Goal: Transaction & Acquisition: Subscribe to service/newsletter

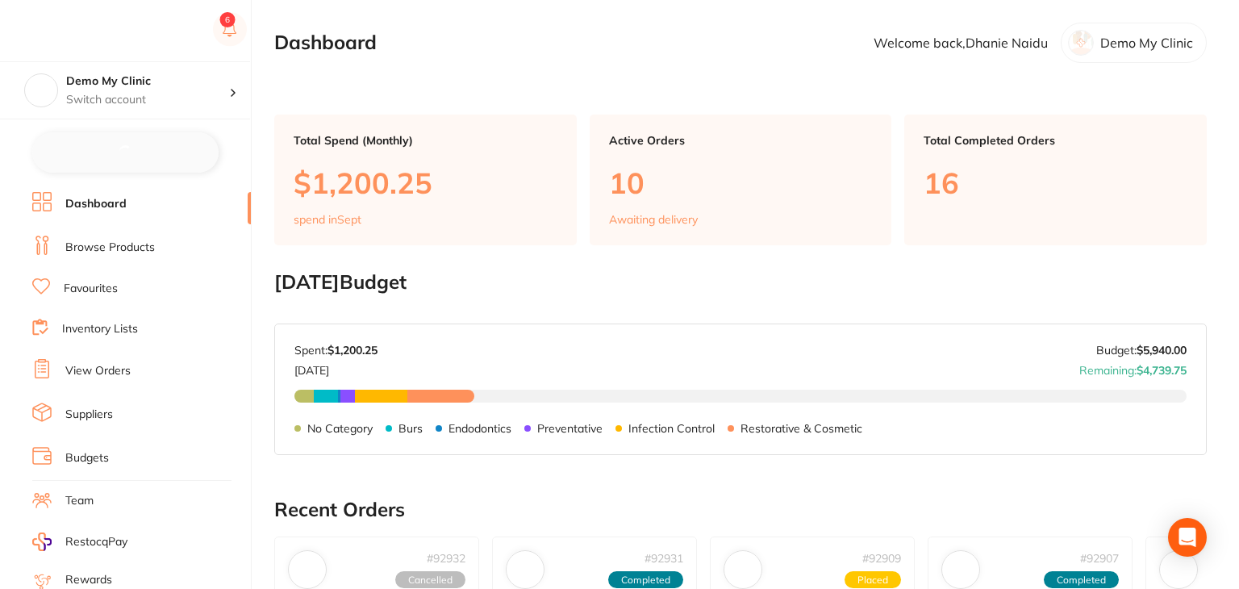
checkbox input "false"
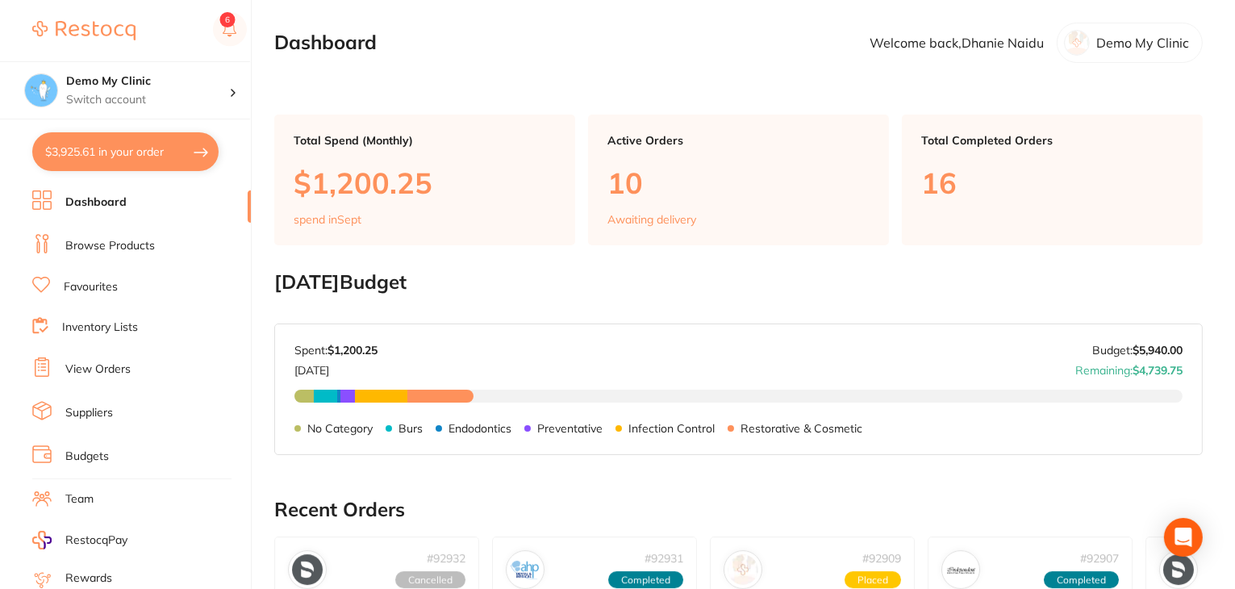
click at [705, 271] on h2 "September 2025 Budget" at bounding box center [738, 282] width 929 height 23
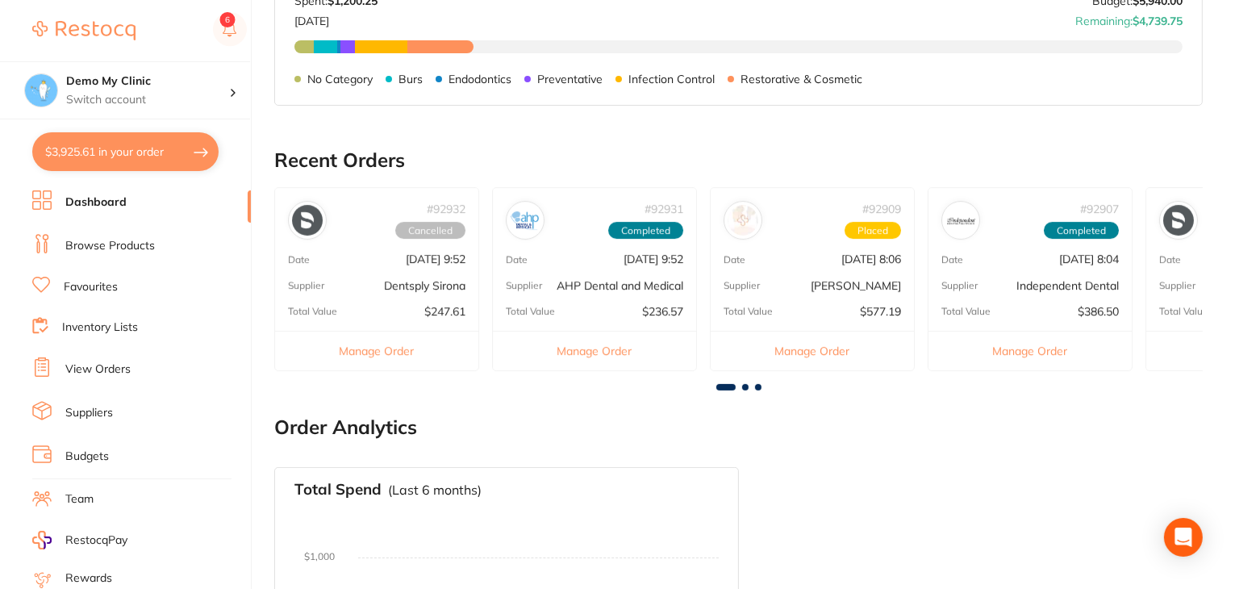
scroll to position [606, 0]
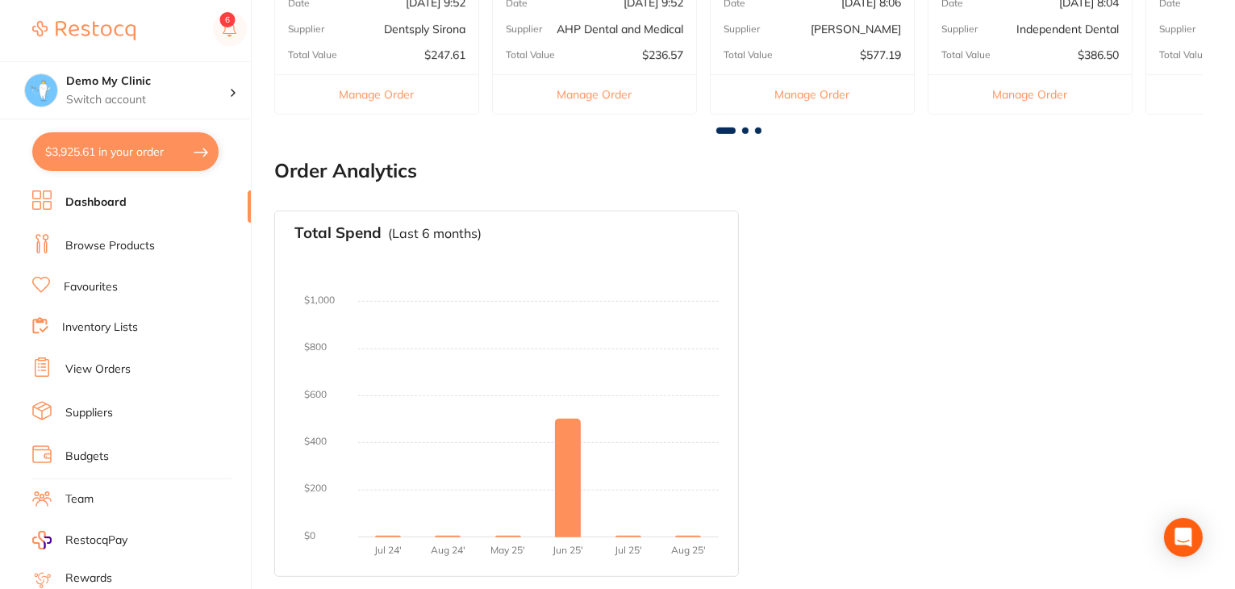
click at [171, 245] on li "Browse Products" at bounding box center [141, 246] width 219 height 24
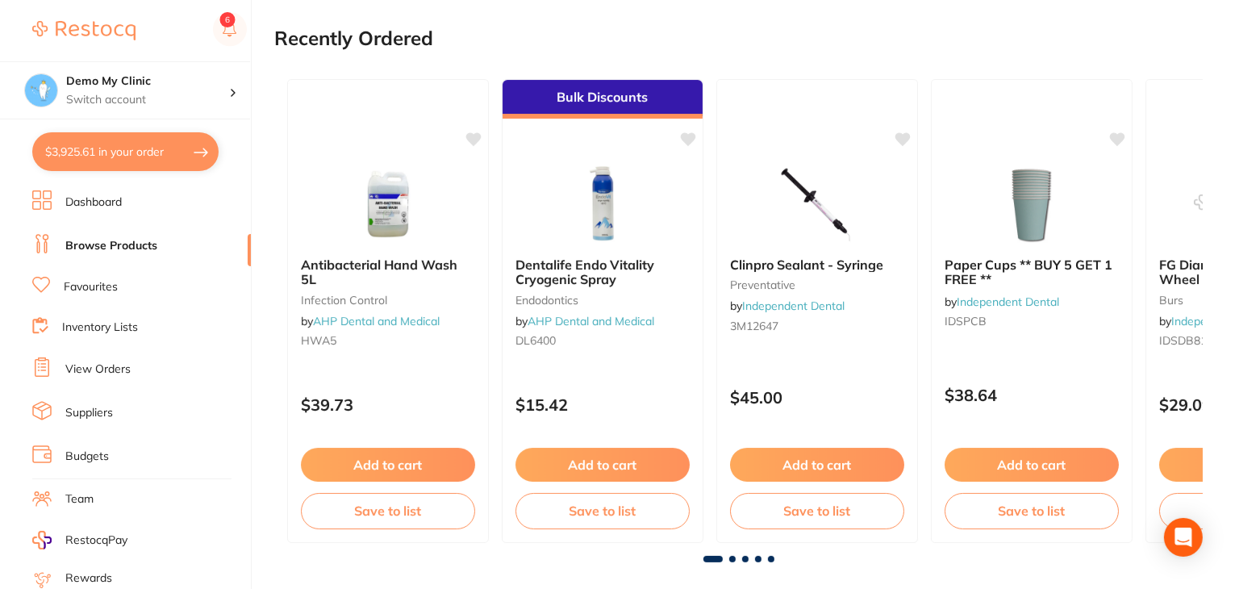
scroll to position [484, 0]
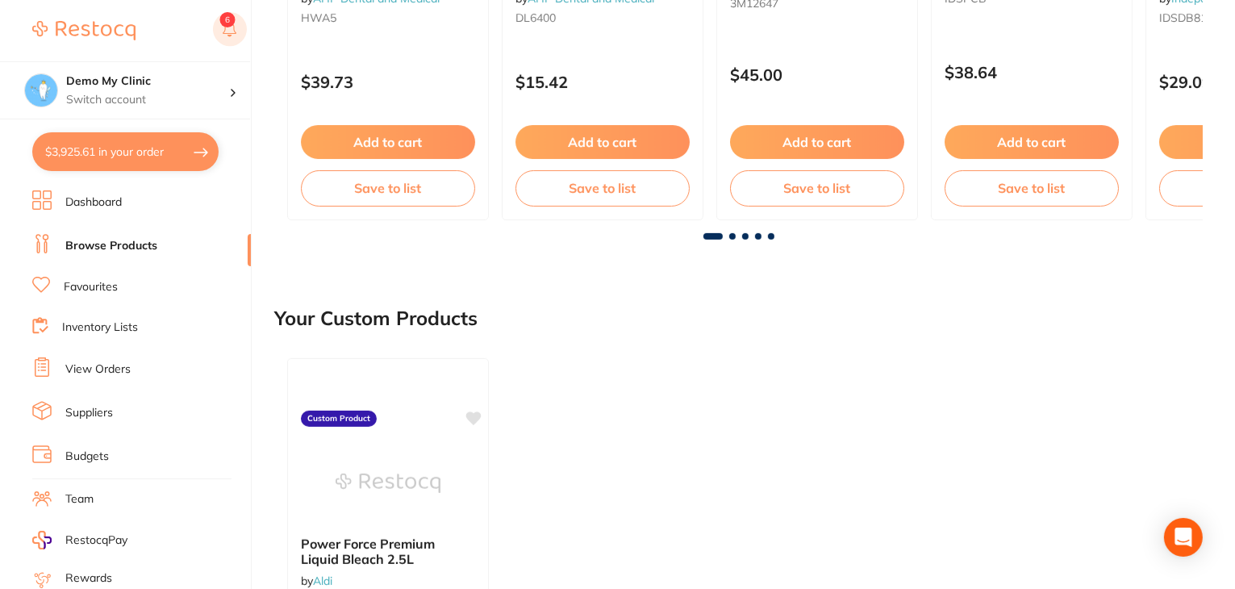
click at [235, 27] on rect at bounding box center [230, 29] width 34 height 34
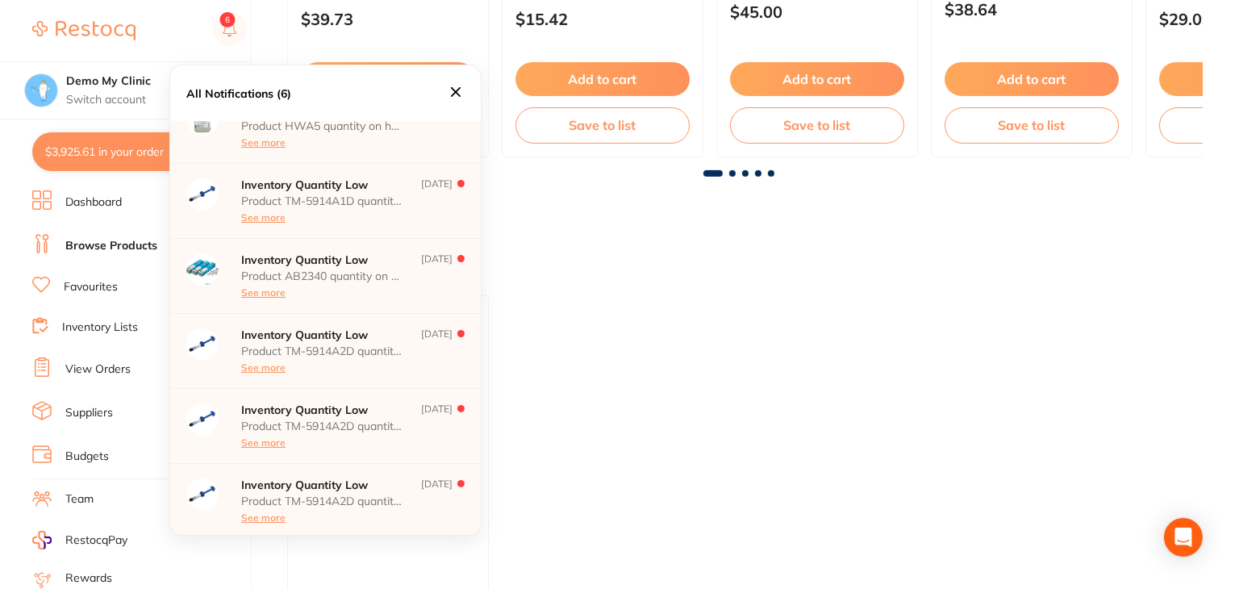
scroll to position [968, 0]
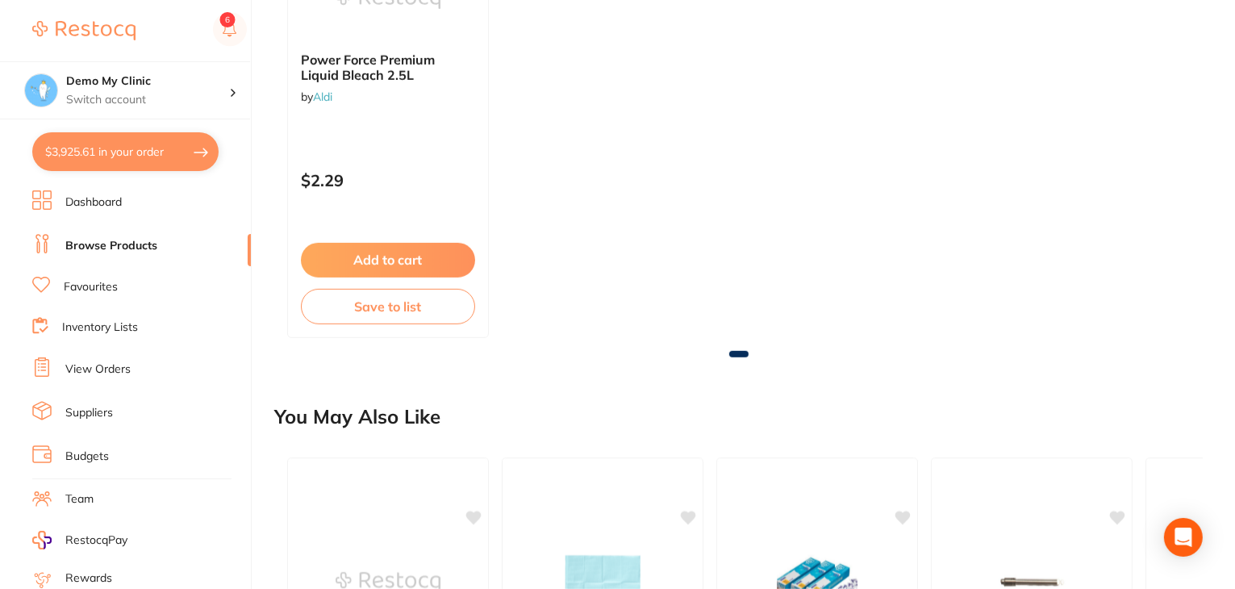
click at [612, 343] on div "Power Force Premium Liquid Bleach 2.5L by Aldi Custom Product $2.29 Add to cart…" at bounding box center [738, 106] width 929 height 490
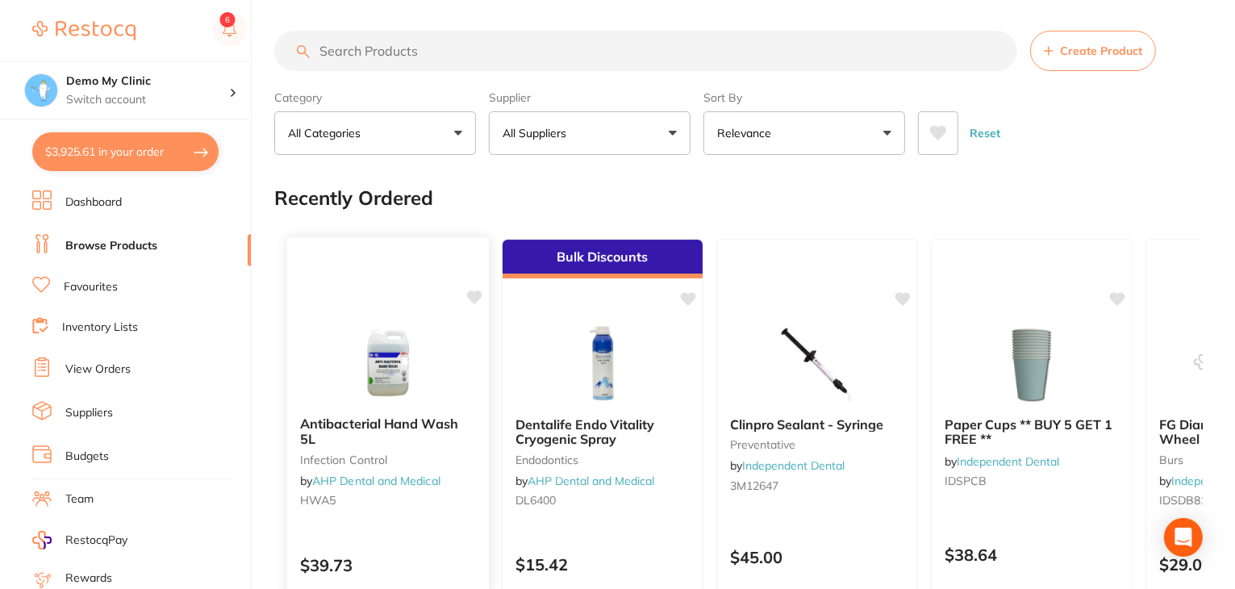
scroll to position [0, 0]
click at [118, 209] on link "Dashboard" at bounding box center [93, 202] width 56 height 16
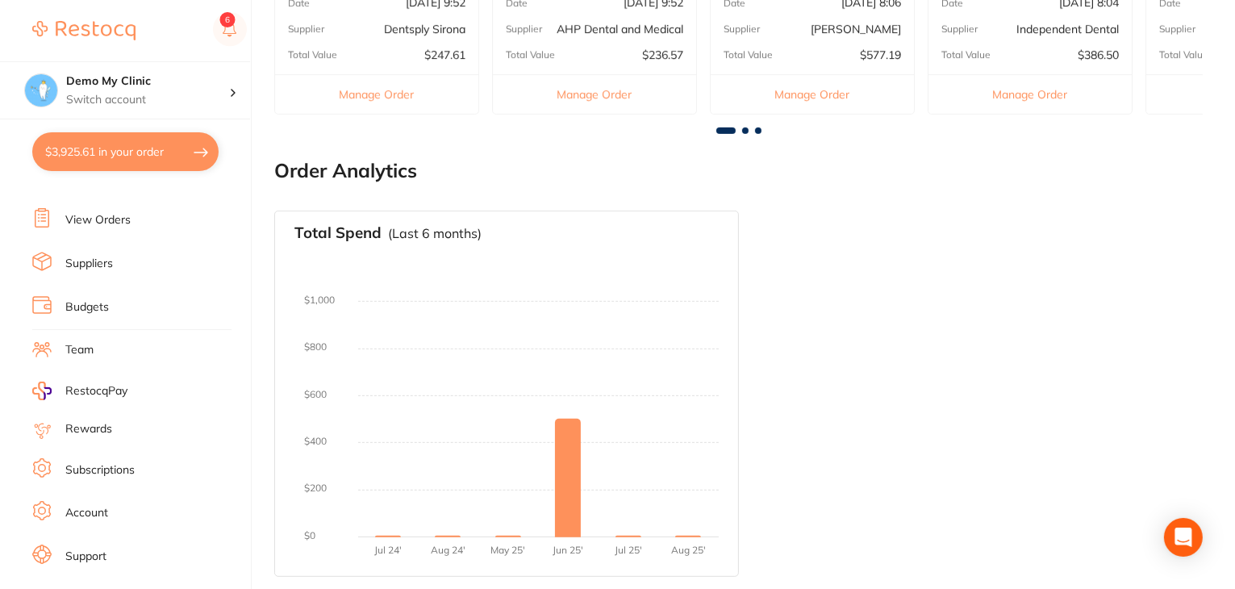
scroll to position [162, 0]
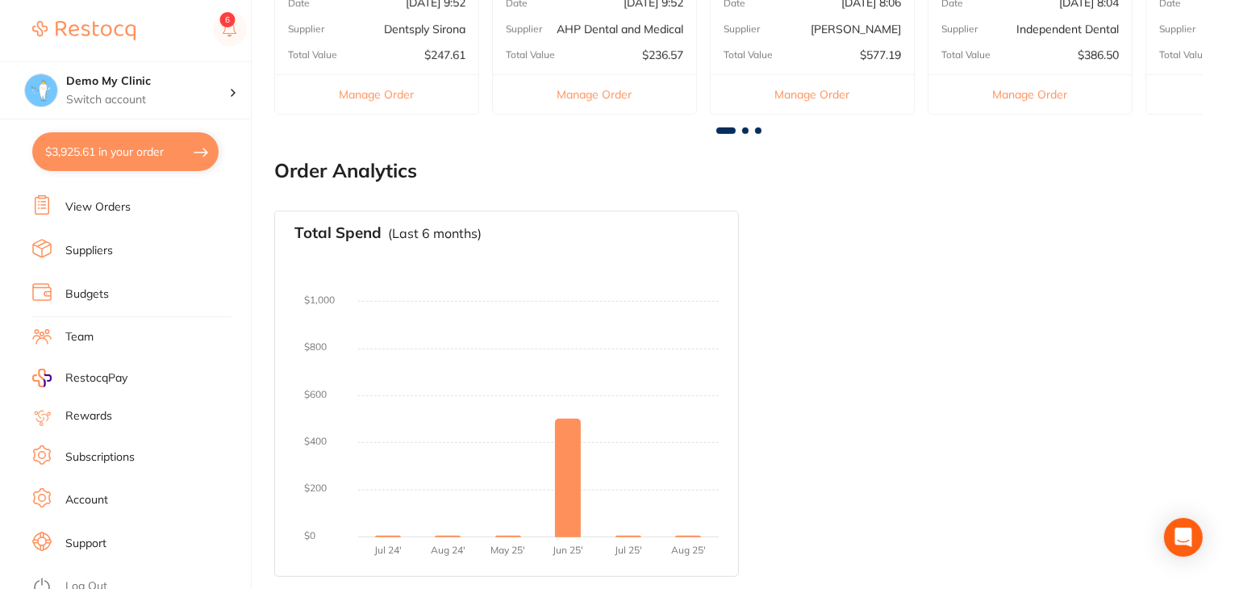
click at [110, 501] on li "Account" at bounding box center [141, 500] width 219 height 24
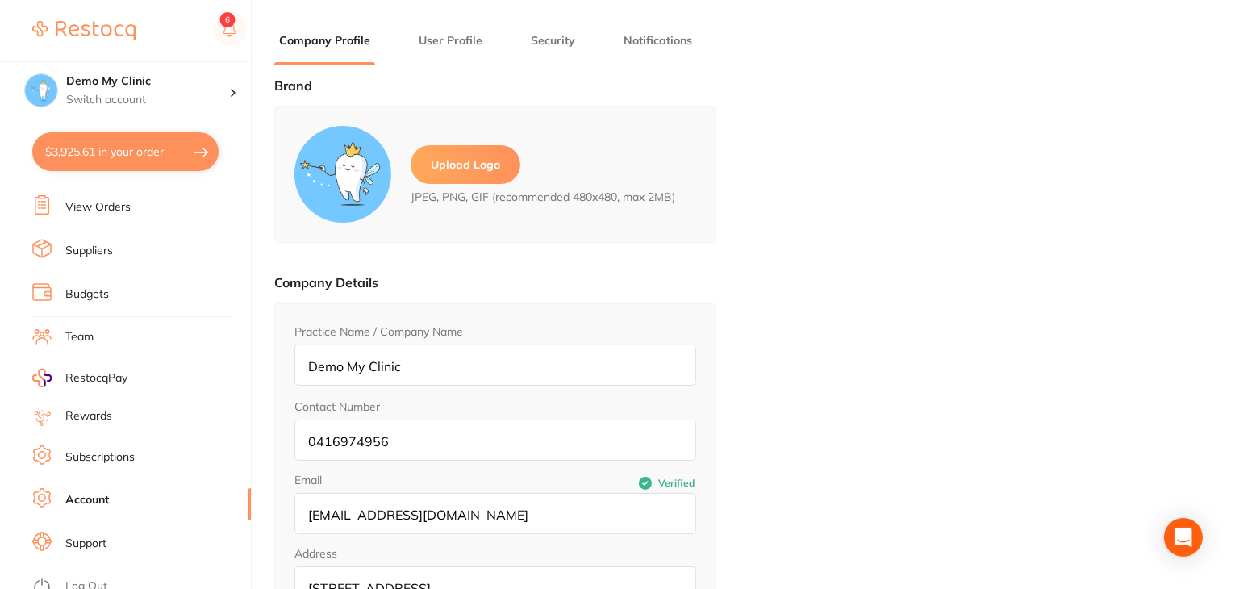
click at [115, 537] on li "Support" at bounding box center [141, 544] width 219 height 24
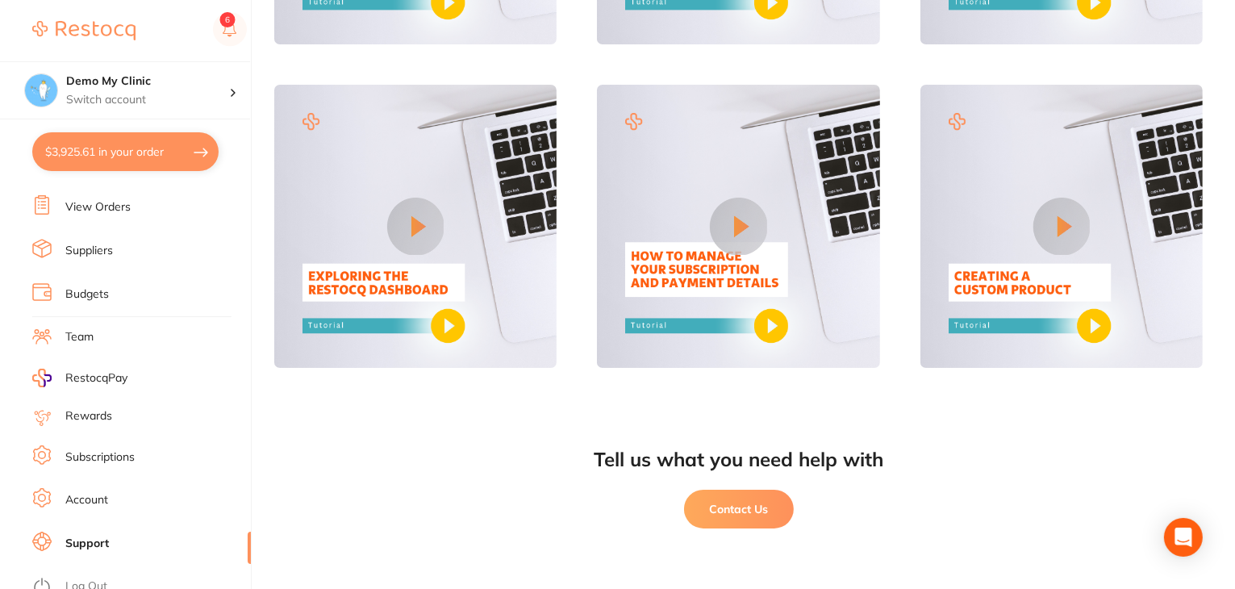
scroll to position [1055, 0]
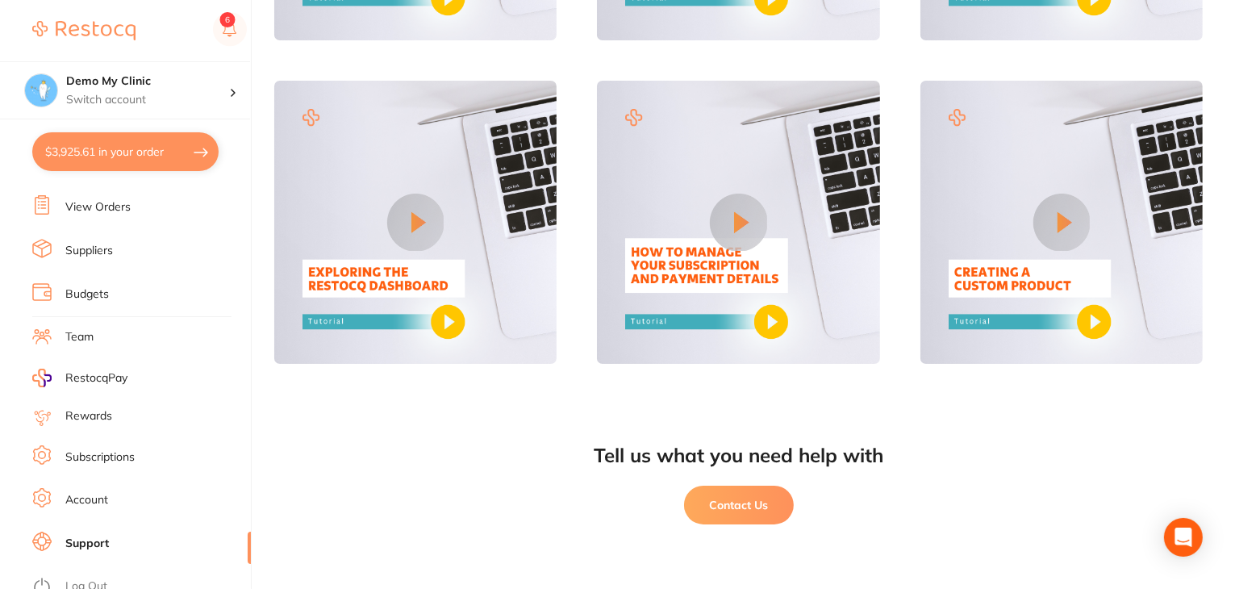
click at [752, 510] on button "Contact Us" at bounding box center [739, 505] width 110 height 39
click at [752, 499] on button "Contact Us" at bounding box center [739, 505] width 110 height 39
click at [84, 286] on link "Budgets" at bounding box center [87, 294] width 44 height 16
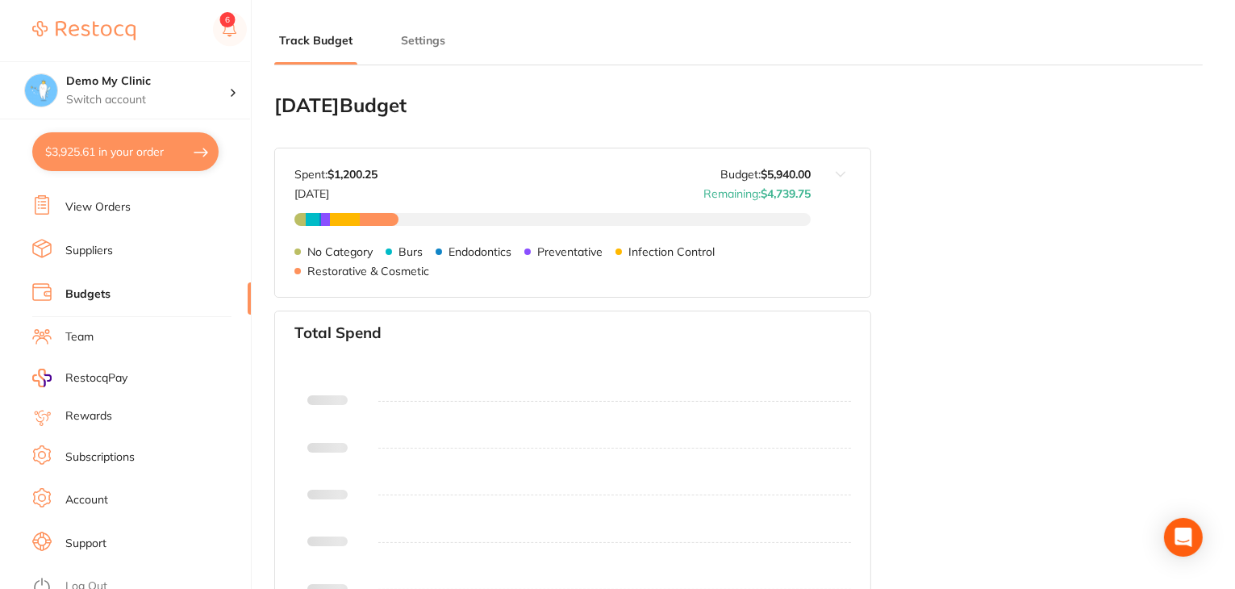
type input "5,000"
type input "5,940"
type input "6.0"
type input "99,000"
type input "5,940"
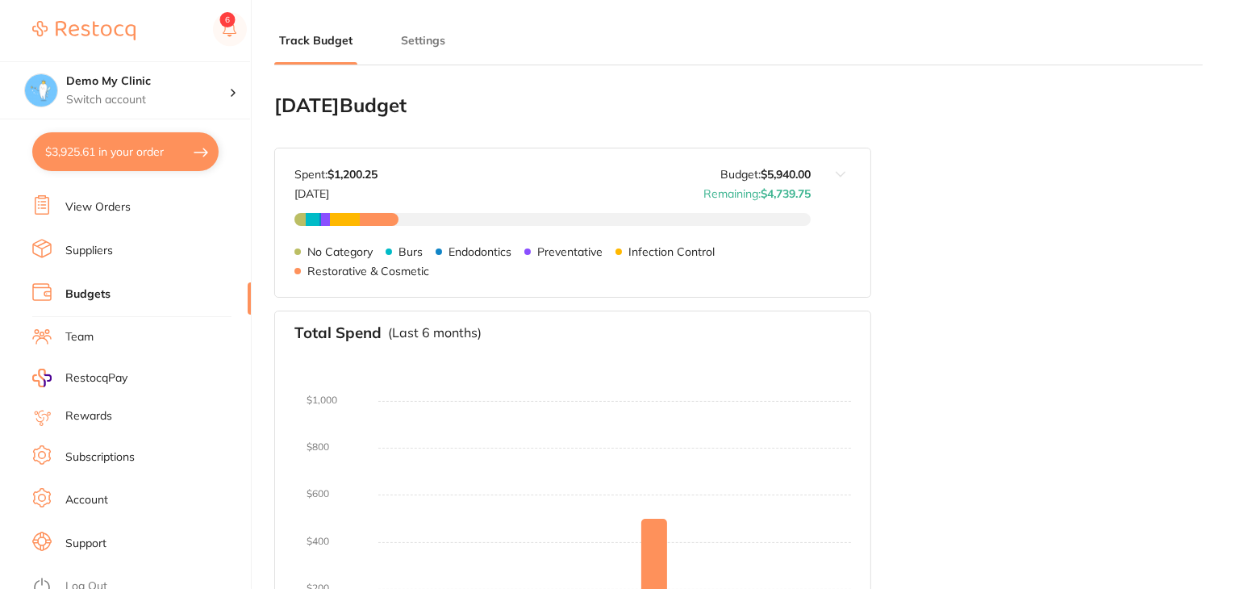
click at [88, 329] on link "Team" at bounding box center [79, 337] width 28 height 16
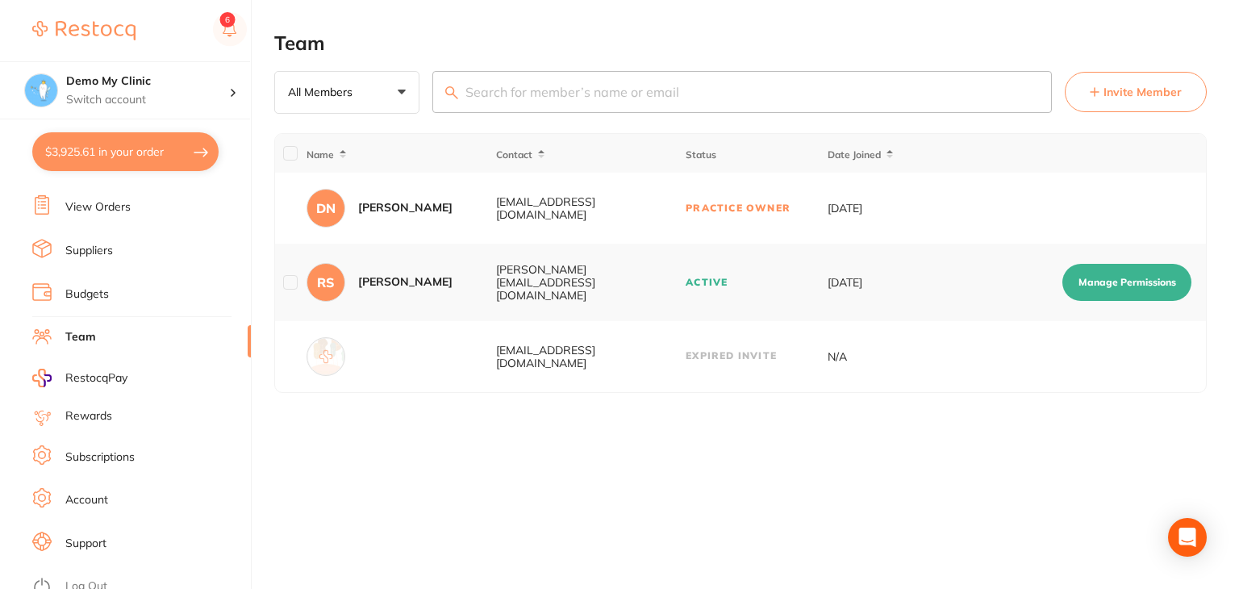
click at [357, 445] on div "Team All Members +0 All Members Active Pending Invite Expired Invite Invite Mem…" at bounding box center [756, 294] width 965 height 589
click at [126, 295] on li "Budgets" at bounding box center [141, 294] width 219 height 24
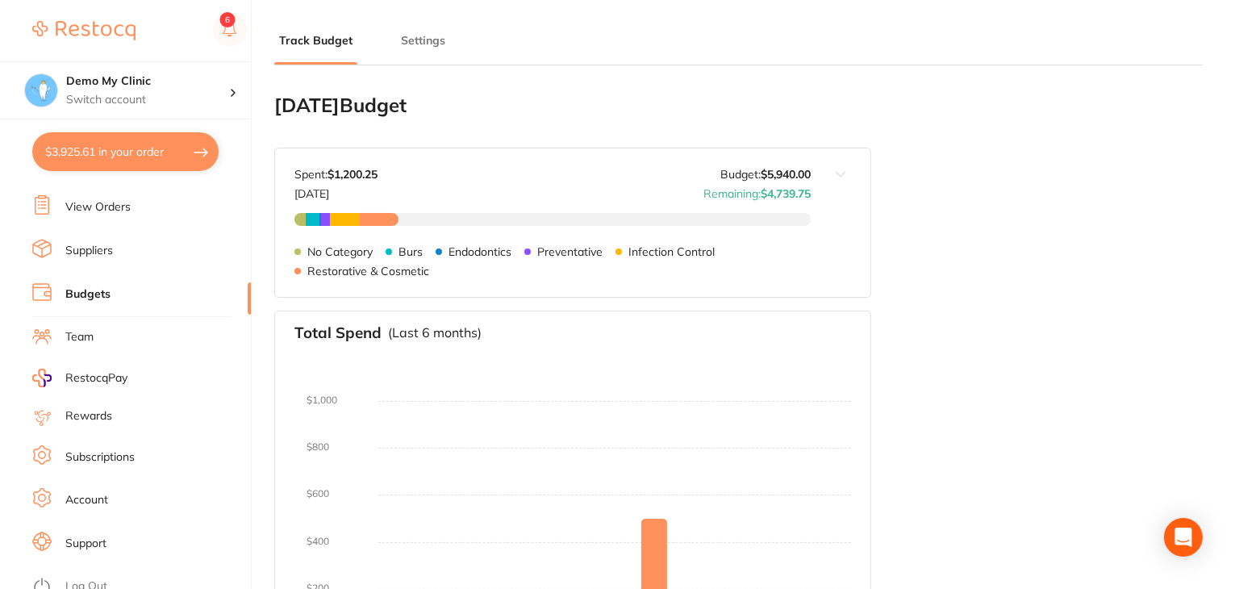
type input "5,000"
type input "5,940"
type input "6.0"
type input "99,000"
type input "5,940"
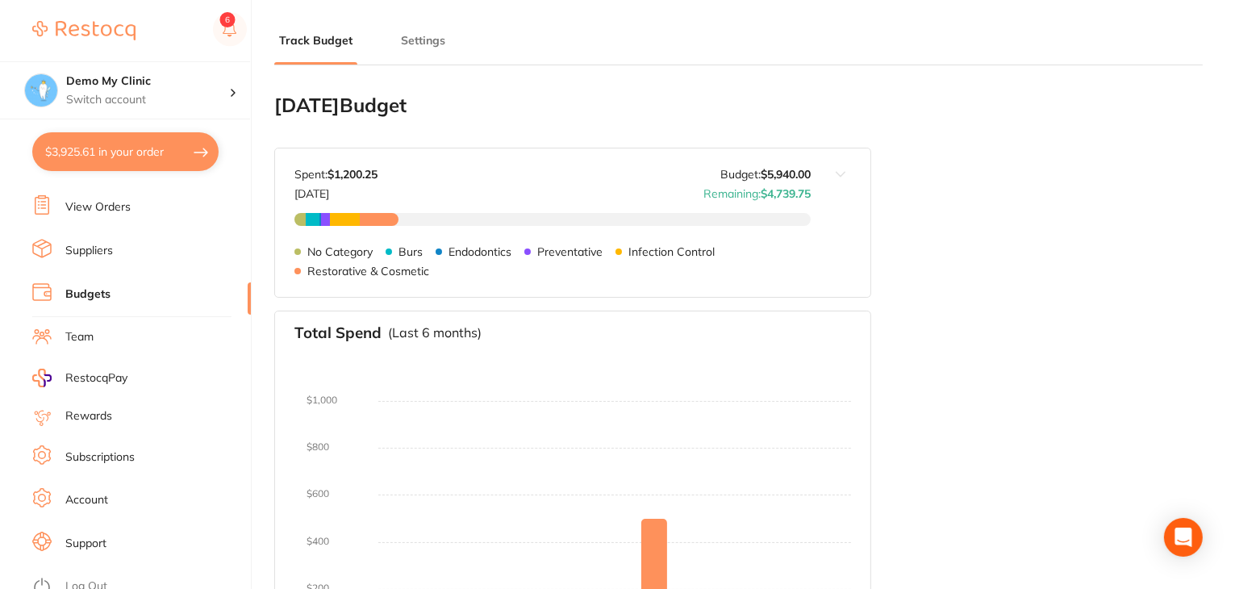
click at [132, 249] on li "Suppliers" at bounding box center [141, 251] width 219 height 24
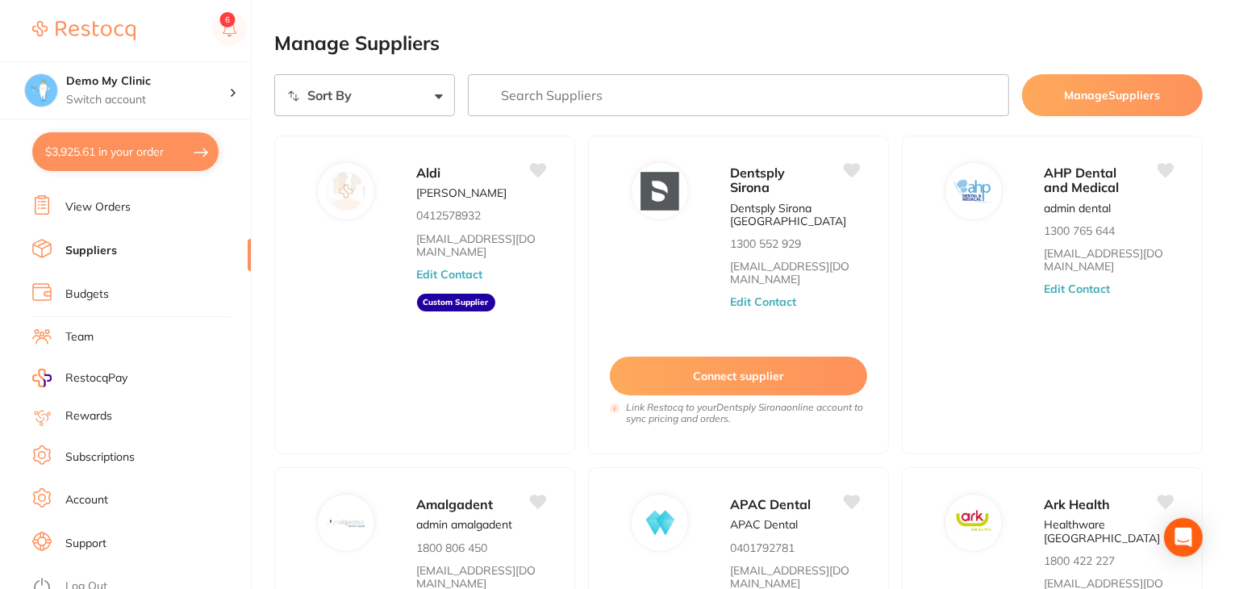
click at [133, 211] on li "View Orders" at bounding box center [141, 207] width 219 height 24
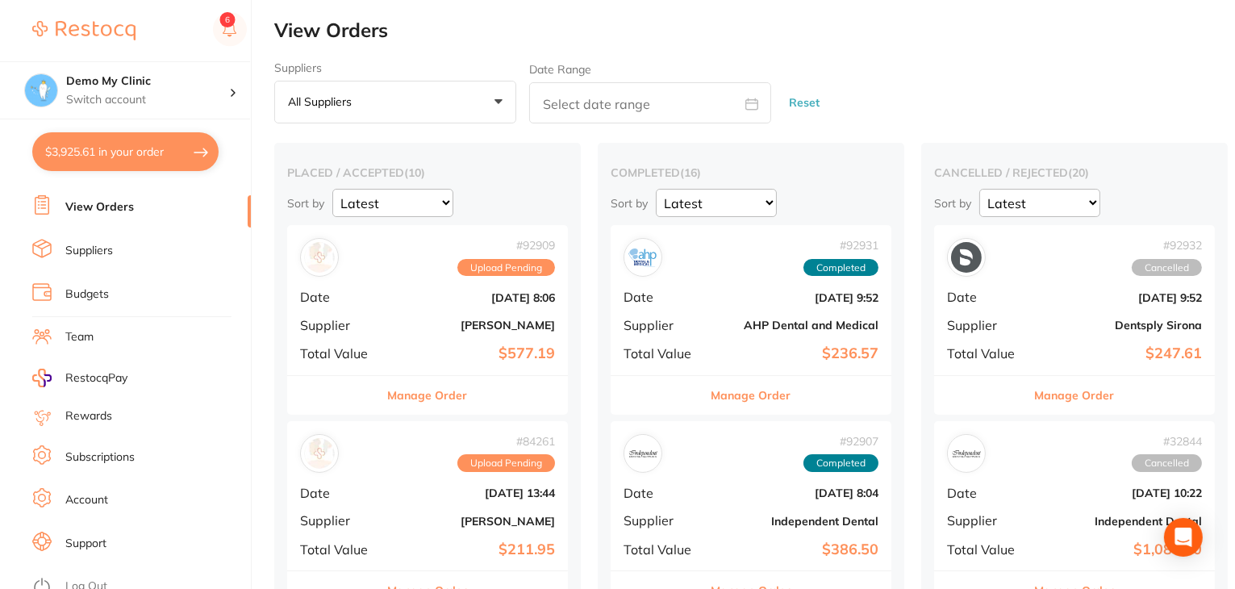
click at [179, 253] on li "Suppliers" at bounding box center [141, 251] width 219 height 24
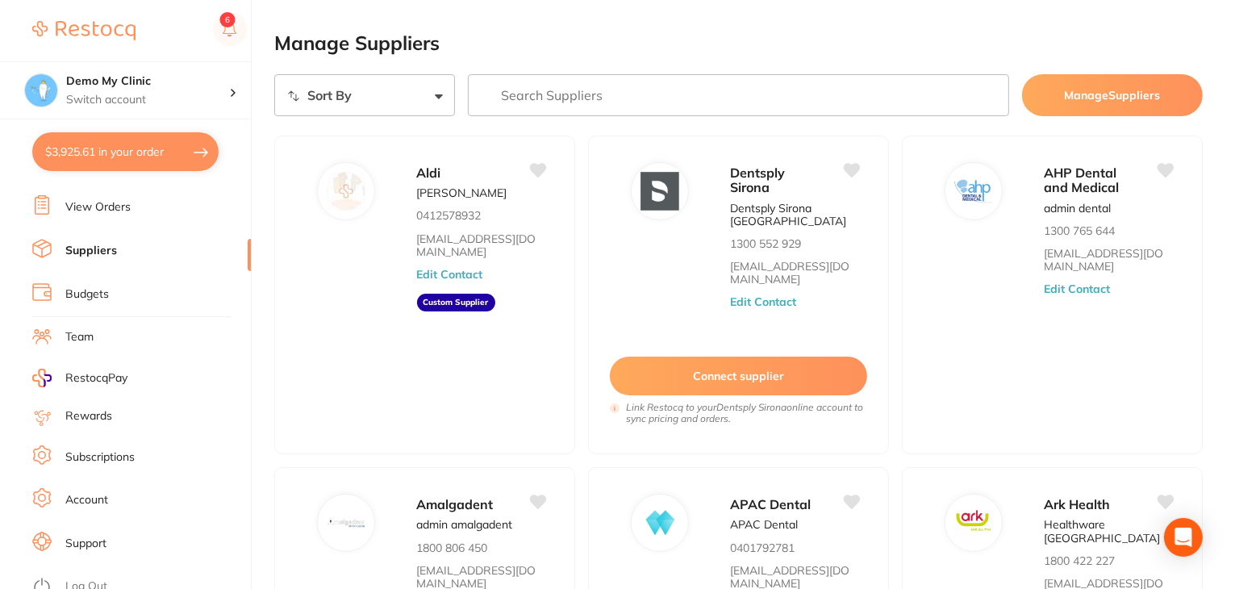
click at [102, 294] on link "Budgets" at bounding box center [87, 294] width 44 height 16
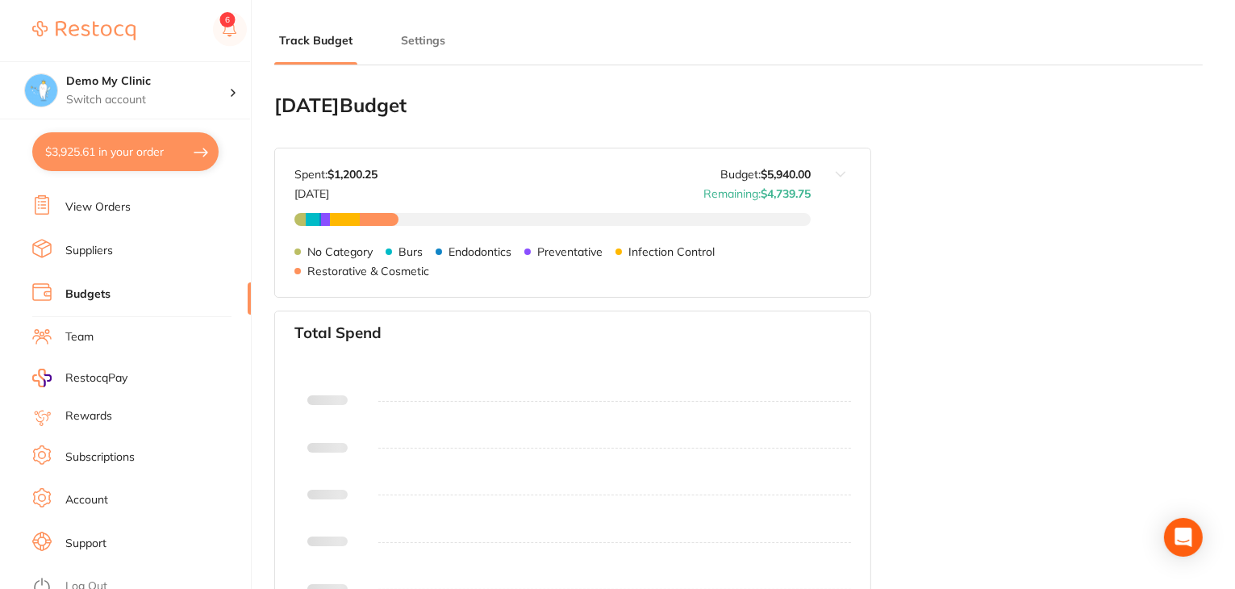
type input "5,000"
type input "5,940"
type input "6.0"
type input "99,000"
type input "5,940"
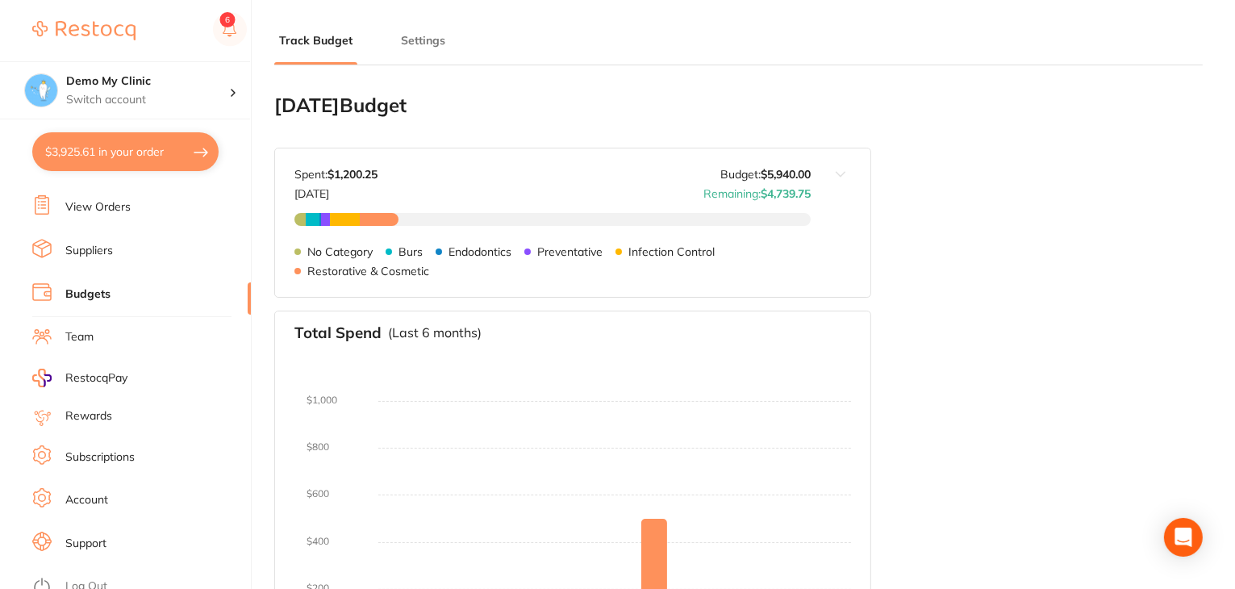
click at [410, 48] on li "Settings" at bounding box center [423, 48] width 54 height 32
click at [420, 39] on button "Settings" at bounding box center [423, 40] width 54 height 15
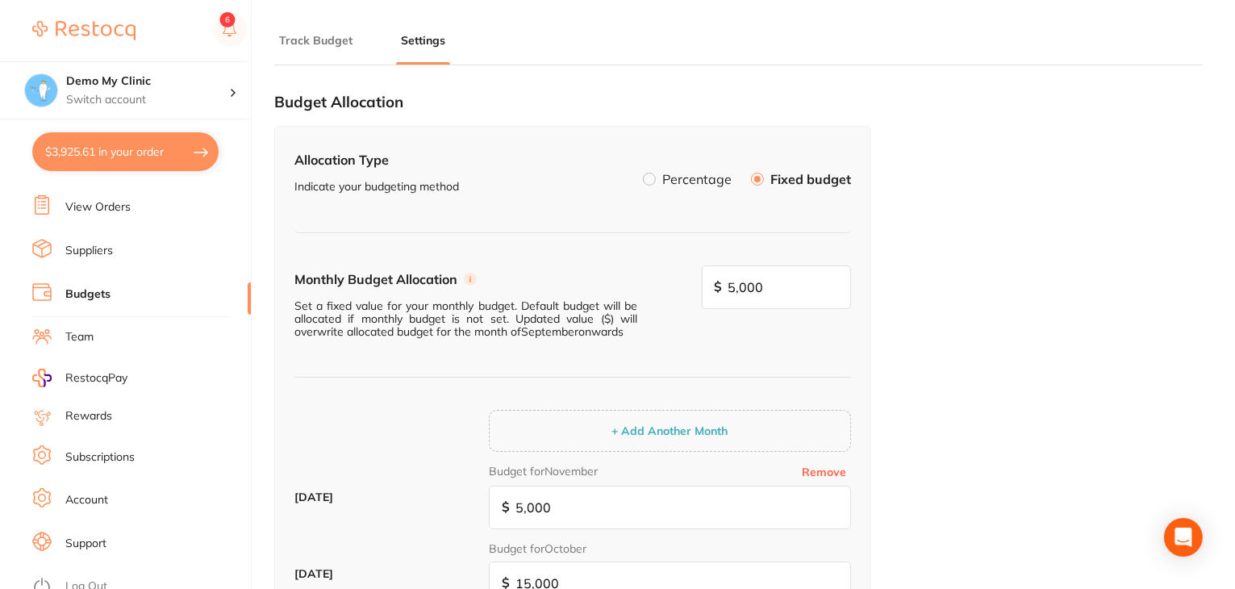
click at [662, 175] on li "Percentage" at bounding box center [687, 178] width 89 height 27
click at [650, 173] on label at bounding box center [649, 179] width 13 height 13
click at [643, 173] on input "Percentage" at bounding box center [643, 173] width 0 height 0
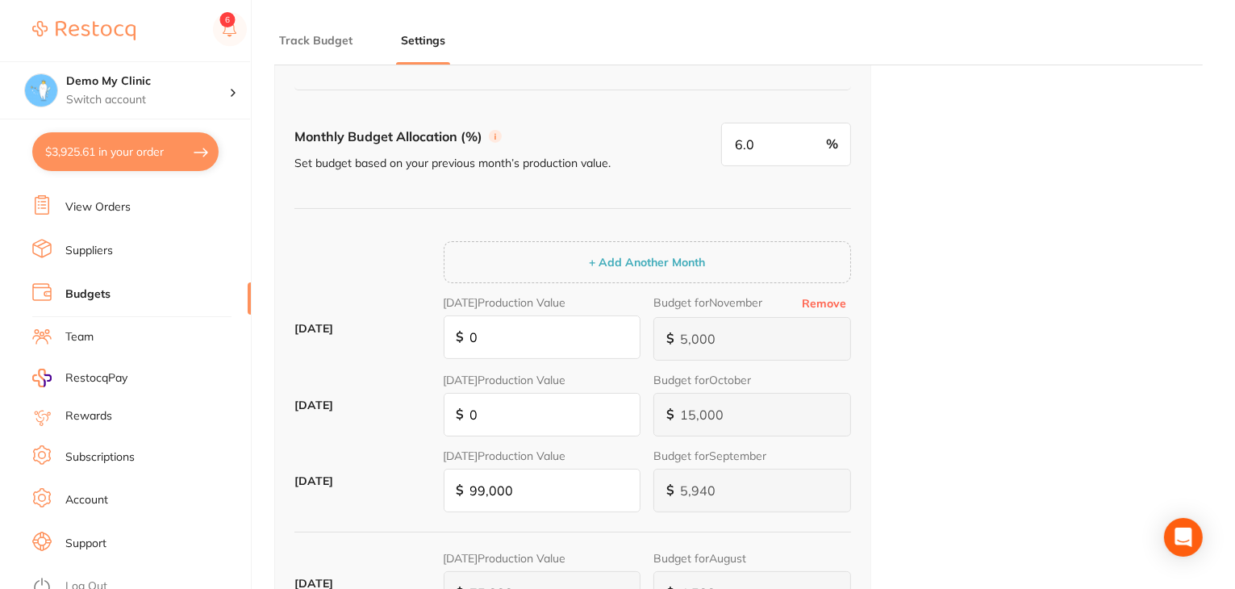
scroll to position [161, 0]
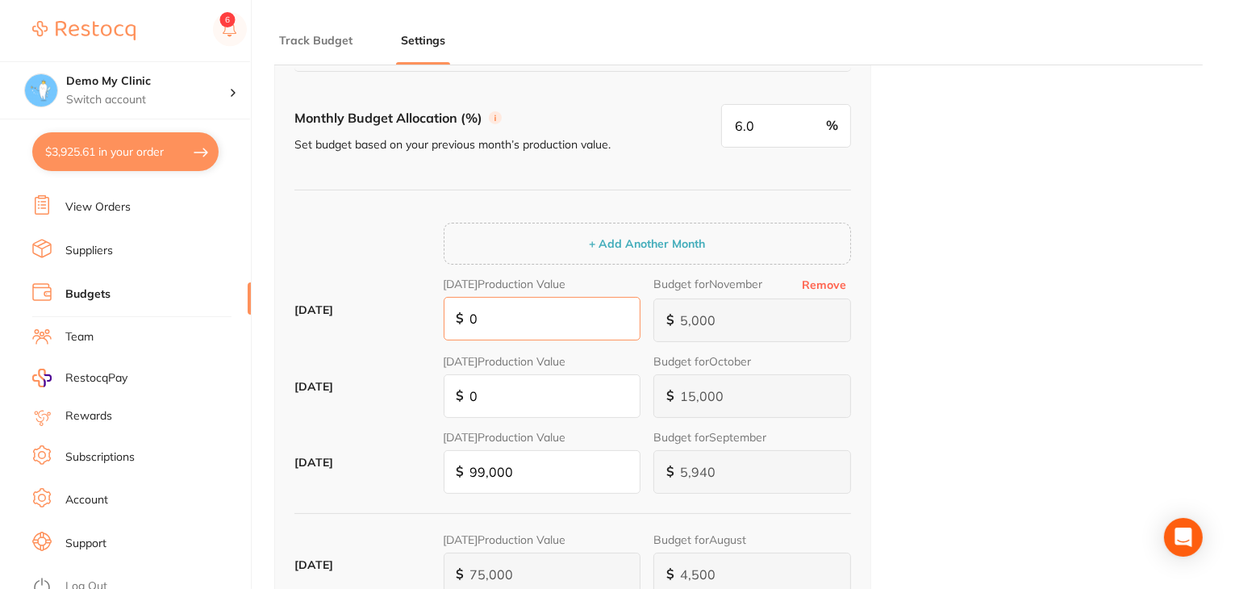
click at [526, 321] on input "0" at bounding box center [543, 319] width 198 height 44
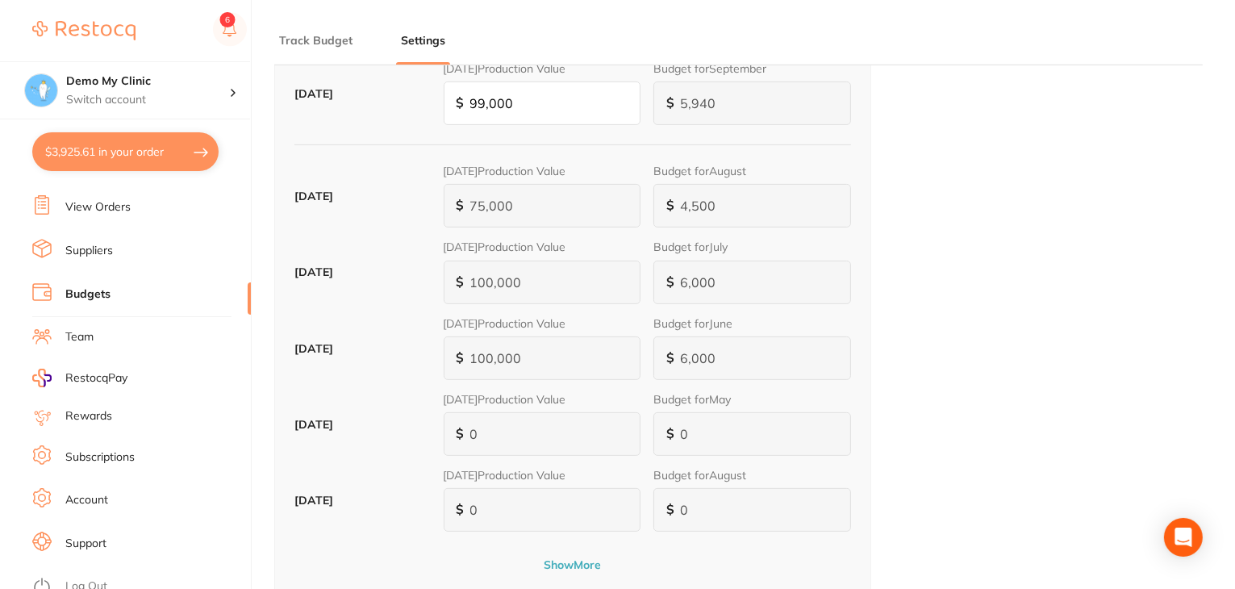
scroll to position [565, 0]
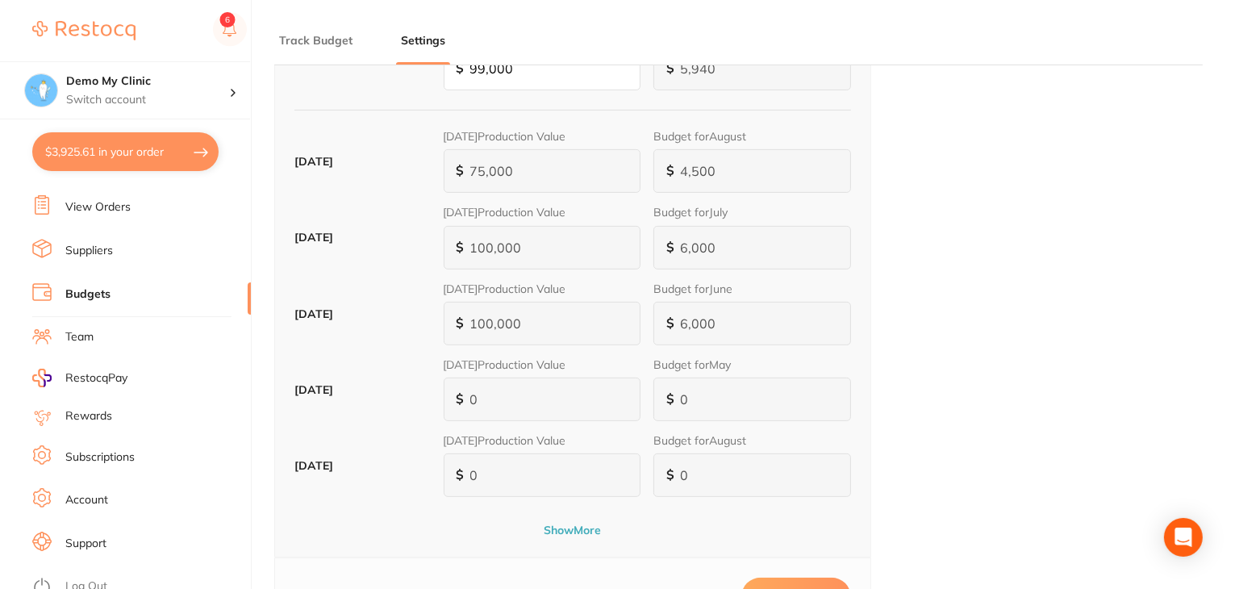
click at [94, 328] on li "Team" at bounding box center [141, 337] width 219 height 24
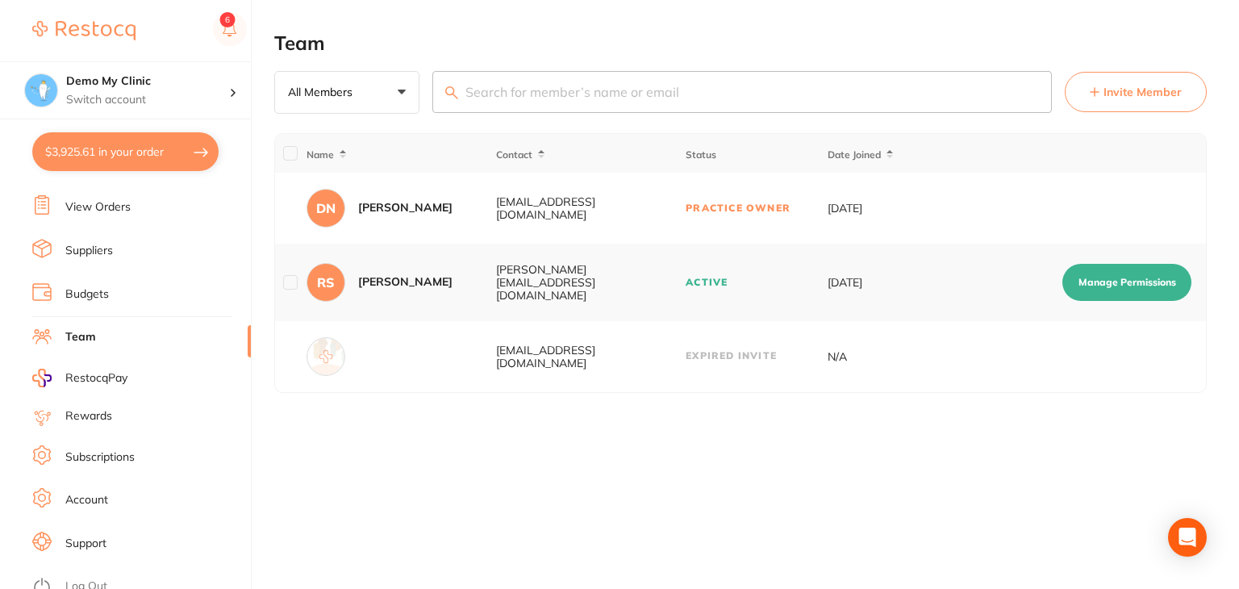
drag, startPoint x: 466, startPoint y: 475, endPoint x: 252, endPoint y: 430, distance: 218.5
click at [465, 473] on div "Team All Members +0 All Members Active Pending Invite Expired Invite Invite Mem…" at bounding box center [756, 294] width 965 height 589
click at [96, 372] on span "RestocqPay" at bounding box center [96, 378] width 62 height 16
click at [98, 449] on link "Subscriptions" at bounding box center [99, 457] width 69 height 16
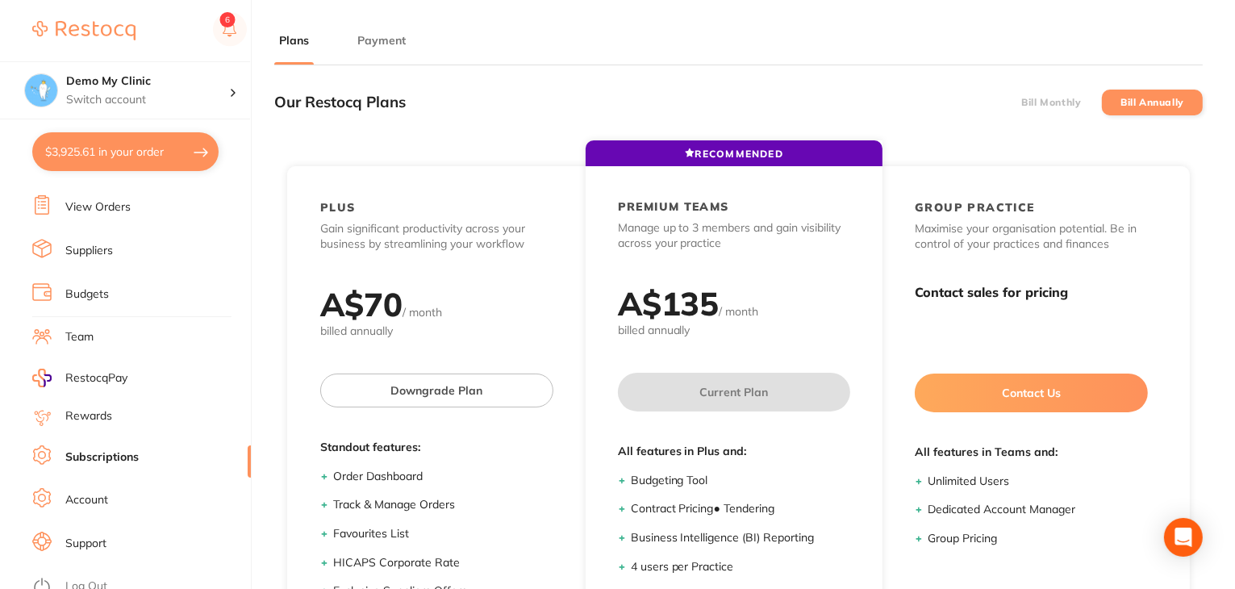
click at [92, 488] on li "Account" at bounding box center [141, 500] width 219 height 24
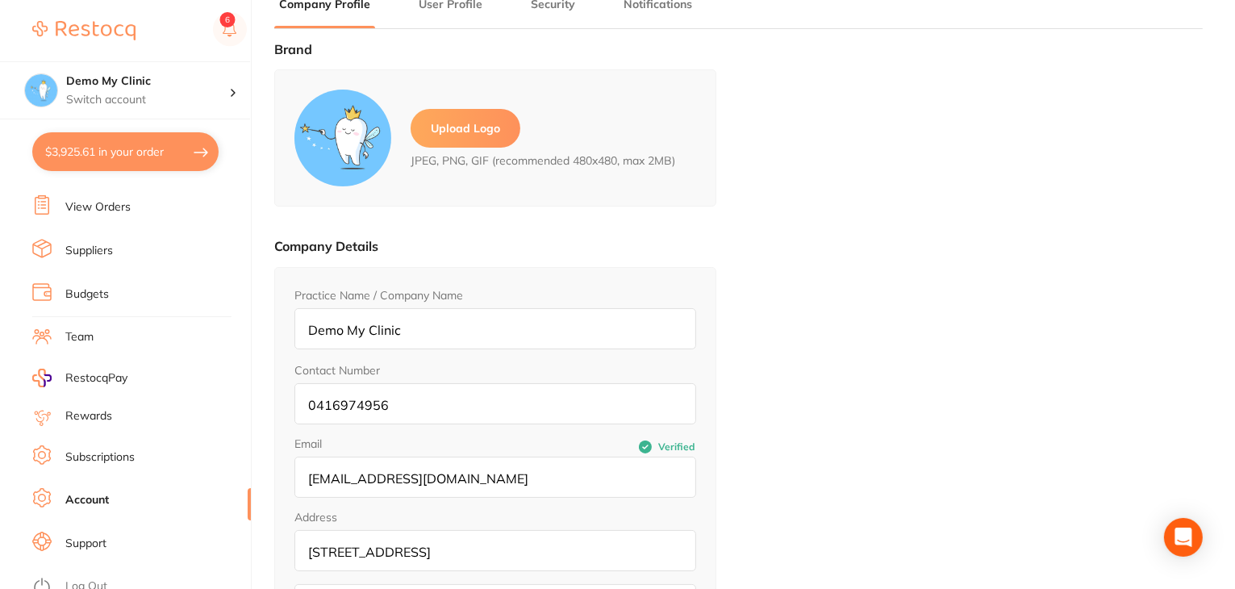
type input "Dhanie"
type input "Naidu"
type input "[EMAIL_ADDRESS][DOMAIN_NAME]"
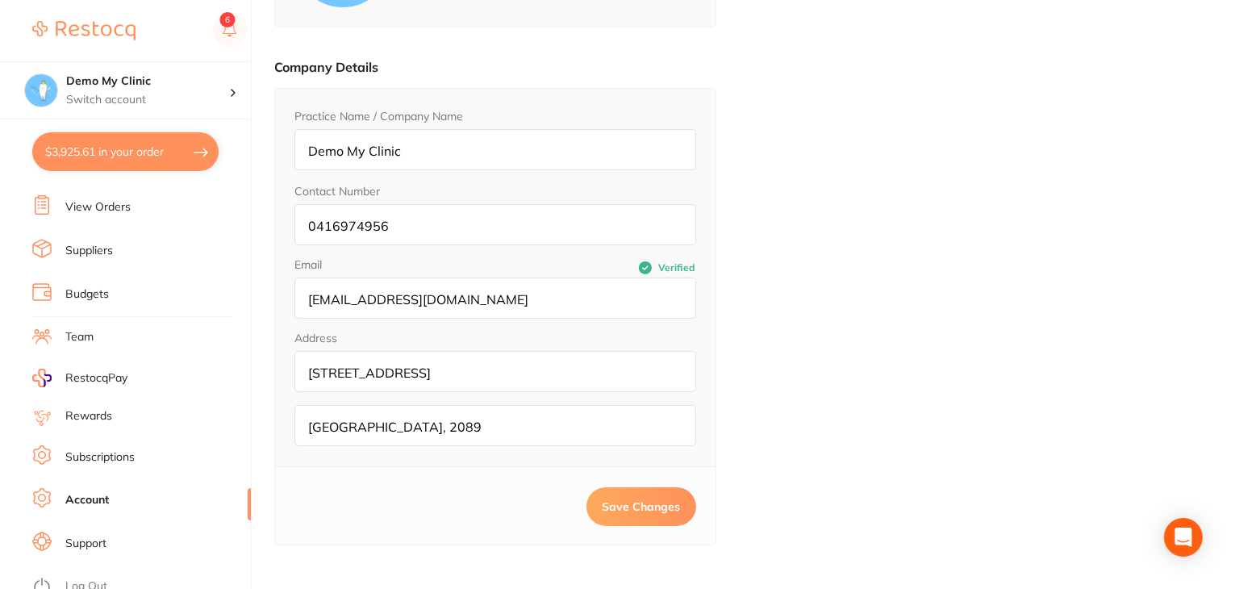
scroll to position [216, 0]
click at [123, 532] on li "Support" at bounding box center [141, 544] width 219 height 24
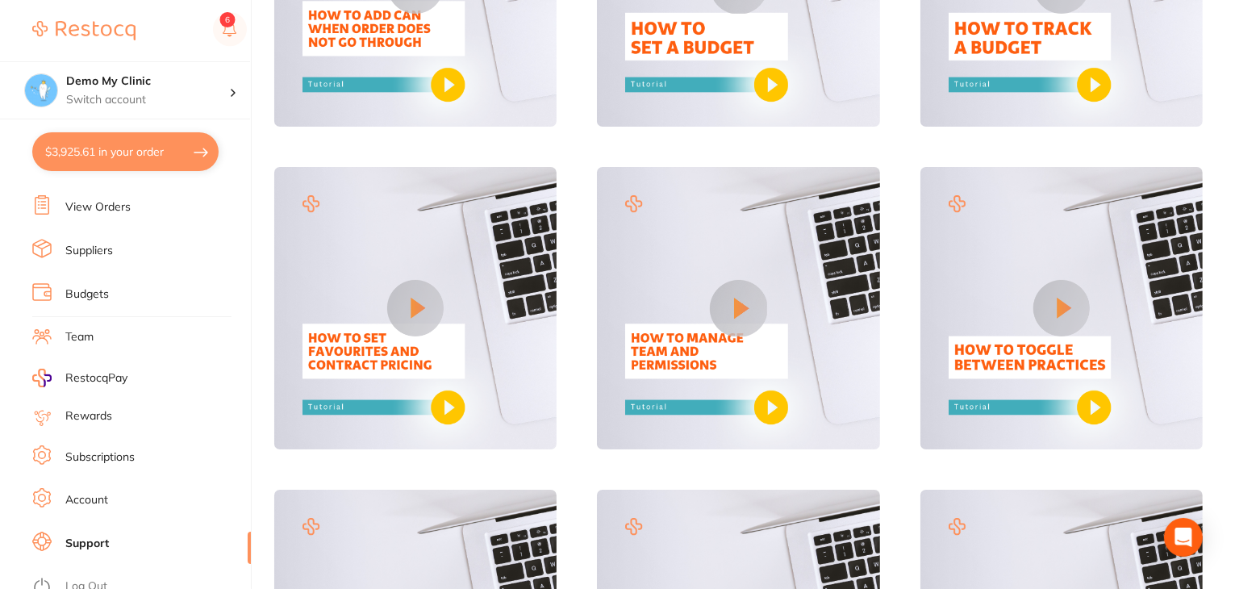
scroll to position [1055, 0]
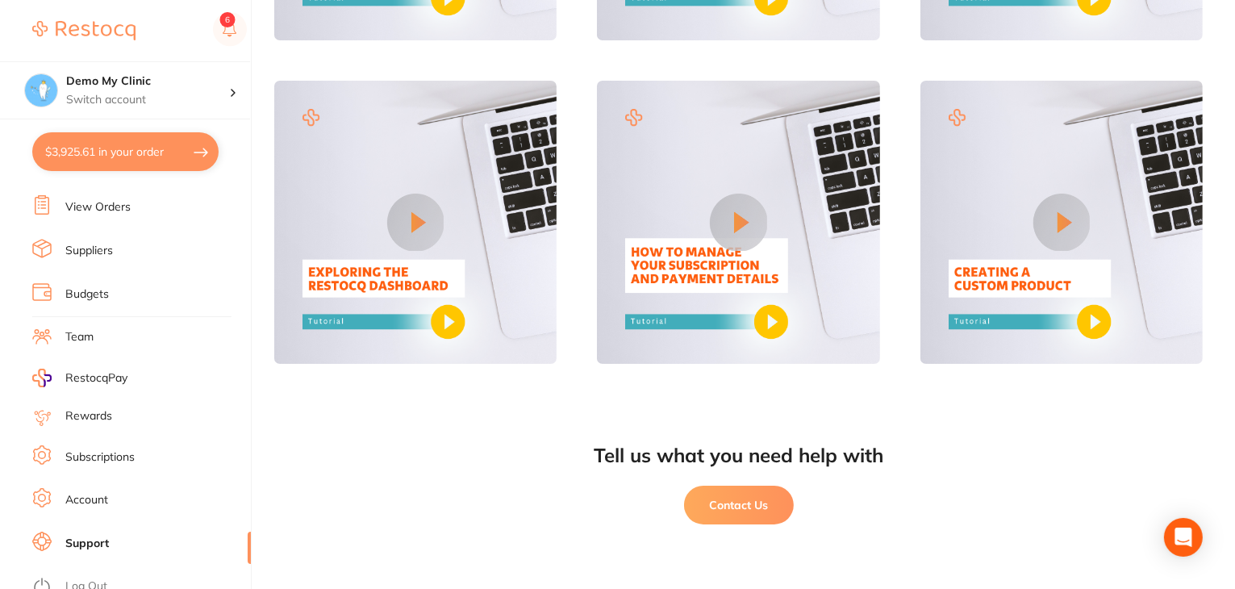
drag, startPoint x: 102, startPoint y: 208, endPoint x: 134, endPoint y: 171, distance: 49.2
click at [100, 207] on link "View Orders" at bounding box center [97, 207] width 65 height 16
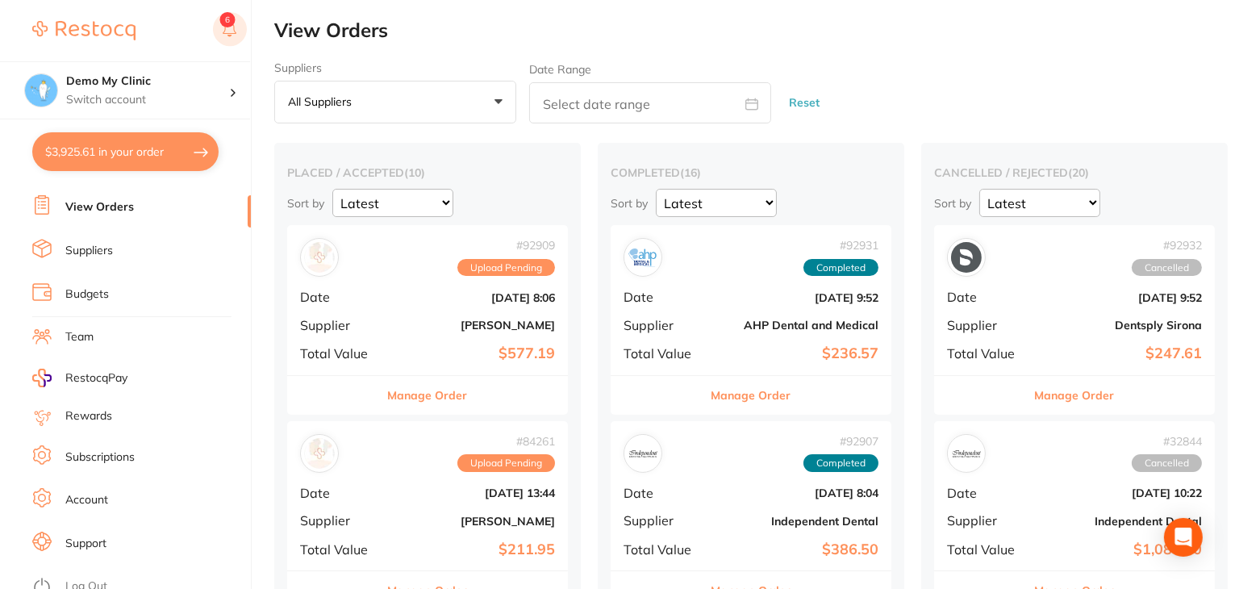
click at [234, 26] on rect at bounding box center [230, 29] width 34 height 34
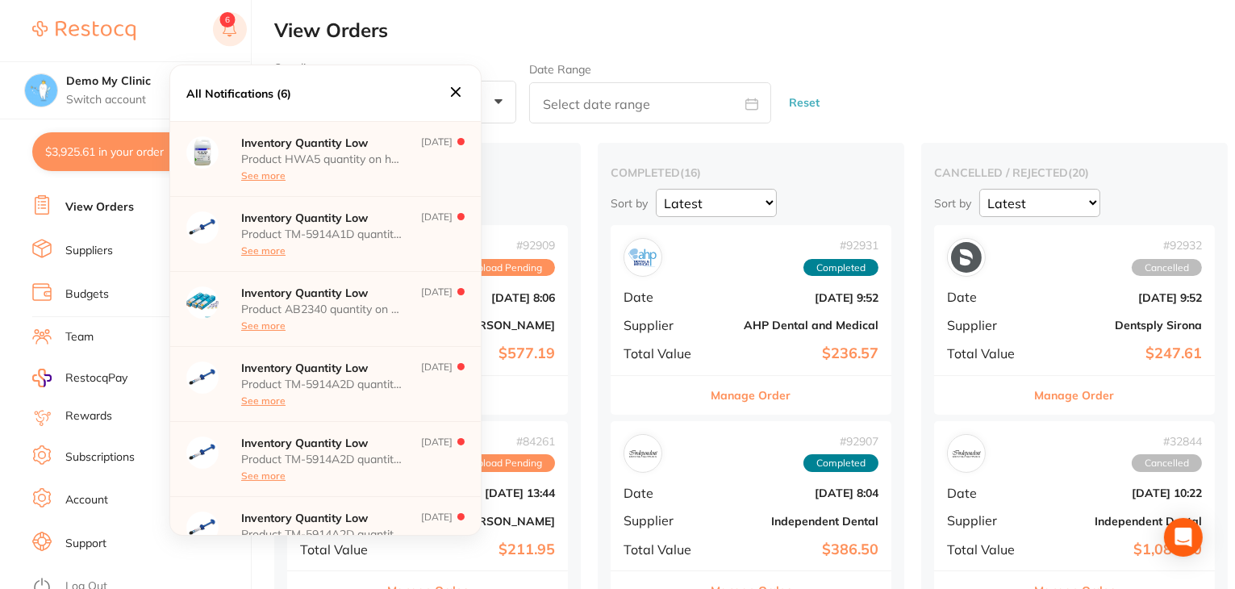
click at [225, 27] on button at bounding box center [230, 30] width 34 height 37
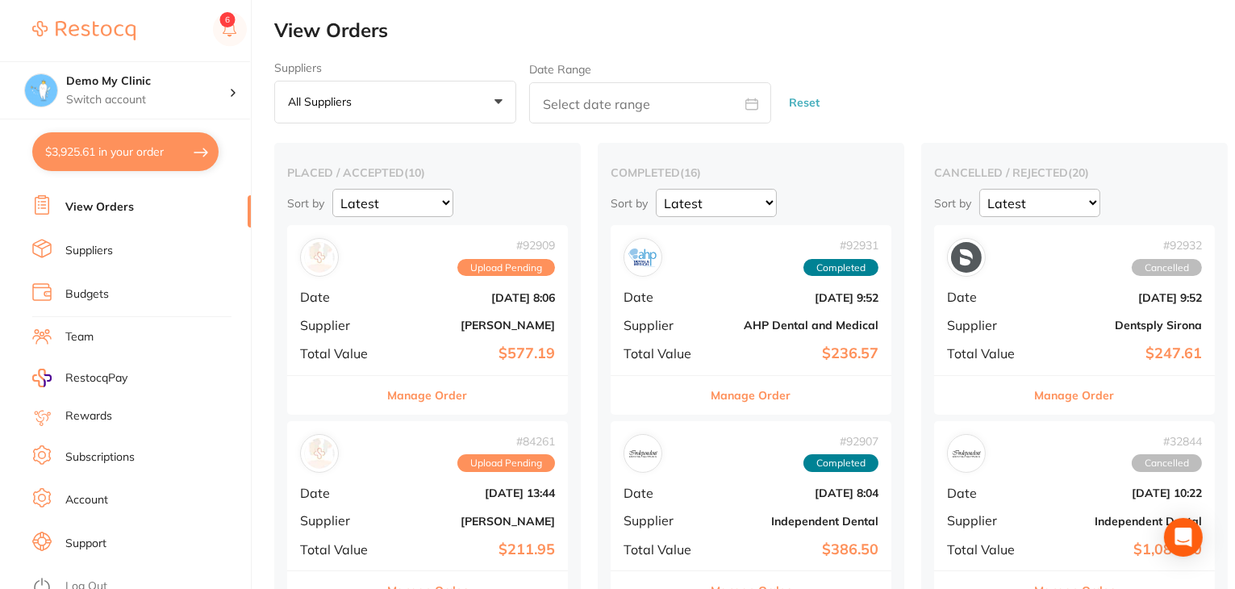
click at [157, 17] on div at bounding box center [139, 30] width 215 height 37
click at [225, 26] on button at bounding box center [230, 30] width 34 height 37
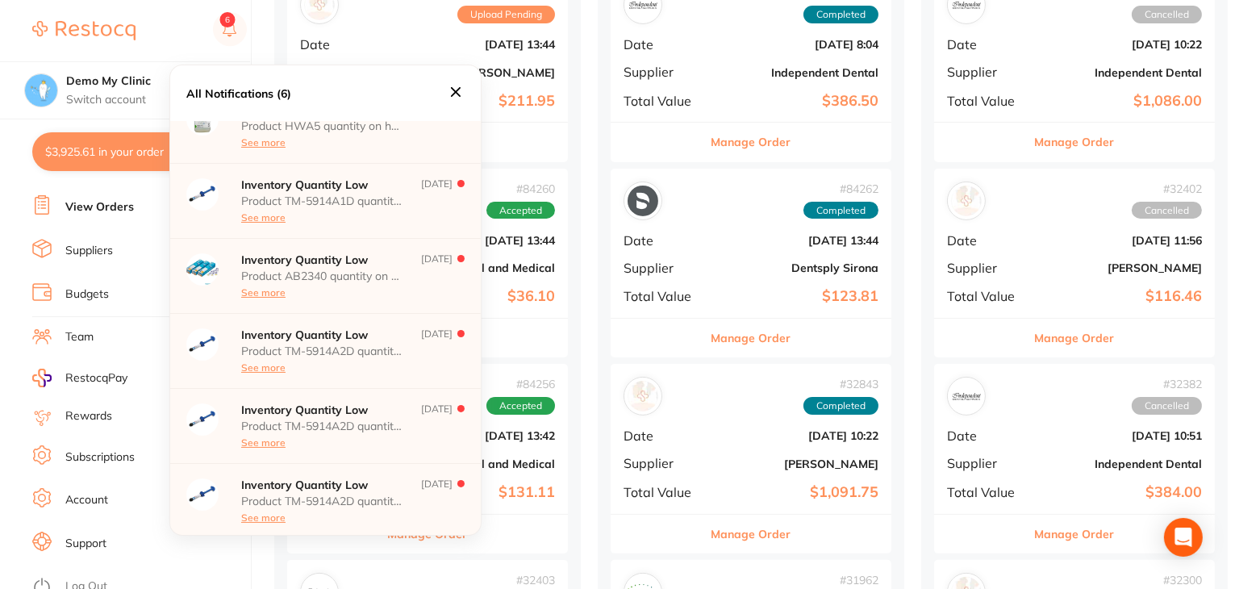
scroll to position [81, 0]
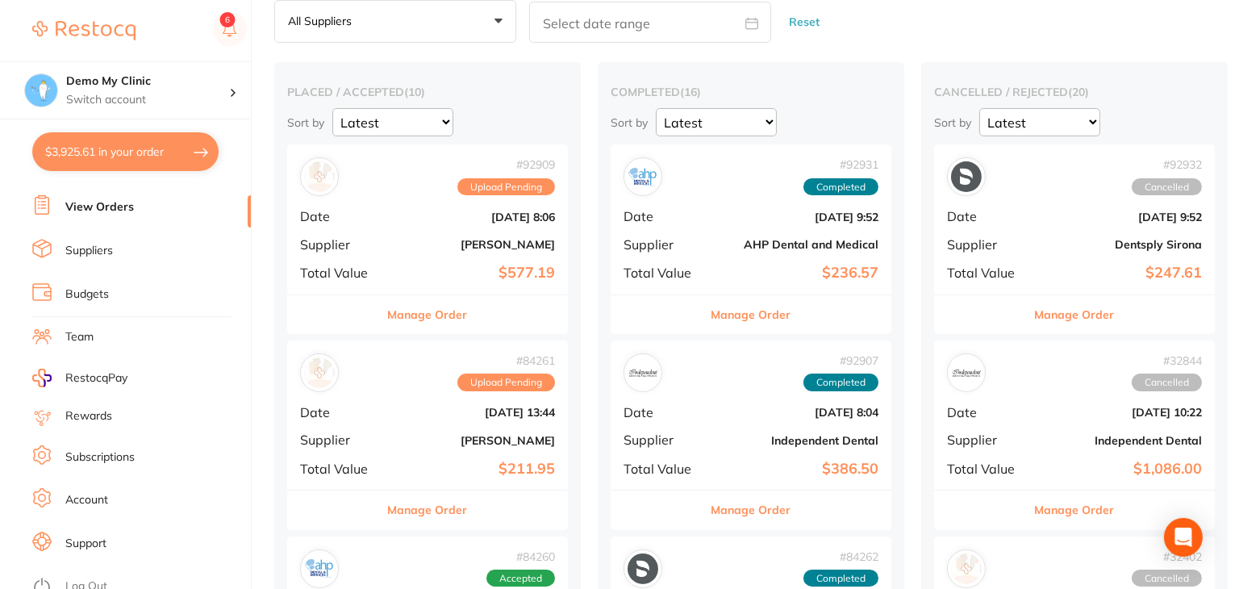
click at [190, 26] on div at bounding box center [139, 30] width 215 height 37
click at [106, 246] on link "Suppliers" at bounding box center [89, 251] width 48 height 16
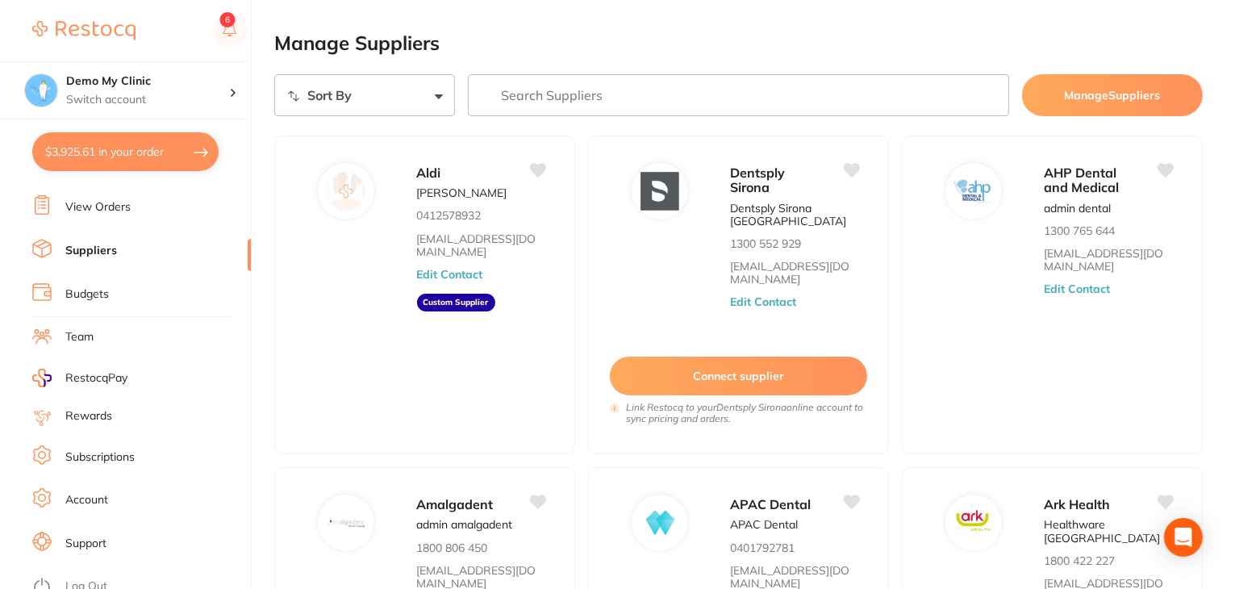
click at [108, 286] on link "Budgets" at bounding box center [87, 294] width 44 height 16
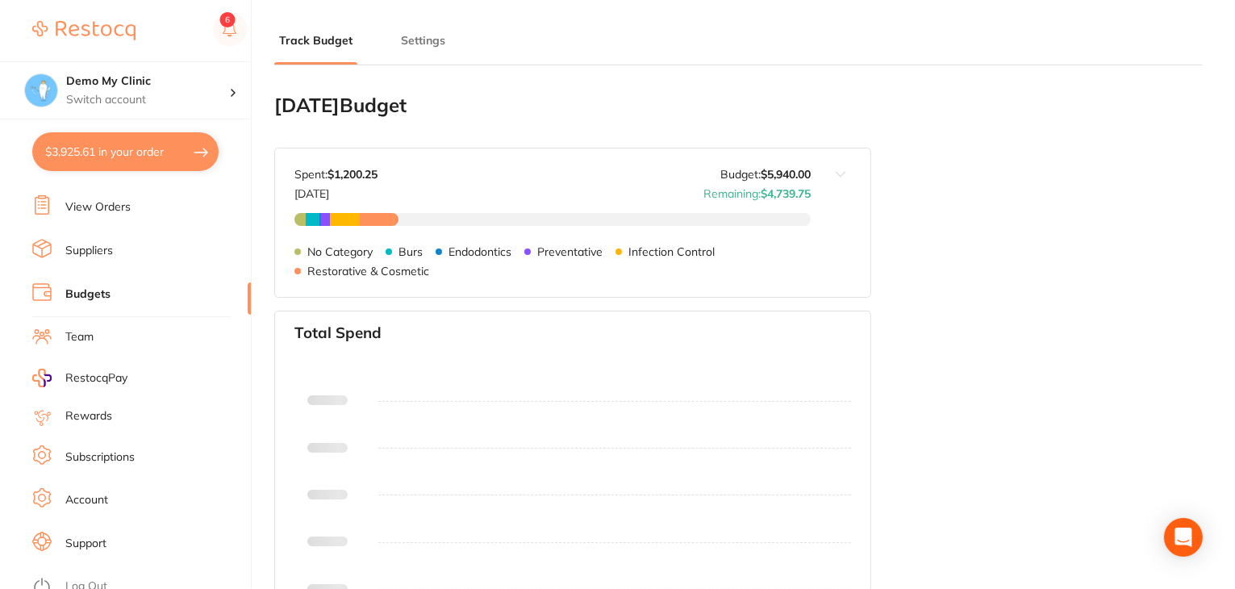
type input "5,000"
type input "5,940"
type input "6.0"
type input "99,000"
type input "5,940"
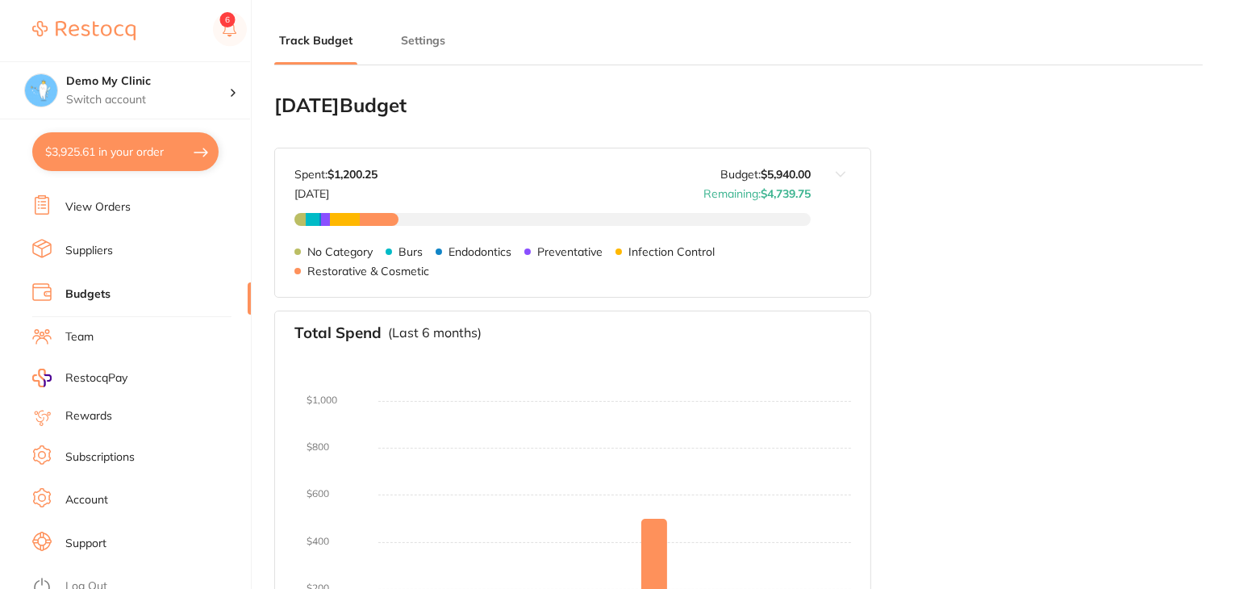
click at [110, 332] on li "Team" at bounding box center [141, 337] width 219 height 24
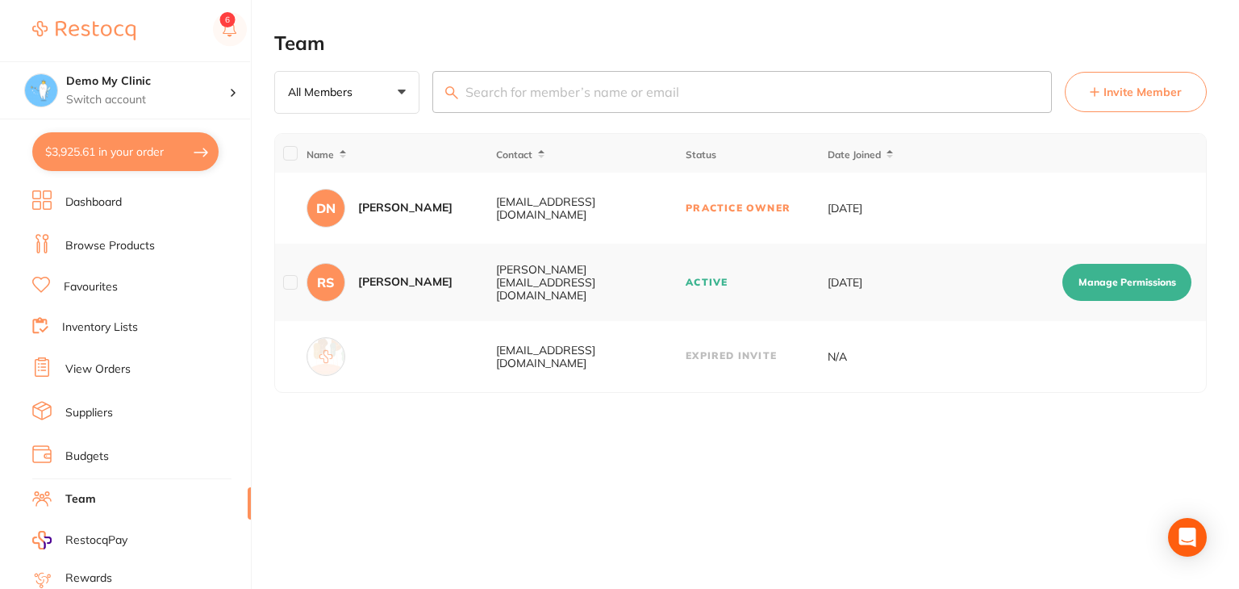
click at [109, 234] on li "Browse Products" at bounding box center [141, 246] width 219 height 24
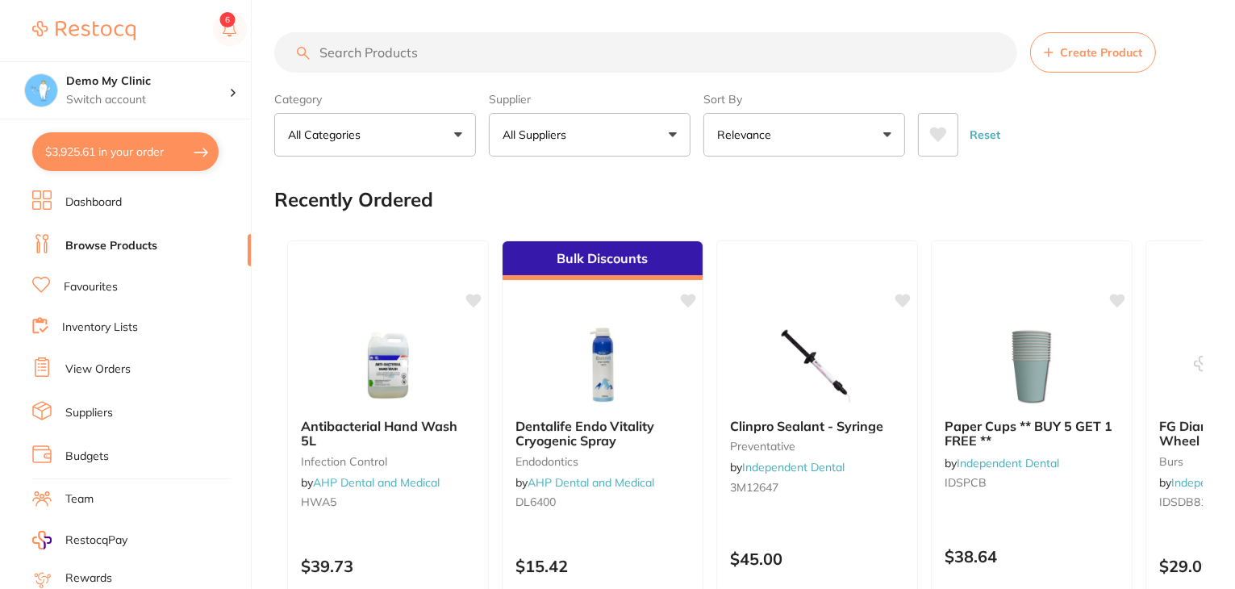
click at [97, 205] on link "Dashboard" at bounding box center [93, 202] width 56 height 16
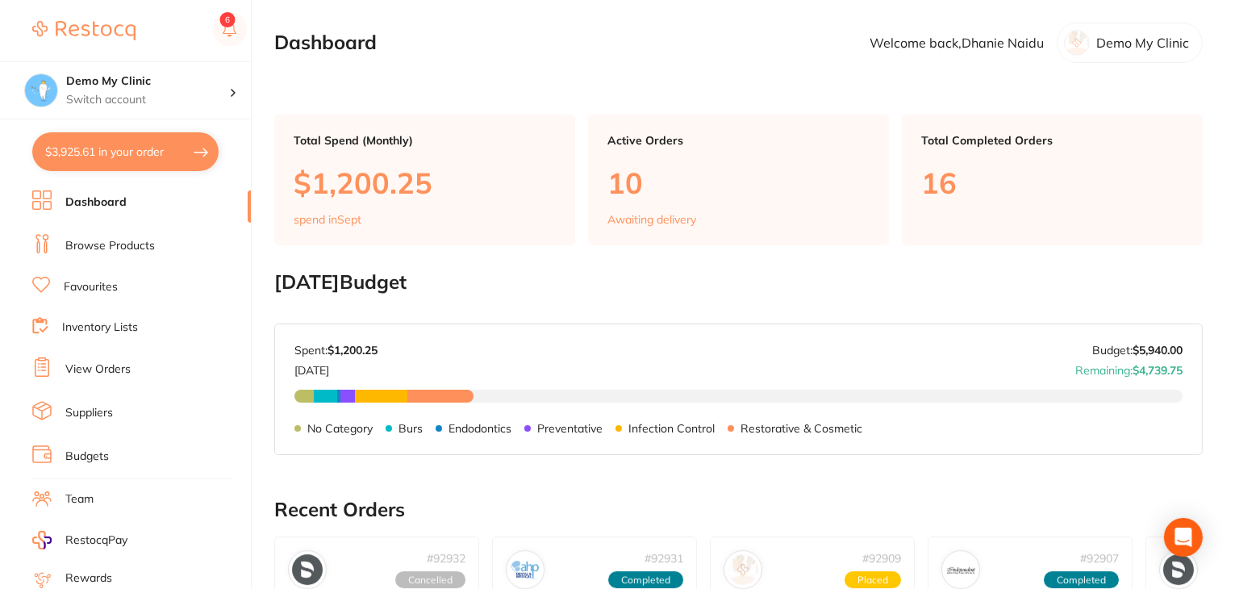
click at [115, 248] on link "Browse Products" at bounding box center [110, 246] width 90 height 16
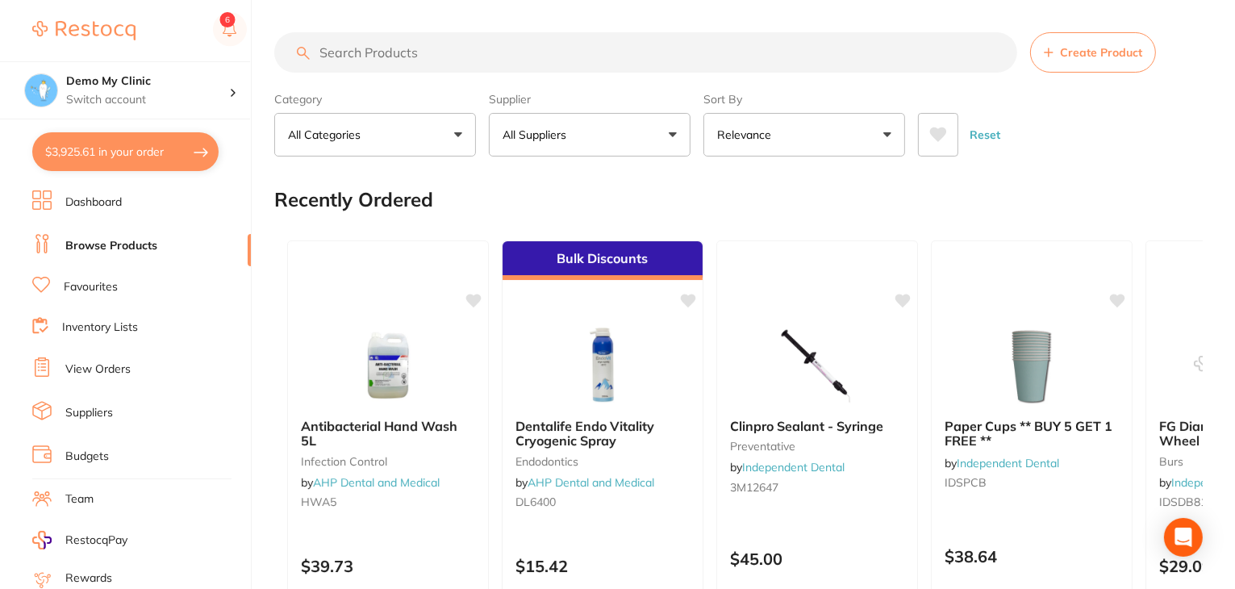
click at [536, 71] on input "search" at bounding box center [645, 52] width 743 height 40
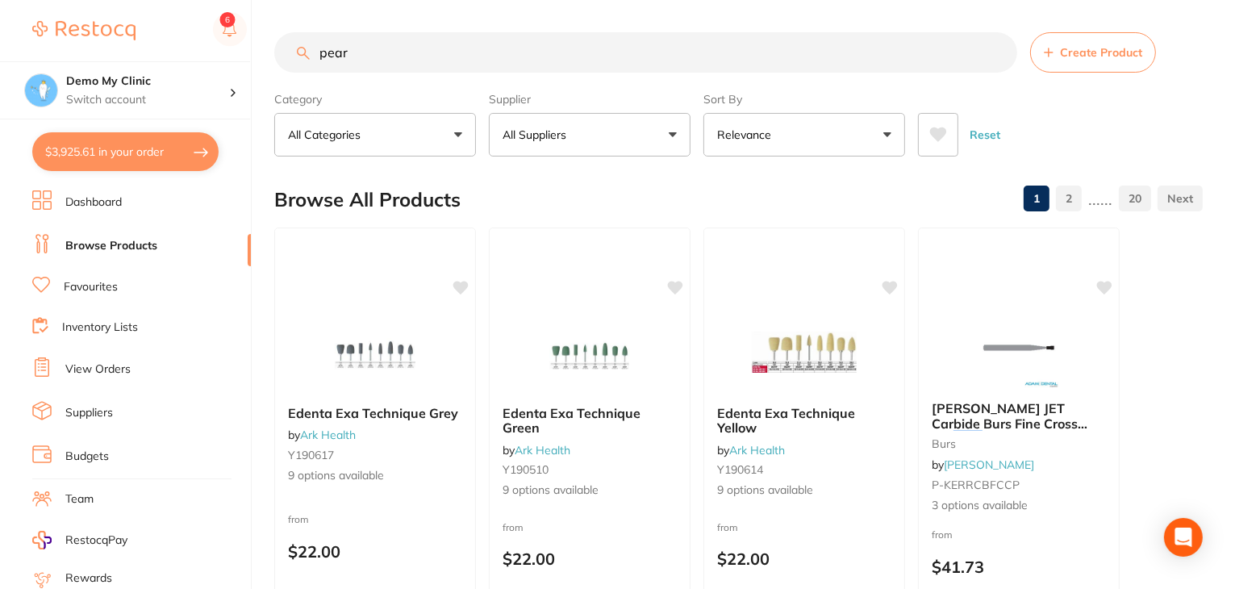
type input "pear"
click at [148, 324] on li "Inventory Lists" at bounding box center [141, 328] width 219 height 22
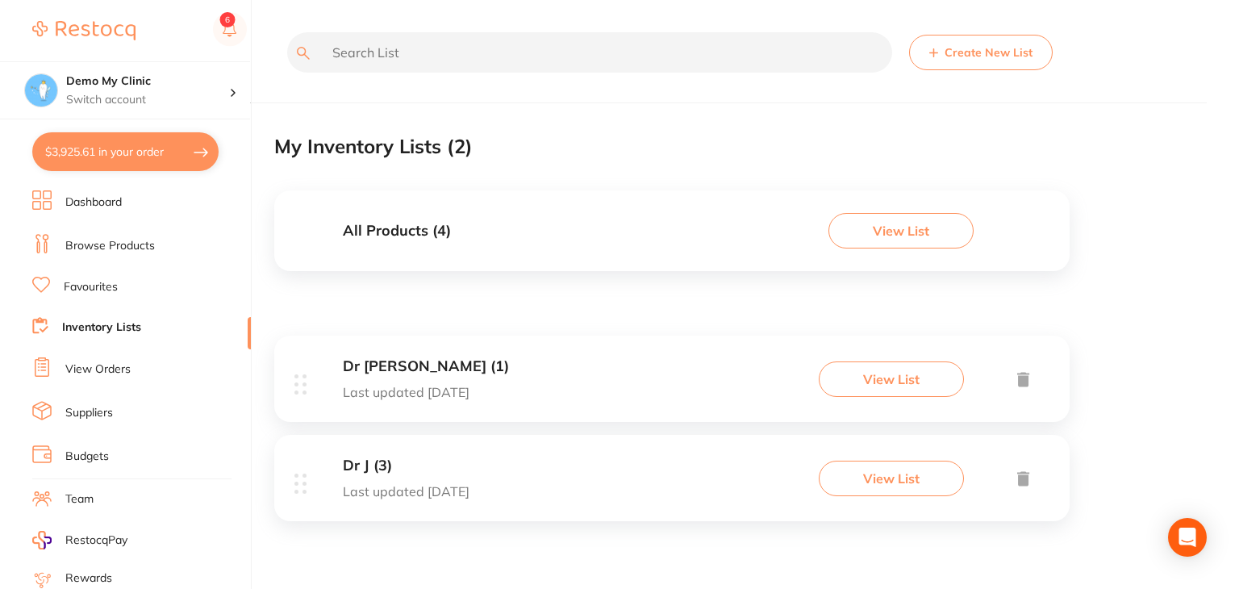
click at [935, 232] on button "View List" at bounding box center [901, 230] width 145 height 35
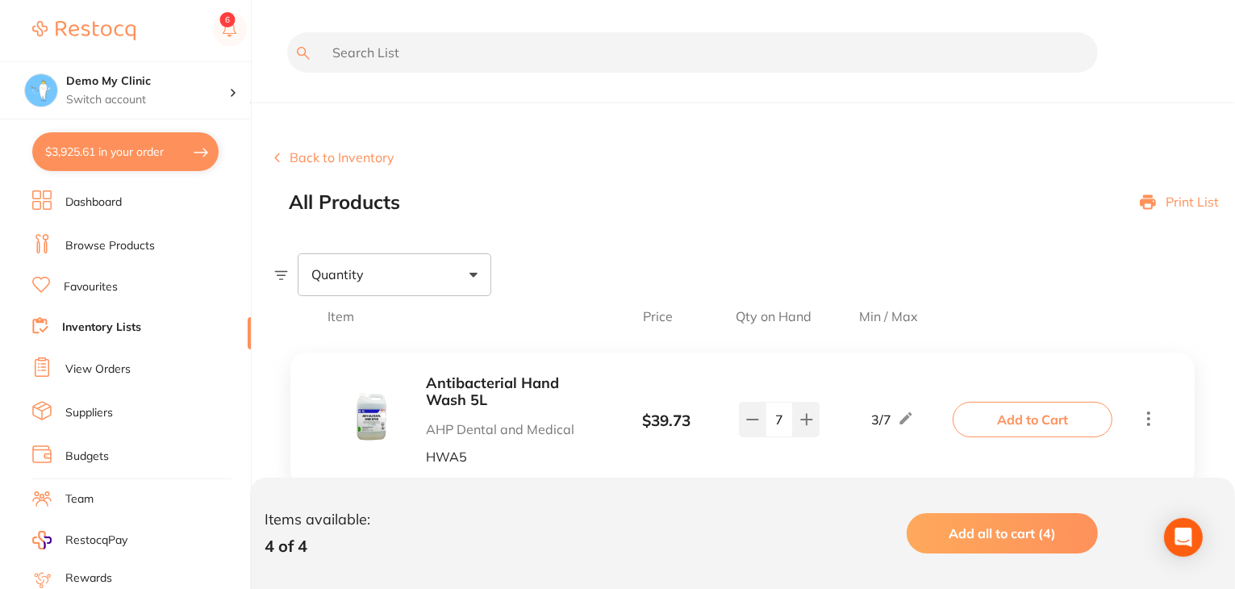
click at [278, 152] on icon at bounding box center [277, 157] width 6 height 10
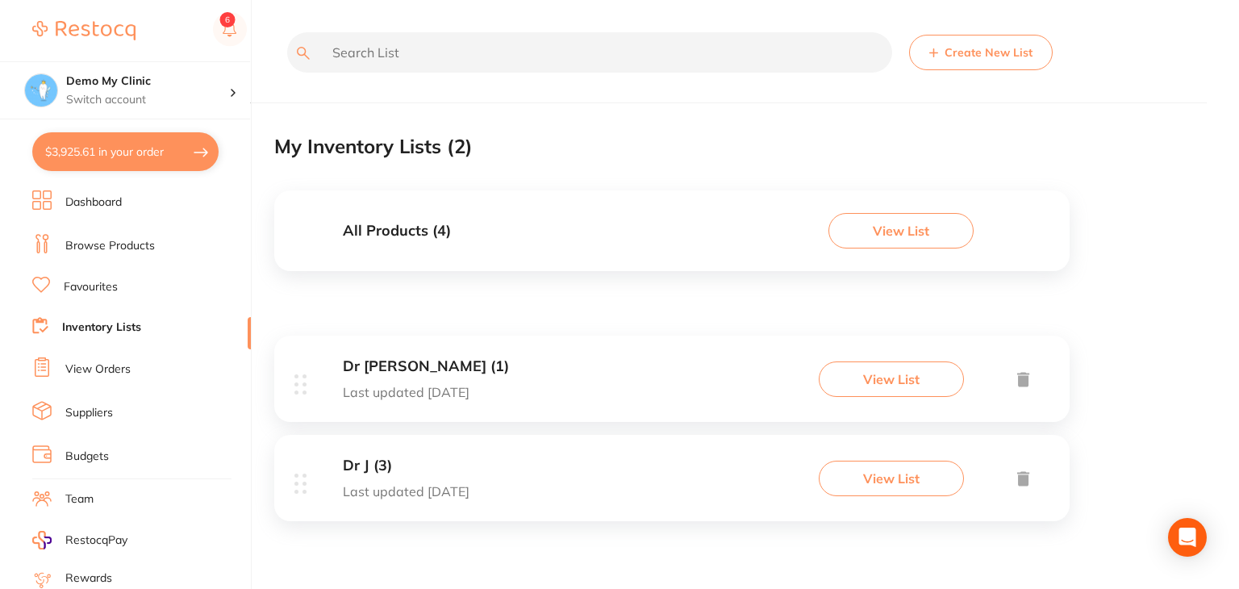
click at [923, 383] on button "View List" at bounding box center [891, 378] width 145 height 35
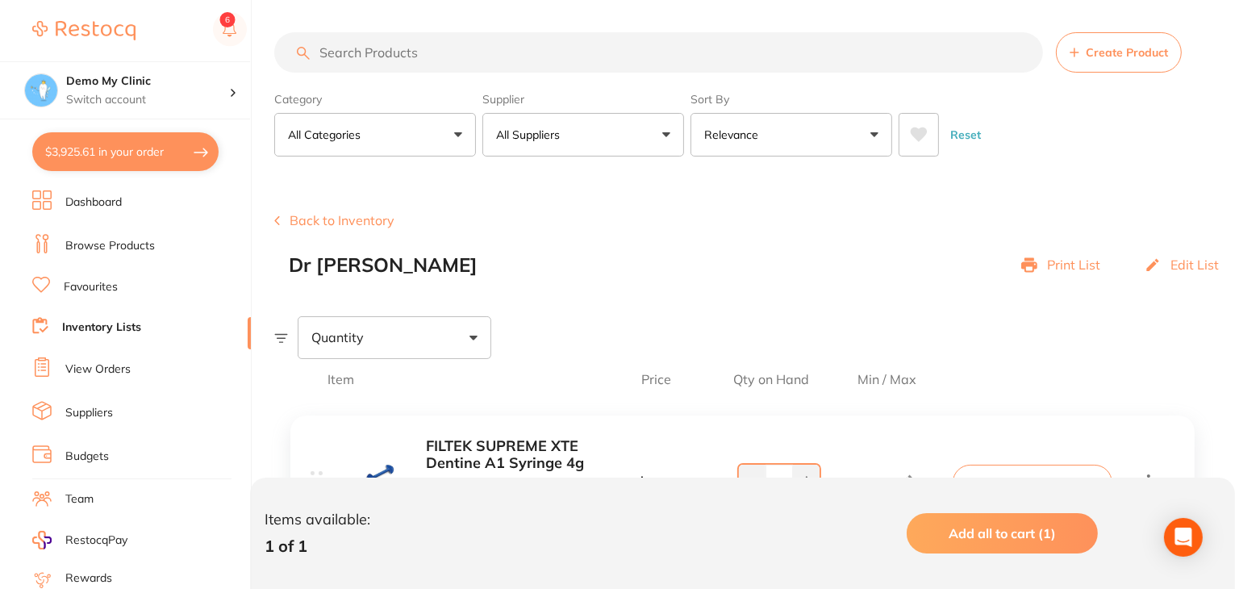
click at [639, 236] on div "Back to Inventory Dr [PERSON_NAME] Print List Edit List" at bounding box center [754, 244] width 961 height 63
click at [132, 372] on li "View Orders" at bounding box center [141, 369] width 219 height 24
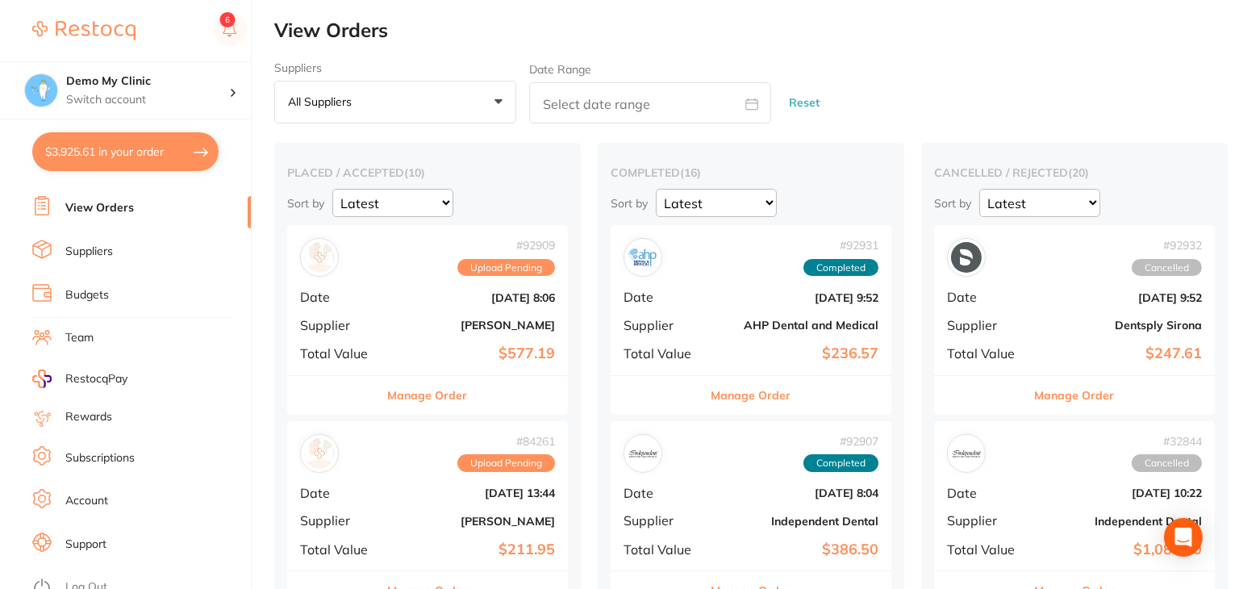
scroll to position [162, 0]
click at [113, 457] on li "Subscriptions" at bounding box center [141, 457] width 219 height 24
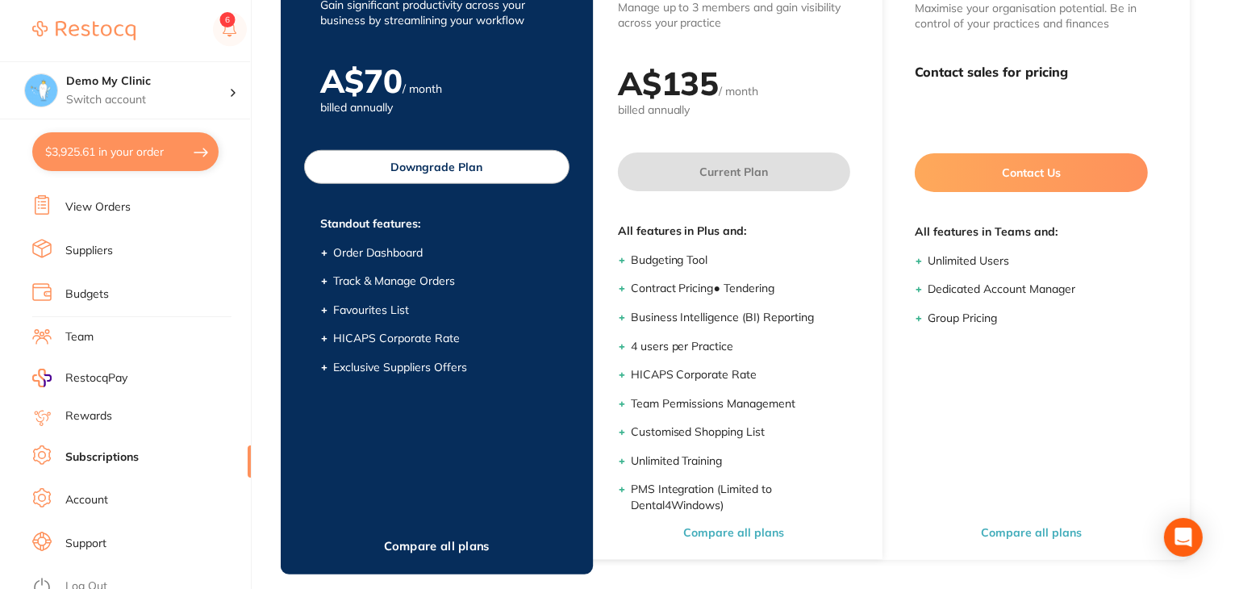
scroll to position [223, 0]
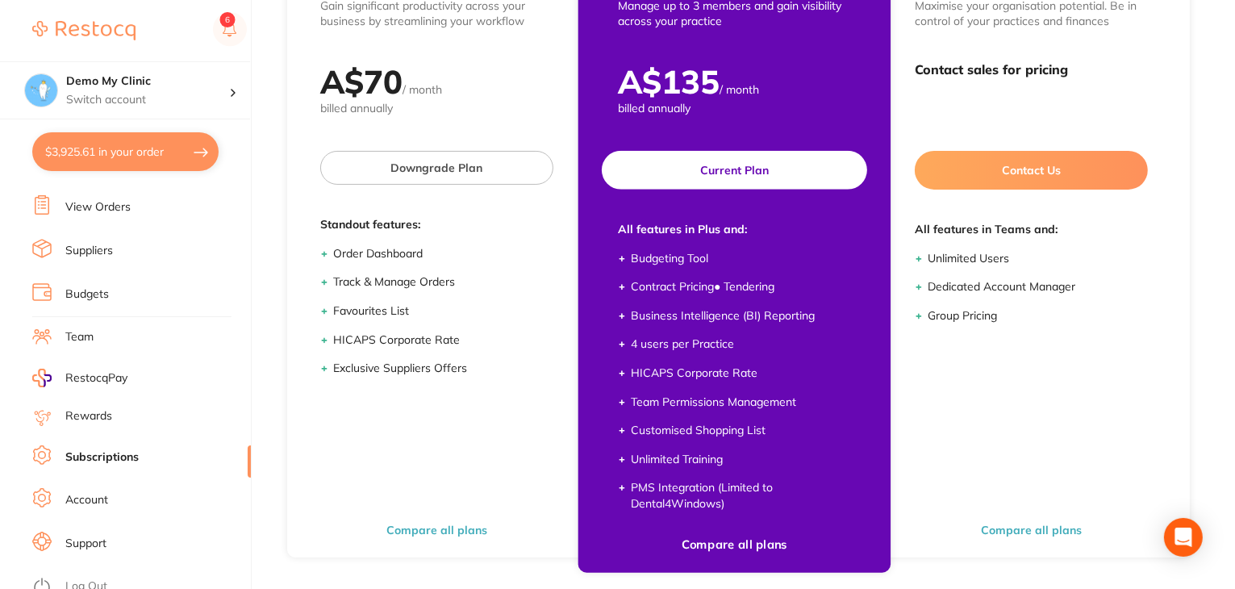
click at [722, 546] on button "Compare all plans" at bounding box center [734, 544] width 116 height 15
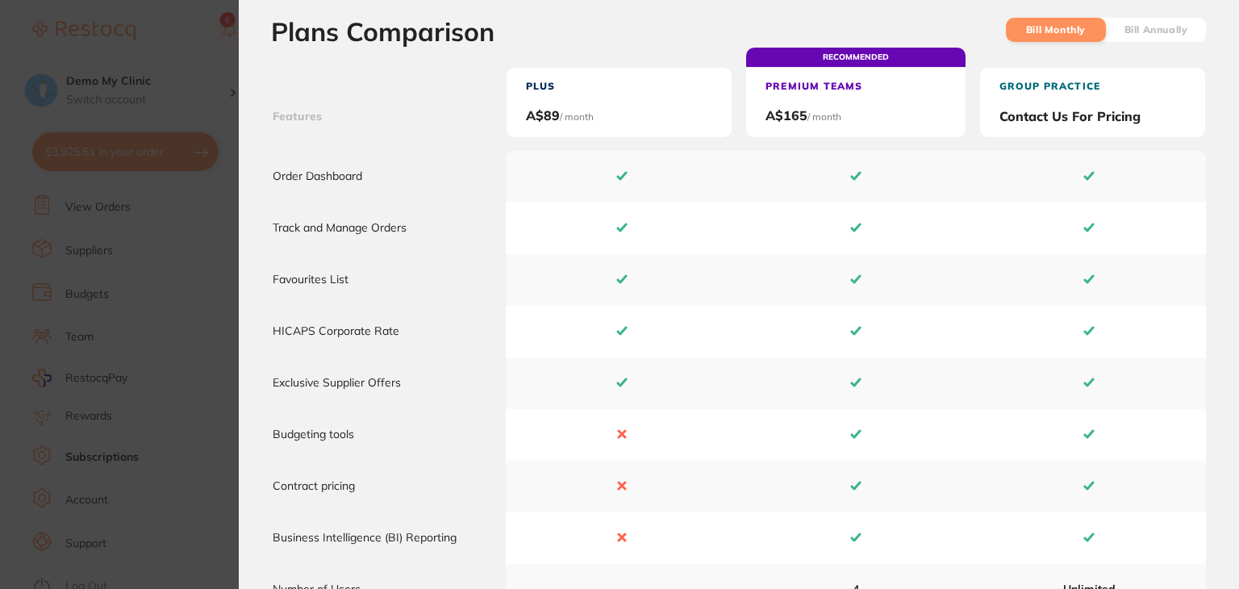
scroll to position [0, 0]
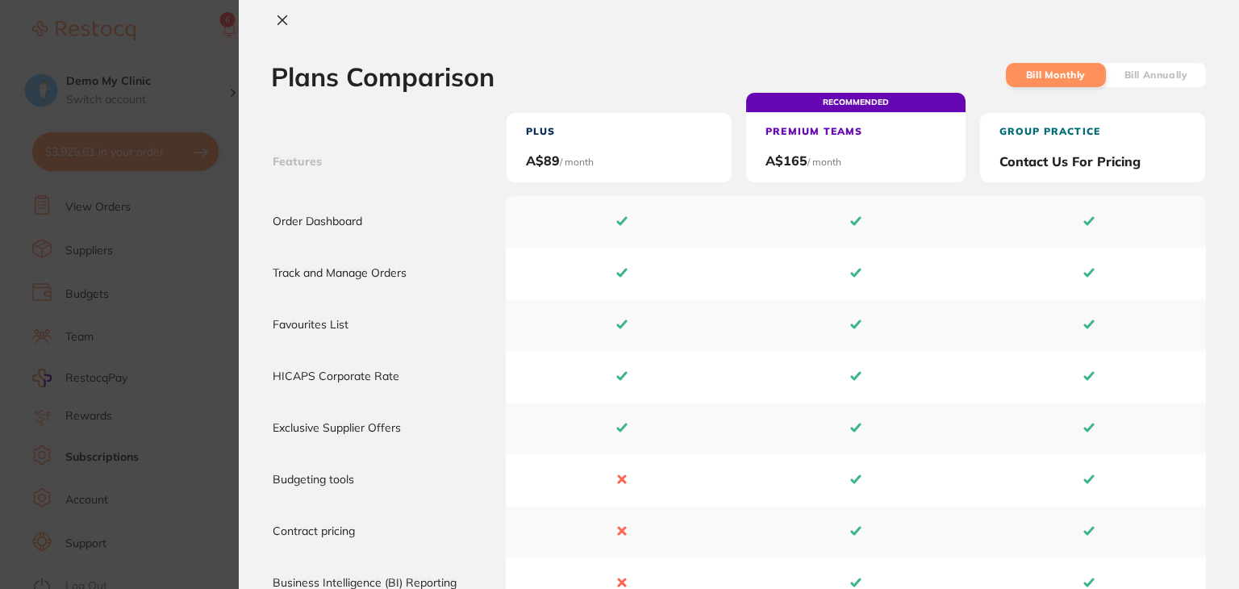
click at [1163, 75] on label "Bill Annually" at bounding box center [1157, 74] width 64 height 11
click at [1125, 102] on input "Bill Annually" at bounding box center [1125, 102] width 0 height 0
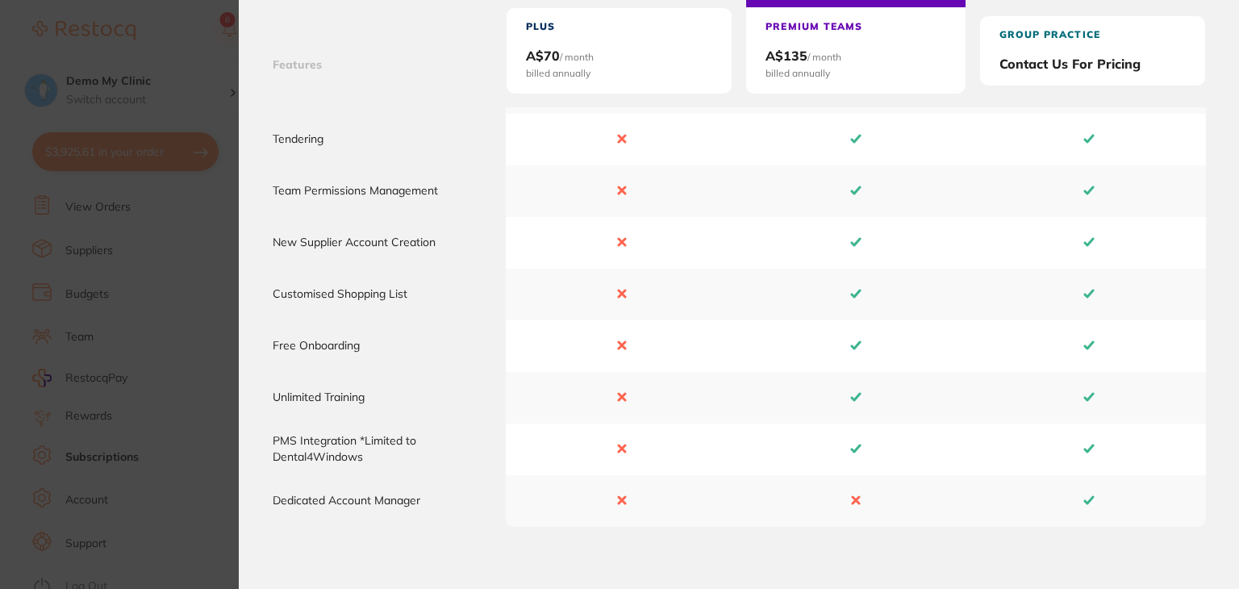
scroll to position [620, 0]
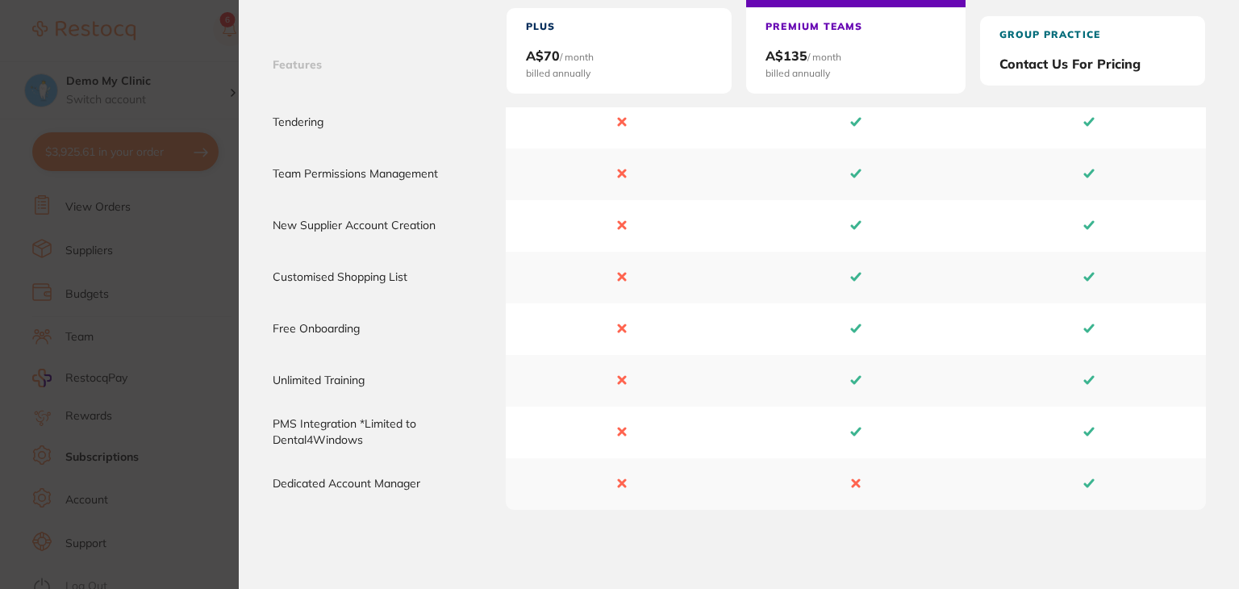
click at [353, 423] on td "PMS Integration *Limited to Dental4Windows" at bounding box center [389, 433] width 234 height 52
drag, startPoint x: 361, startPoint y: 424, endPoint x: 271, endPoint y: 424, distance: 90.4
click at [271, 424] on table "Features Plus A$ 70 / month billed annually RECOMMENDED Premium Teams A$ 135 / …" at bounding box center [755, 1] width 968 height 1019
copy td "PMS Integration"
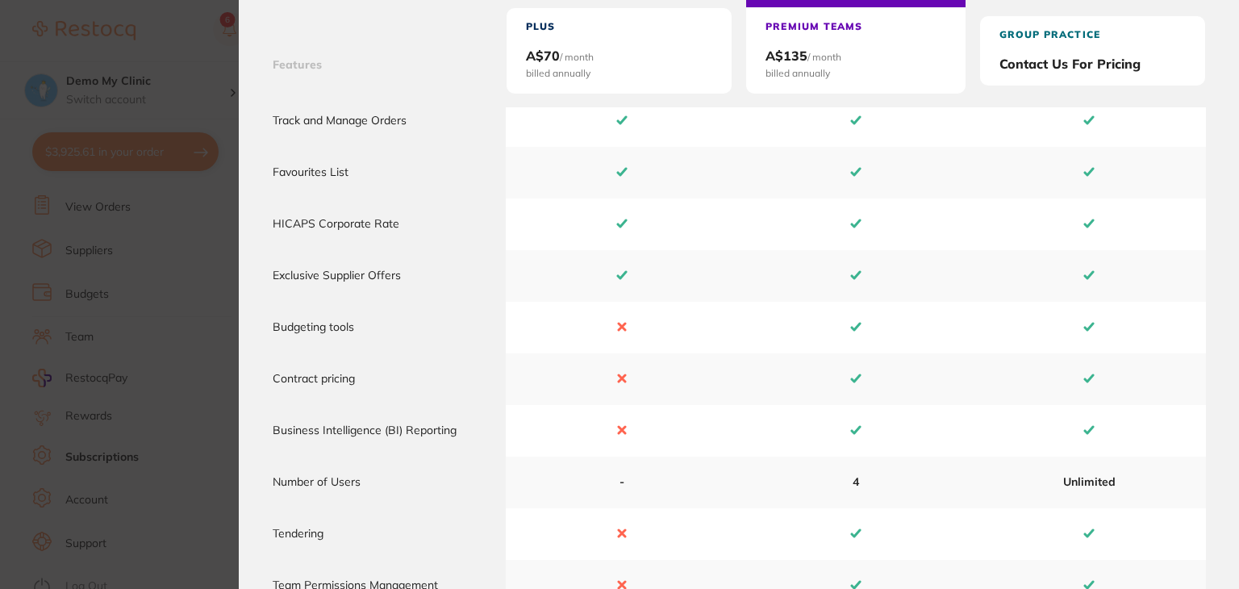
scroll to position [253, 0]
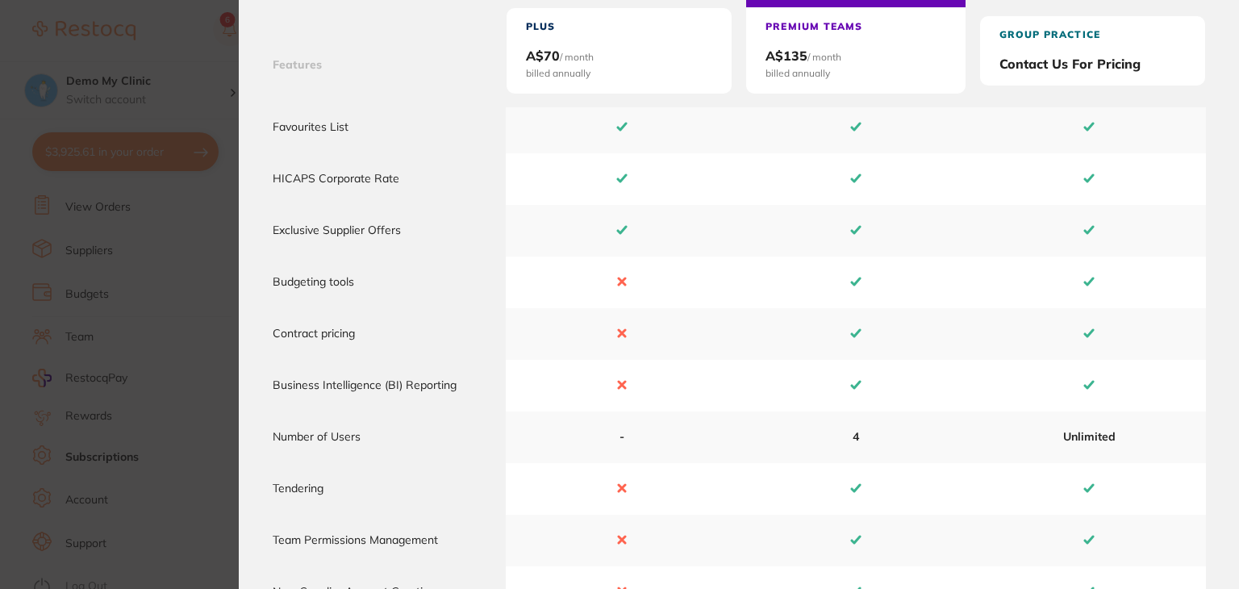
drag, startPoint x: 839, startPoint y: 284, endPoint x: 859, endPoint y: 302, distance: 26.9
click at [858, 300] on td at bounding box center [856, 283] width 234 height 52
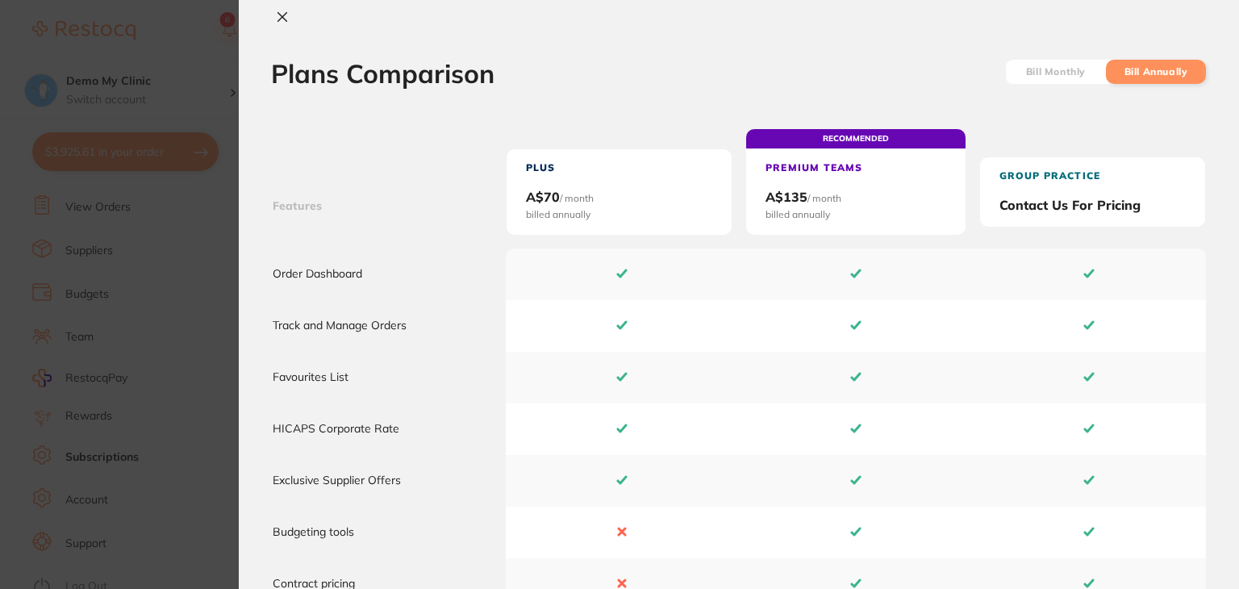
scroll to position [0, 0]
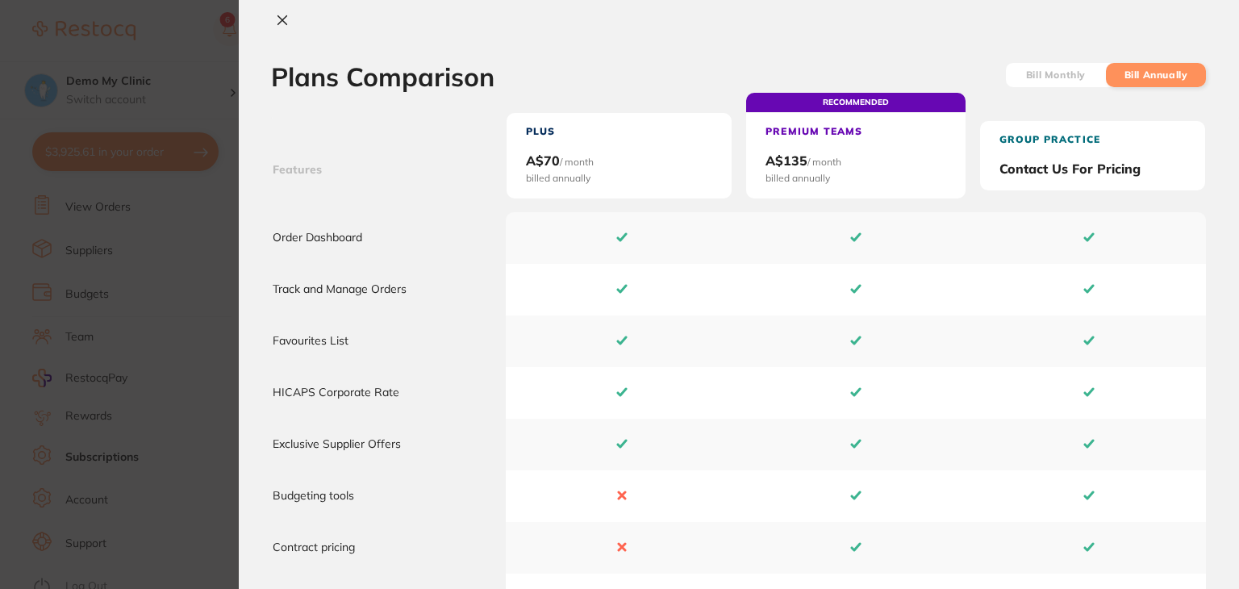
click at [294, 23] on div at bounding box center [739, 21] width 1000 height 17
click at [284, 19] on icon at bounding box center [282, 20] width 9 height 9
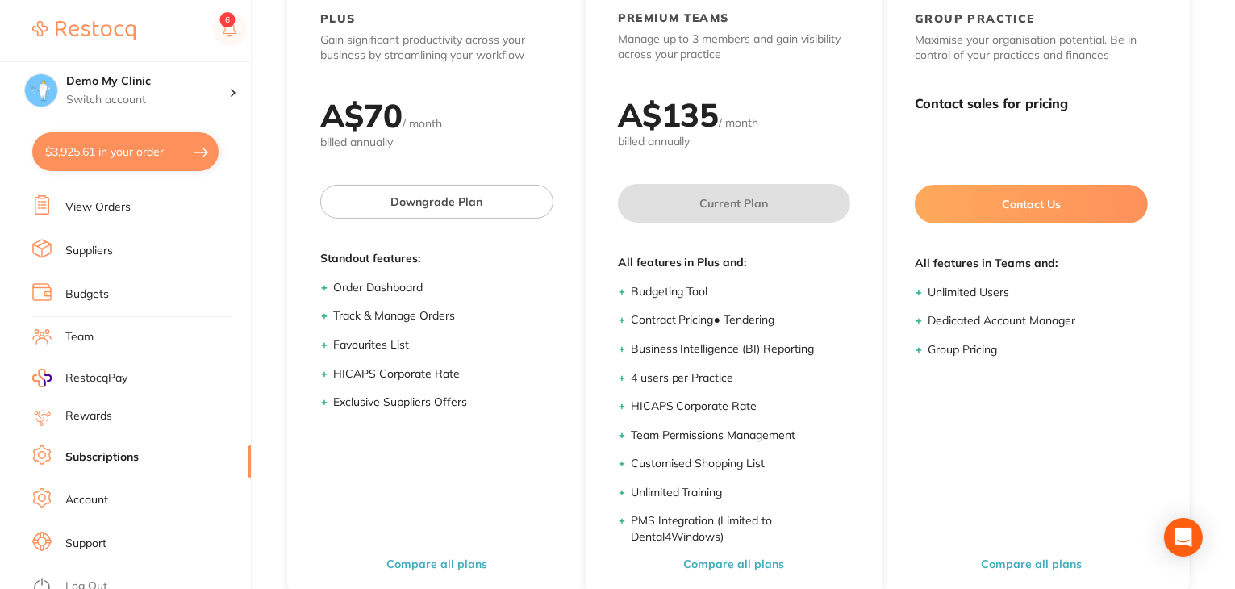
scroll to position [223, 0]
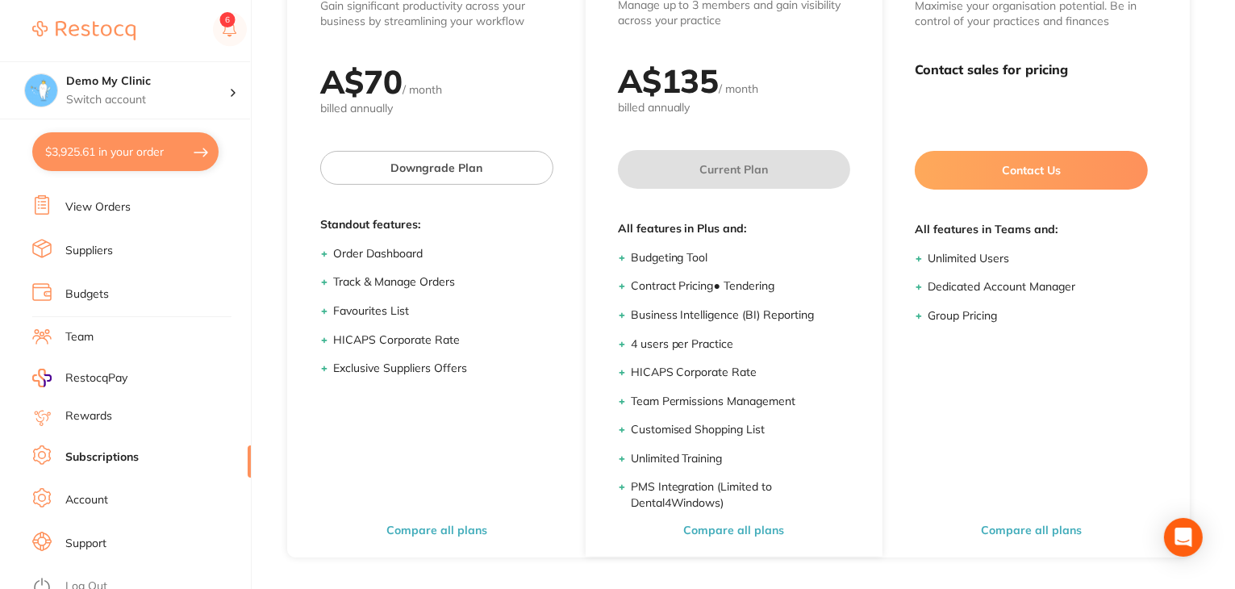
click at [122, 532] on li "Support" at bounding box center [141, 544] width 219 height 24
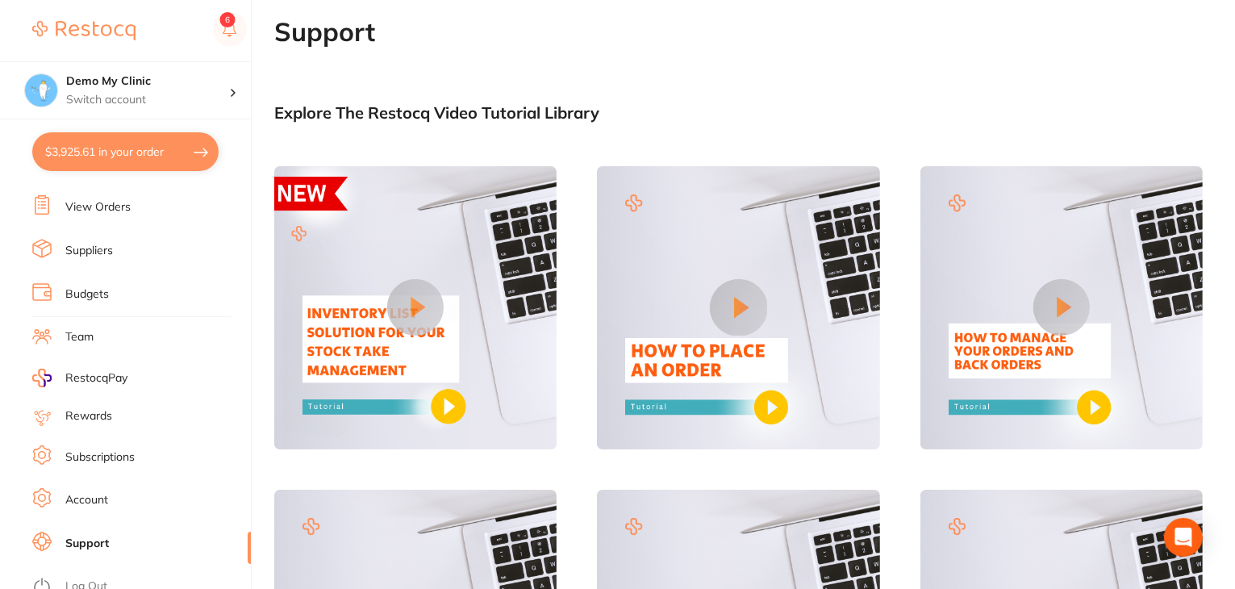
click at [432, 304] on button at bounding box center [415, 307] width 56 height 56
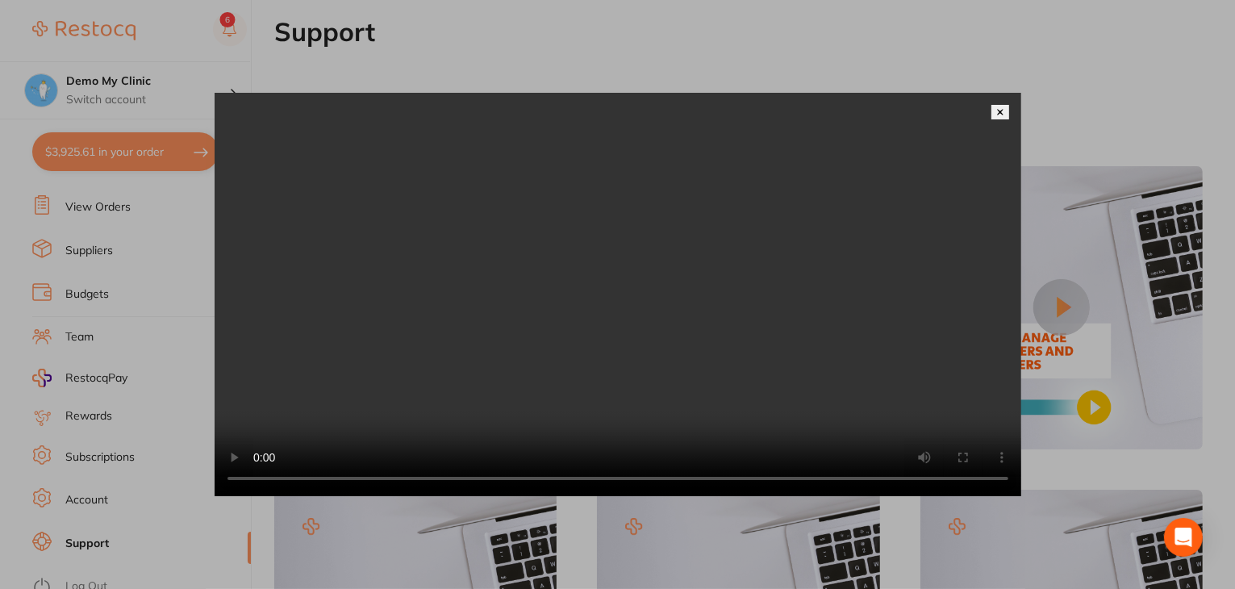
click at [1004, 105] on button at bounding box center [1001, 112] width 18 height 15
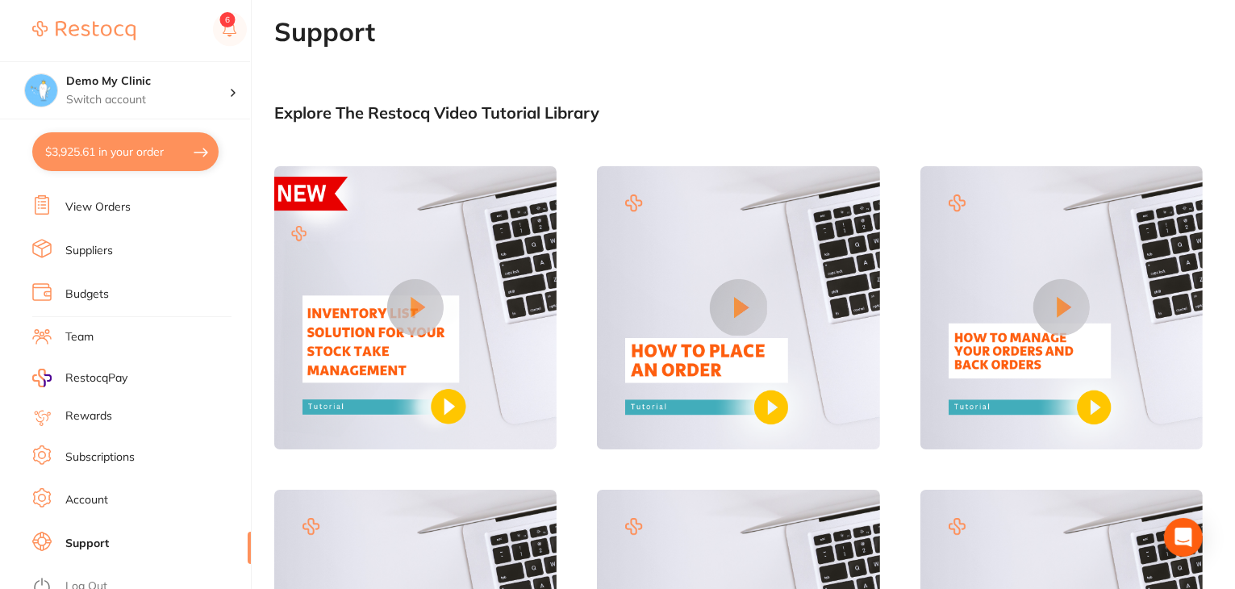
click at [774, 288] on img at bounding box center [738, 307] width 282 height 282
click at [754, 304] on button at bounding box center [738, 307] width 56 height 56
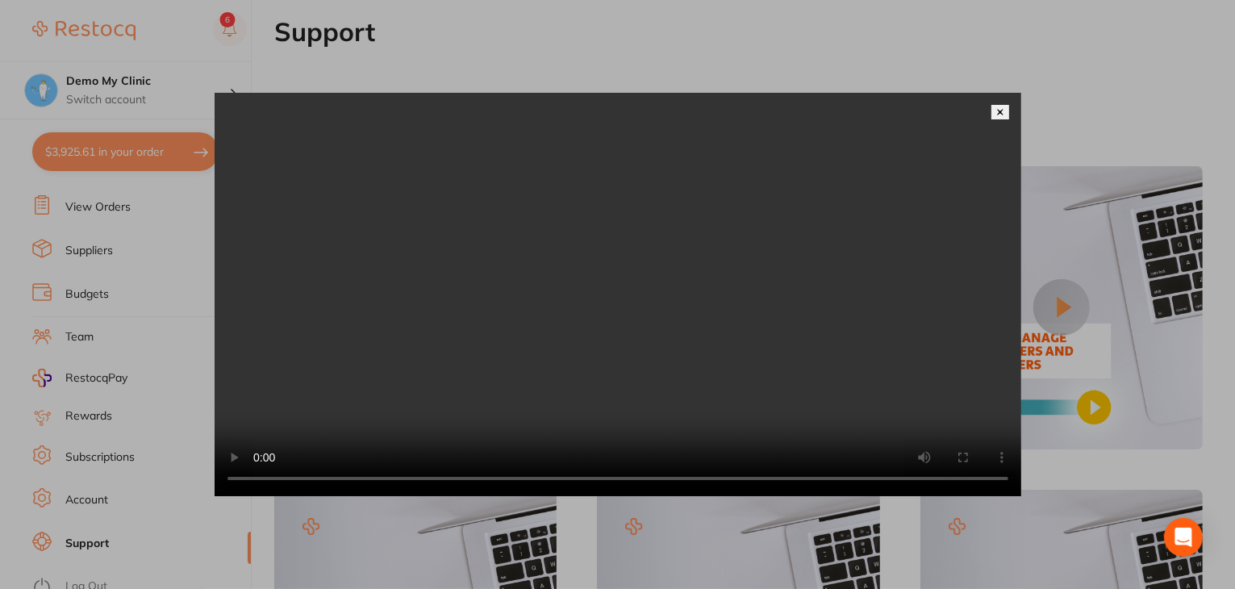
click at [1169, 351] on div at bounding box center [617, 294] width 1235 height 589
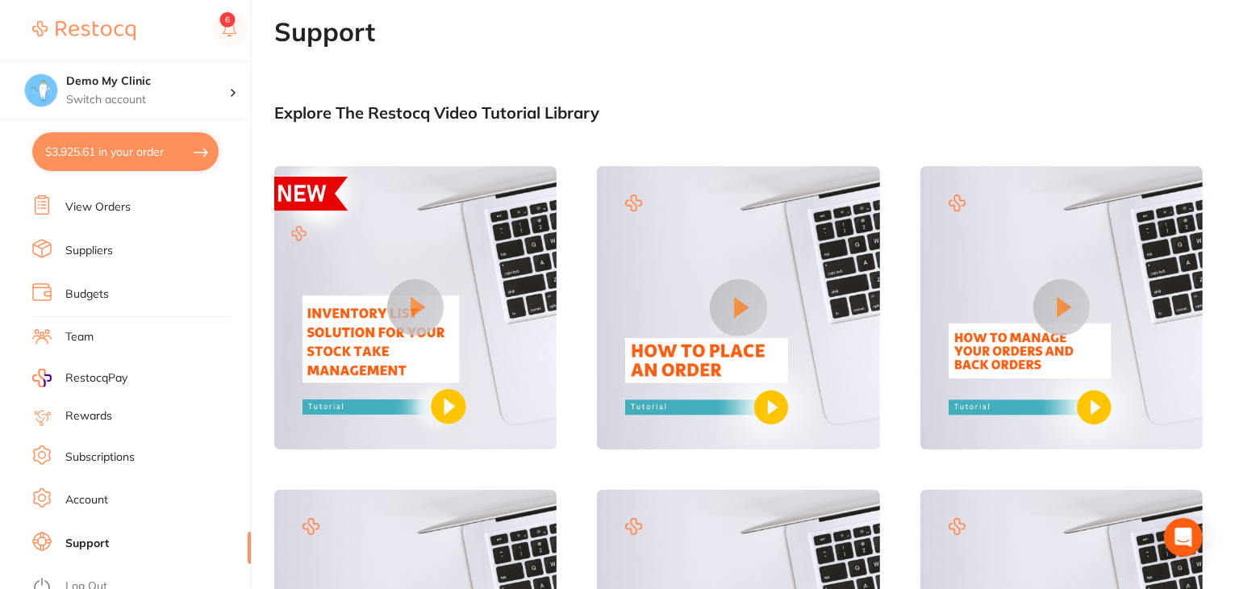
click at [752, 327] on button at bounding box center [738, 307] width 56 height 56
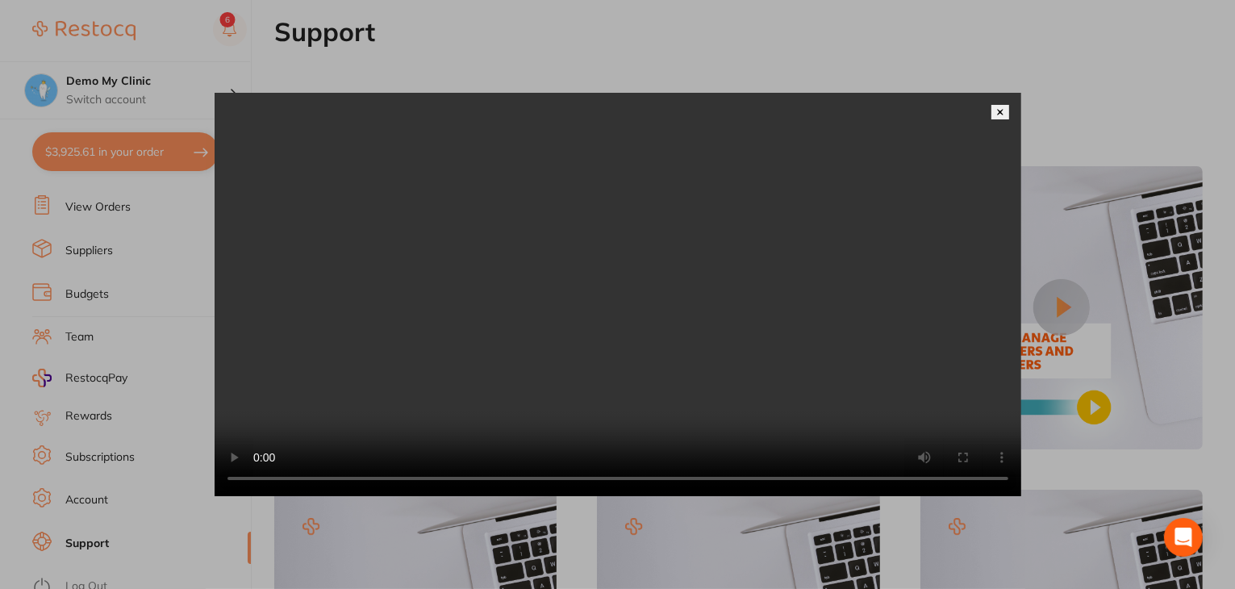
click at [587, 324] on video at bounding box center [618, 294] width 807 height 403
click at [584, 315] on video at bounding box center [618, 294] width 807 height 403
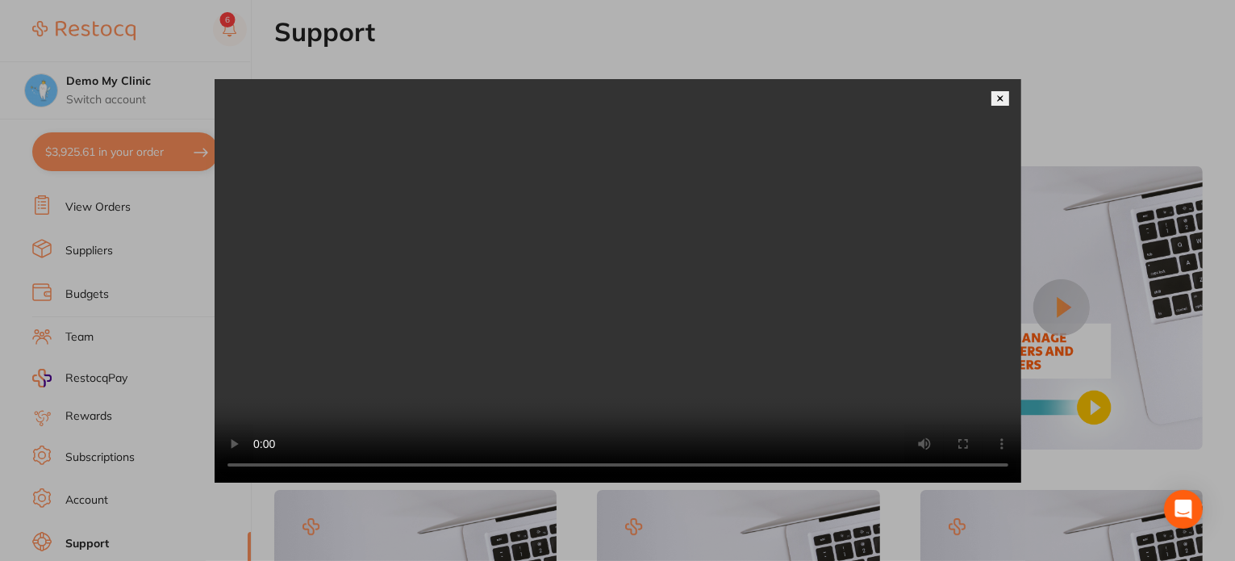
click at [552, 280] on video at bounding box center [618, 280] width 807 height 403
click at [410, 482] on video at bounding box center [618, 280] width 807 height 403
click at [514, 392] on video at bounding box center [618, 280] width 807 height 403
click at [737, 256] on video at bounding box center [618, 280] width 807 height 403
click at [676, 298] on video at bounding box center [618, 280] width 807 height 403
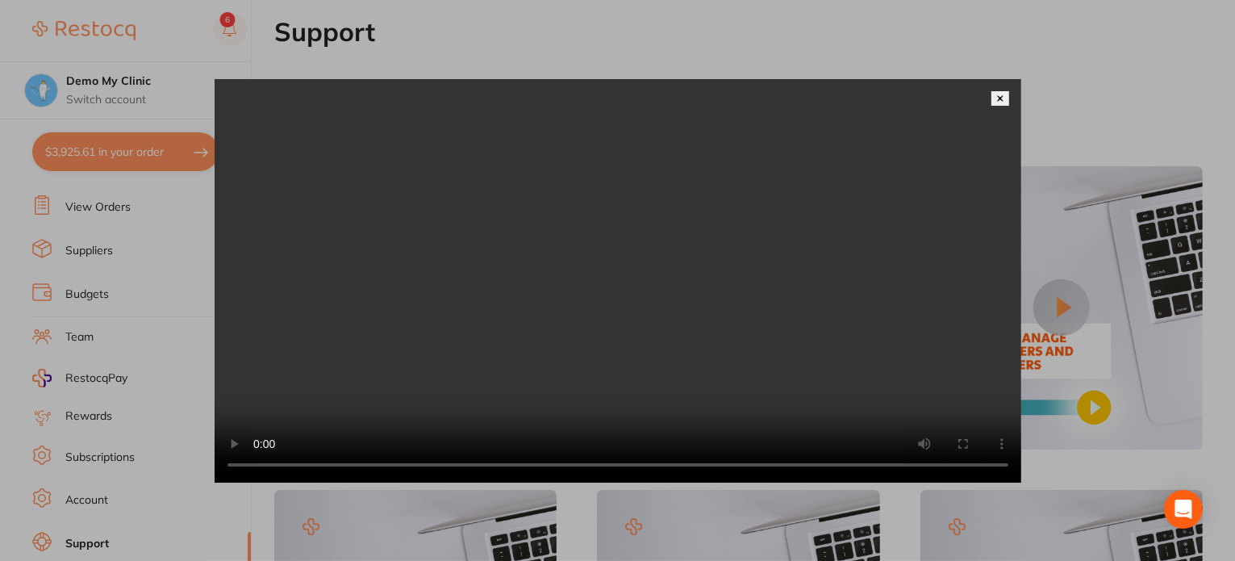
click at [1000, 94] on img at bounding box center [1000, 98] width 8 height 8
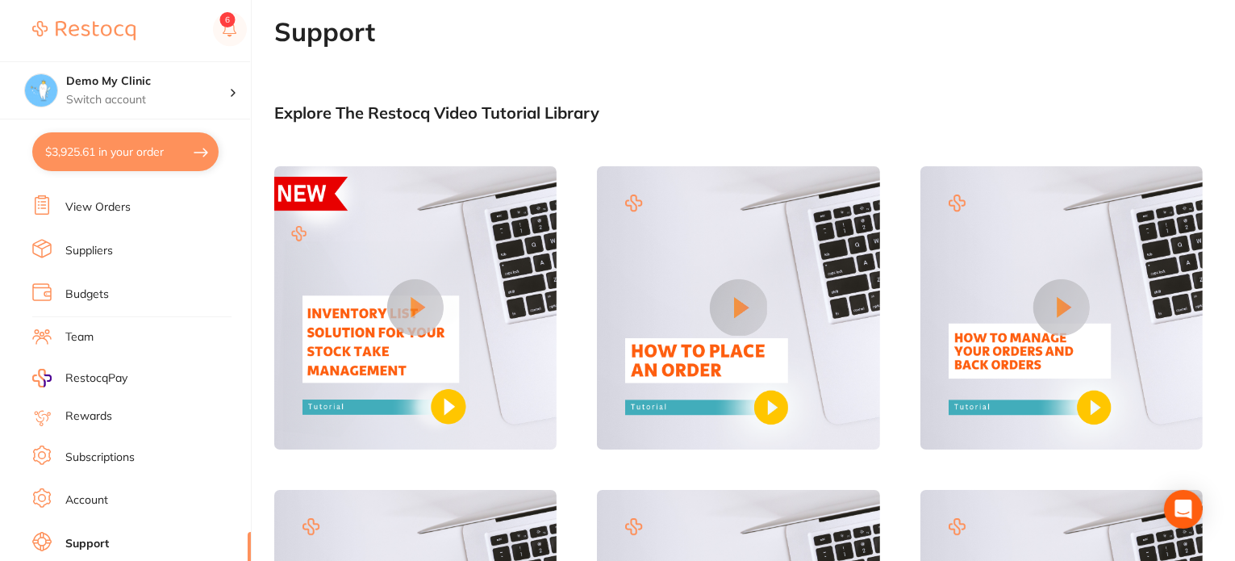
click at [1066, 293] on button at bounding box center [1062, 307] width 56 height 56
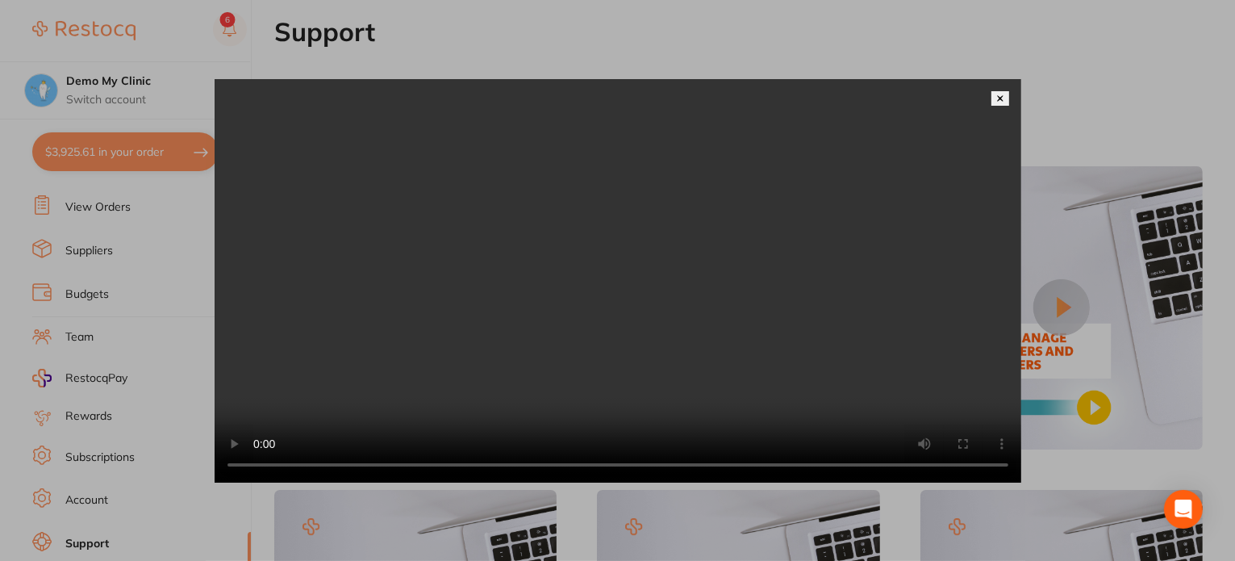
click at [581, 270] on video at bounding box center [618, 280] width 807 height 403
click at [639, 299] on video at bounding box center [618, 280] width 807 height 403
click at [693, 123] on video at bounding box center [618, 280] width 807 height 403
click at [626, 244] on video at bounding box center [618, 280] width 807 height 403
click at [755, 372] on video at bounding box center [618, 280] width 807 height 403
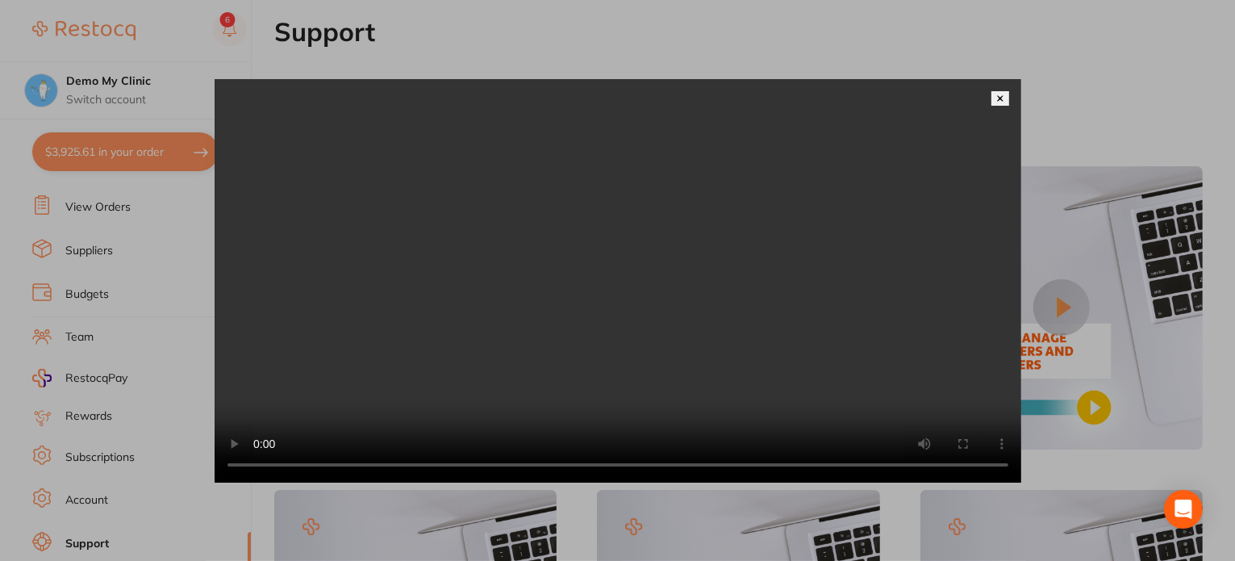
click at [708, 294] on video at bounding box center [618, 280] width 807 height 403
click at [1003, 94] on img at bounding box center [1000, 98] width 8 height 8
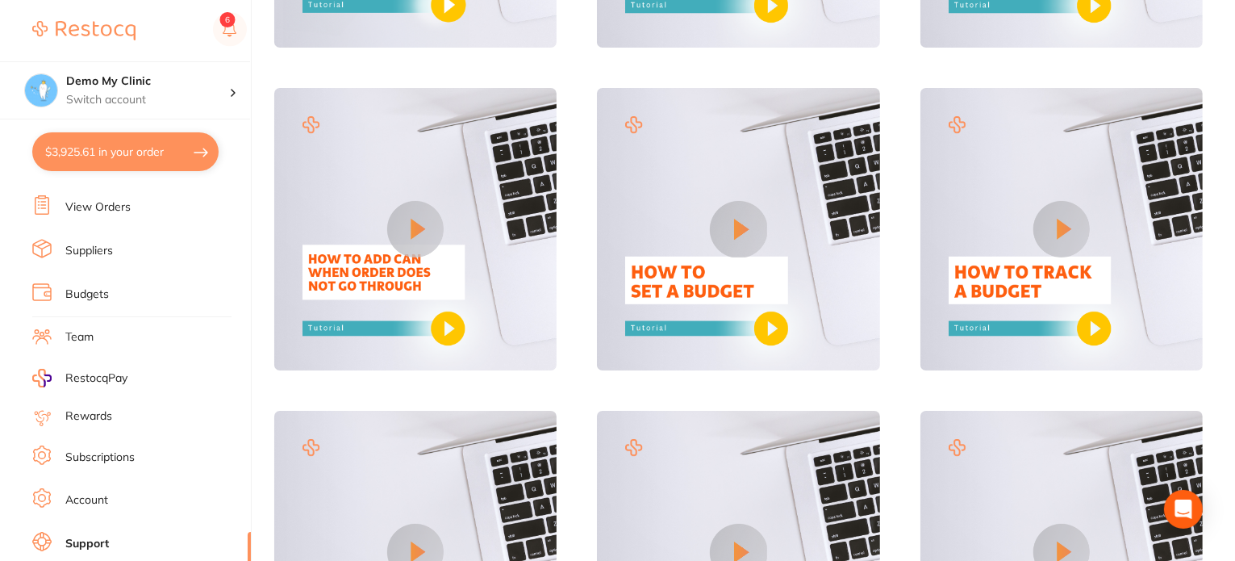
scroll to position [403, 0]
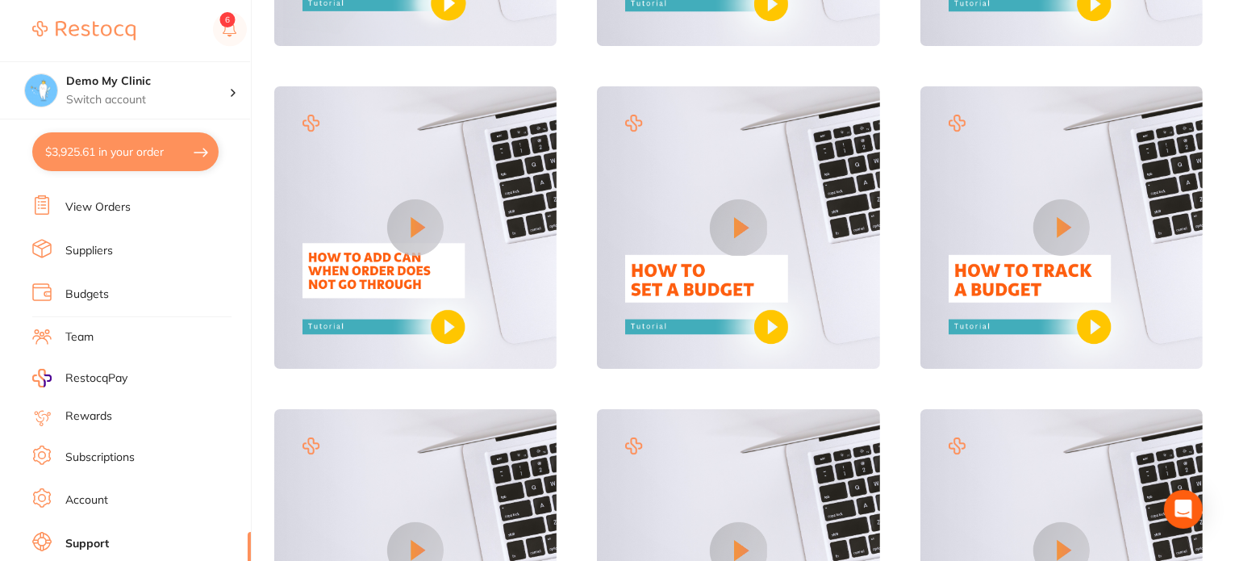
click at [487, 263] on img at bounding box center [415, 227] width 282 height 282
click at [419, 233] on button at bounding box center [415, 227] width 56 height 56
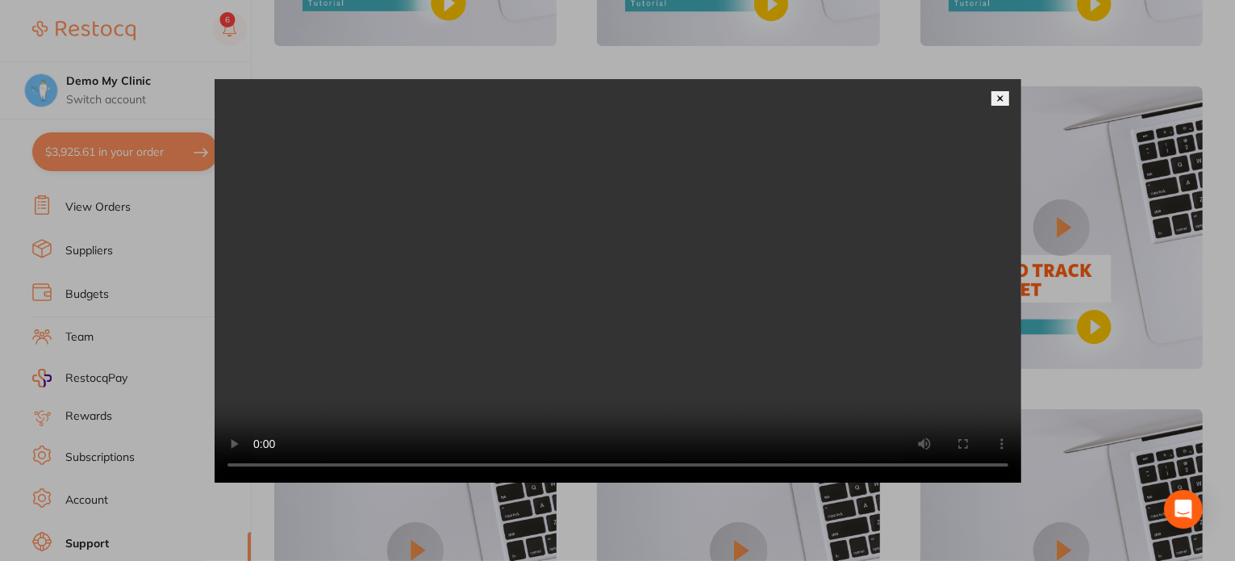
click at [587, 248] on video at bounding box center [618, 280] width 807 height 403
click at [541, 212] on video at bounding box center [618, 280] width 807 height 403
click at [779, 394] on video at bounding box center [618, 280] width 807 height 403
click at [797, 378] on video at bounding box center [618, 280] width 807 height 403
click at [1060, 374] on div at bounding box center [617, 280] width 1235 height 561
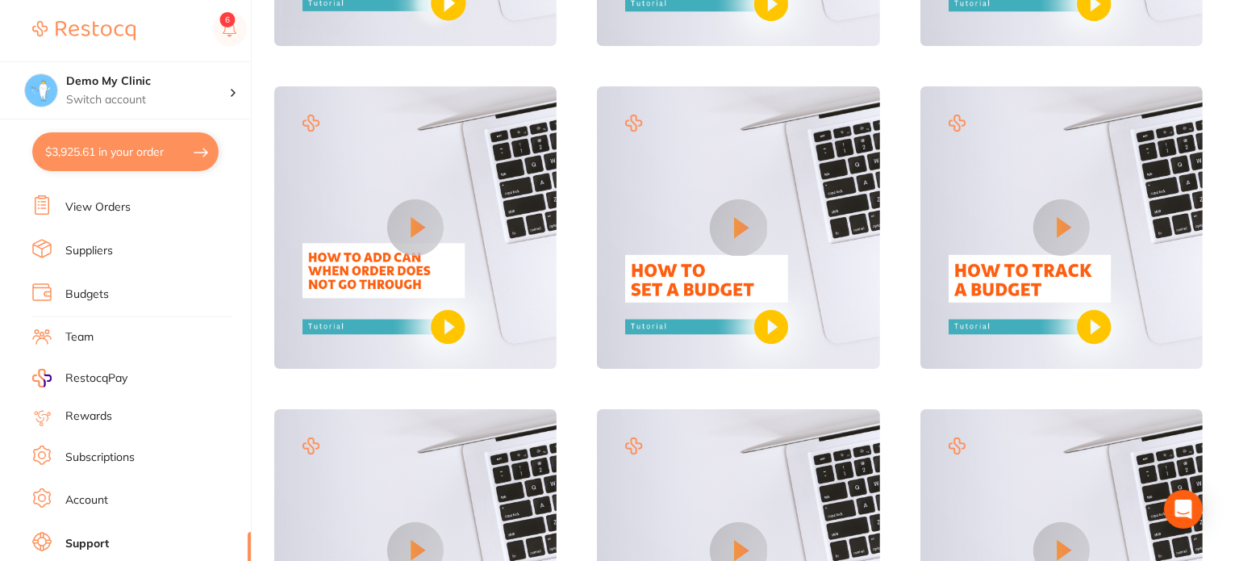
click at [816, 257] on img at bounding box center [738, 227] width 282 height 282
click at [731, 210] on button at bounding box center [738, 227] width 56 height 56
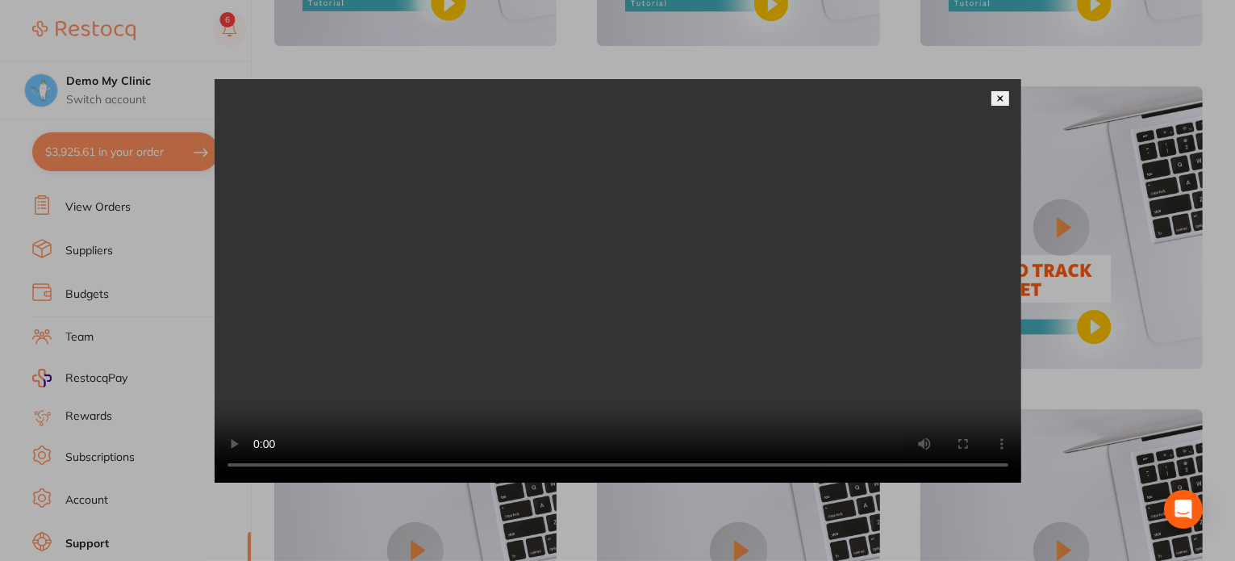
click at [1003, 94] on img at bounding box center [1000, 98] width 8 height 8
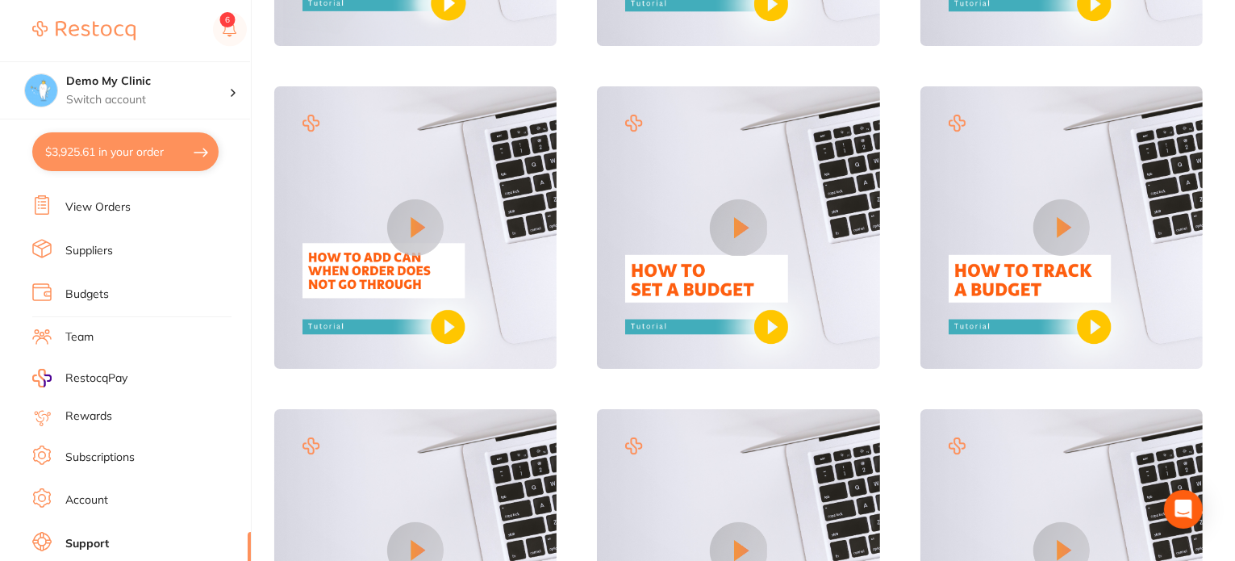
click at [1037, 244] on button at bounding box center [1062, 227] width 56 height 56
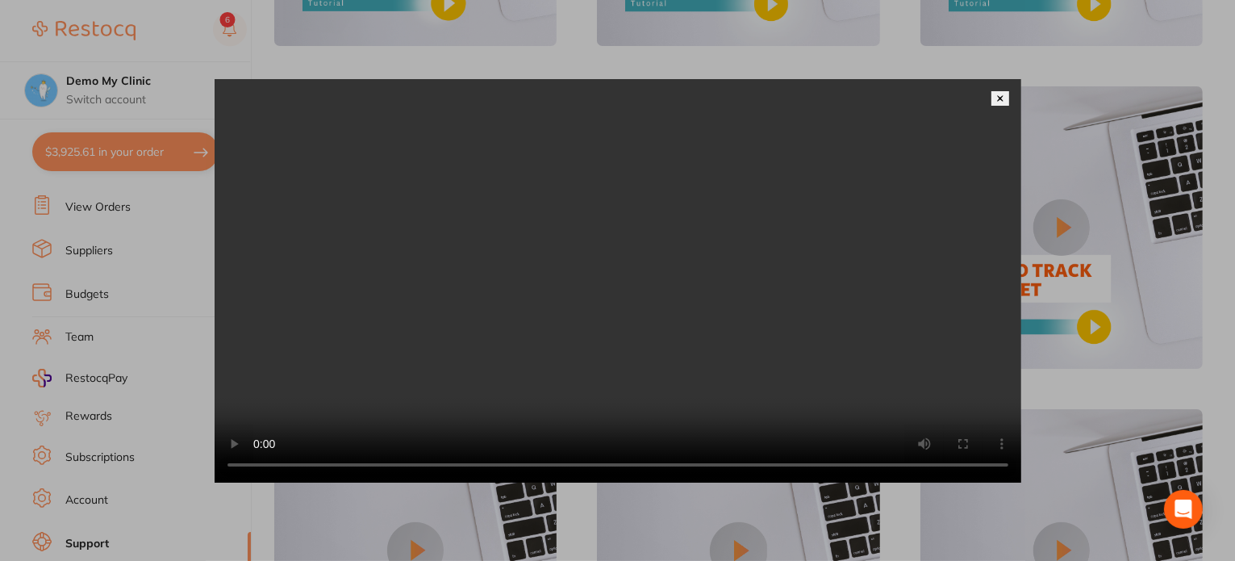
click at [657, 258] on video at bounding box center [618, 280] width 807 height 403
click at [652, 317] on video at bounding box center [618, 280] width 807 height 403
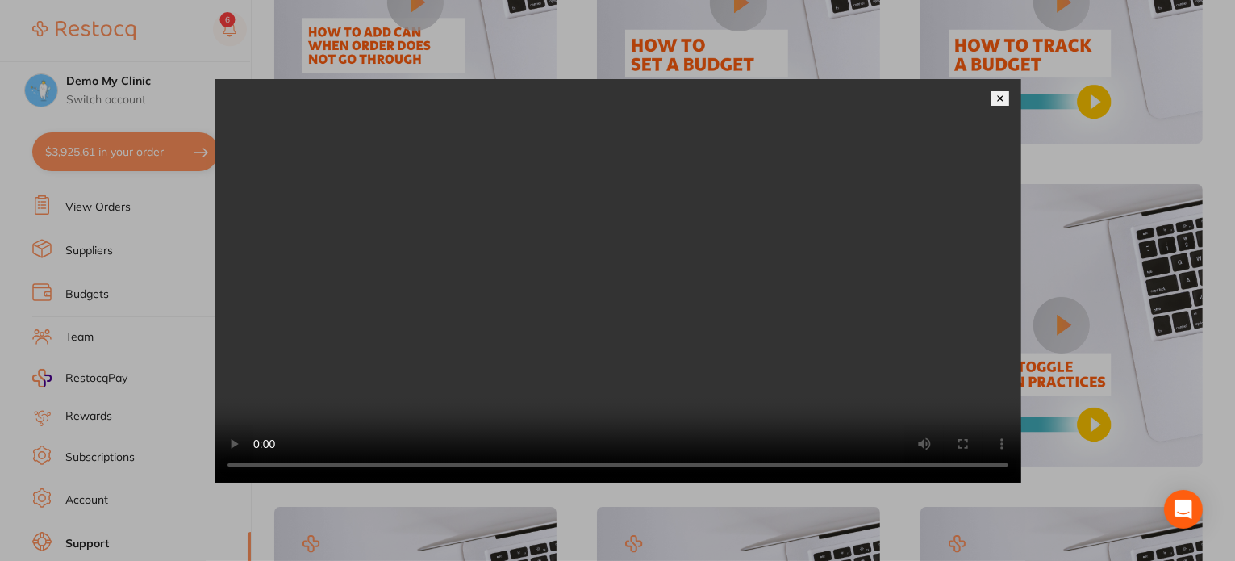
scroll to position [968, 0]
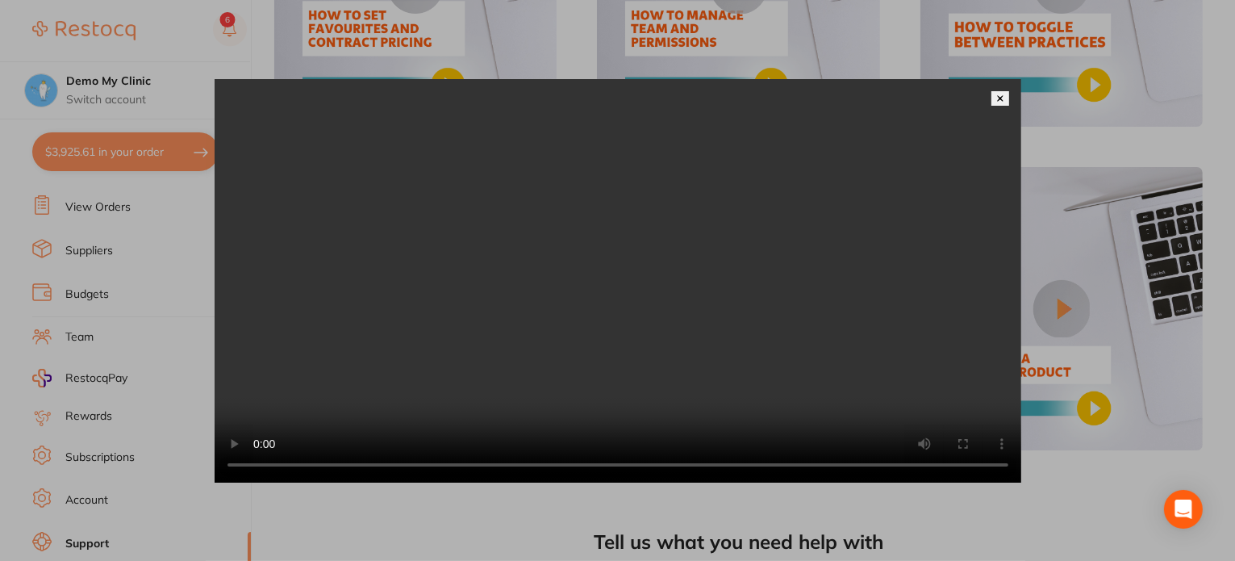
click at [826, 361] on video at bounding box center [618, 280] width 807 height 403
click at [647, 223] on video at bounding box center [618, 280] width 807 height 403
click at [1000, 94] on img at bounding box center [1000, 98] width 8 height 8
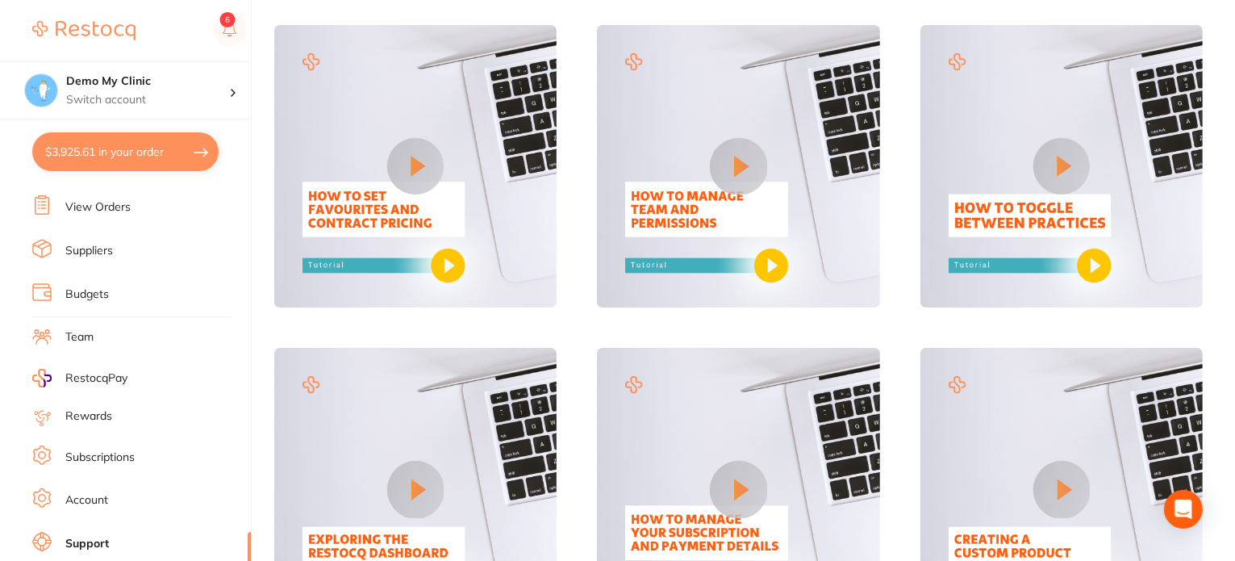
scroll to position [807, 0]
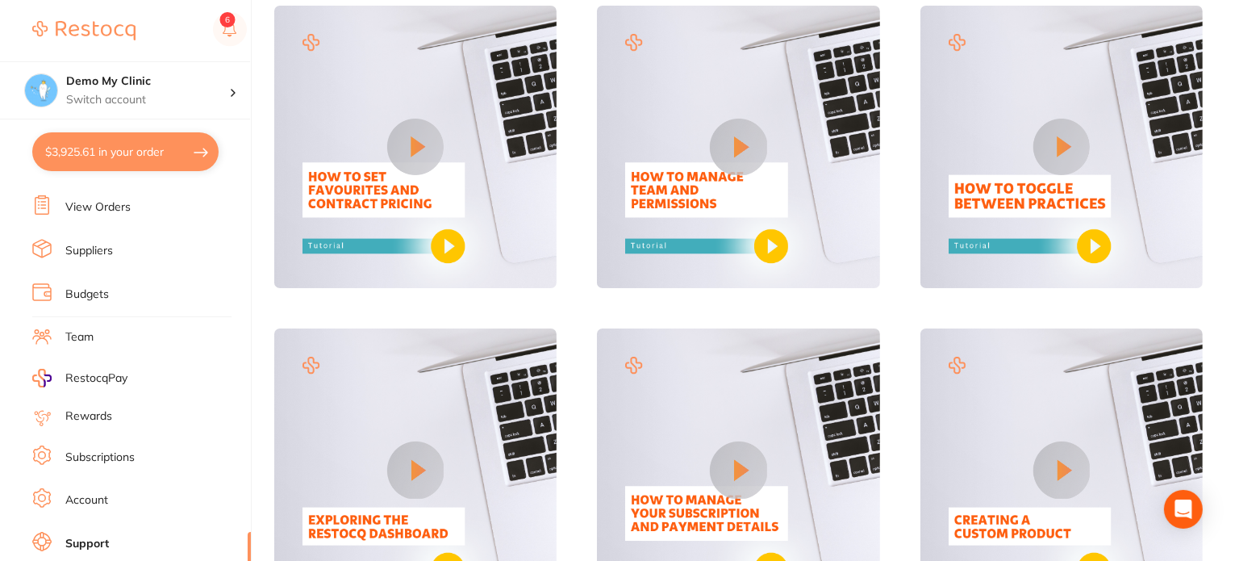
click at [1068, 144] on button at bounding box center [1062, 147] width 56 height 56
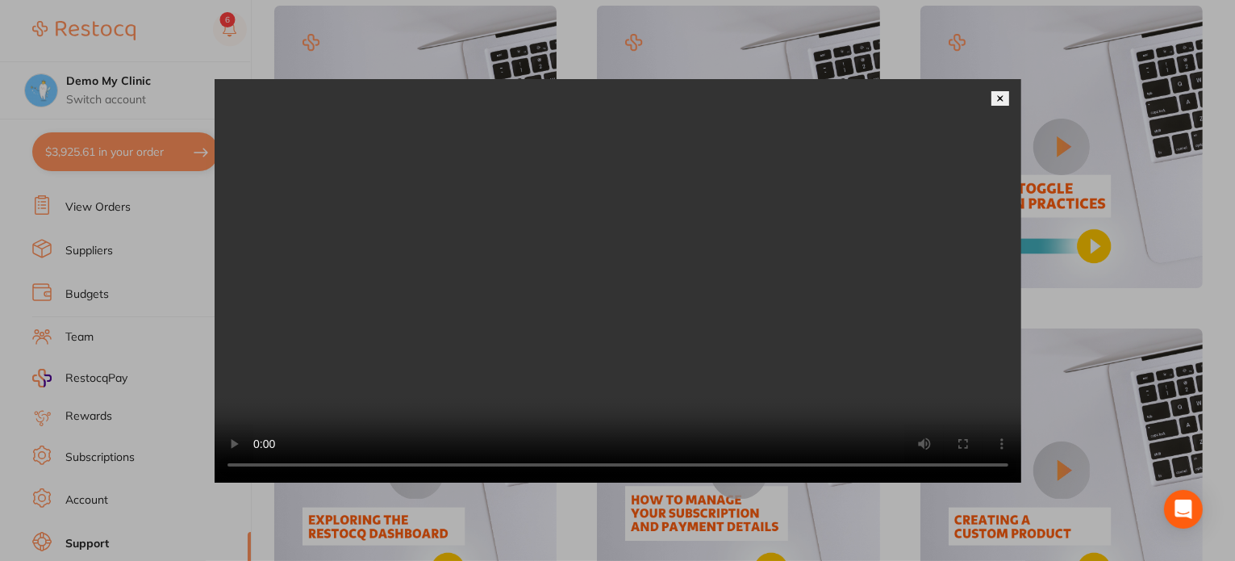
click at [1059, 298] on div at bounding box center [617, 280] width 1235 height 561
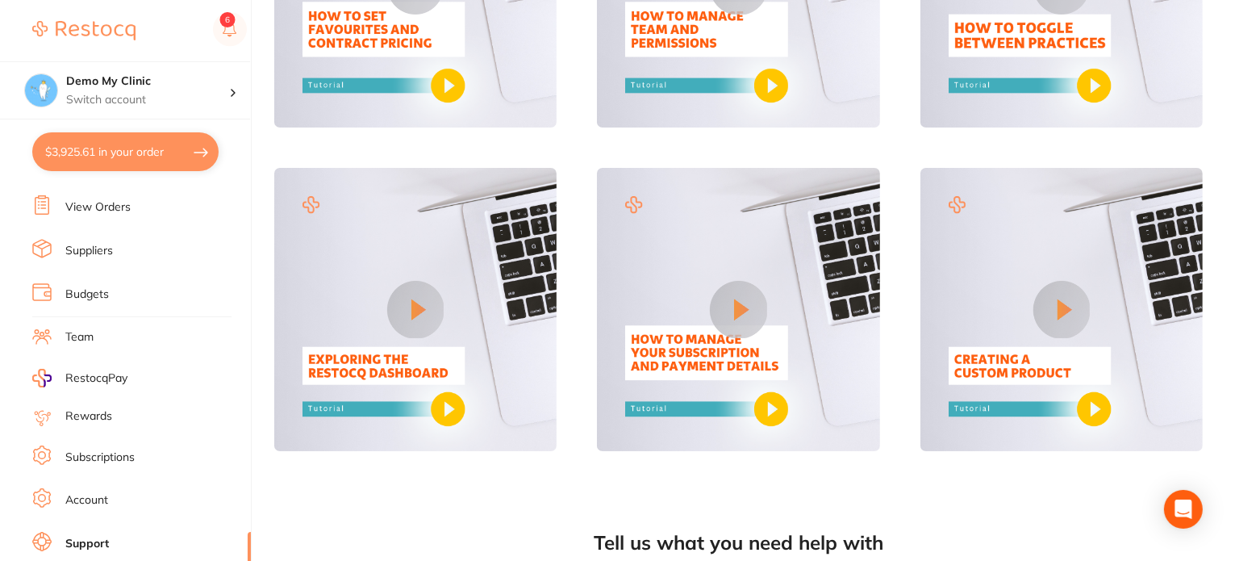
scroll to position [968, 0]
click at [1055, 298] on button at bounding box center [1062, 308] width 56 height 56
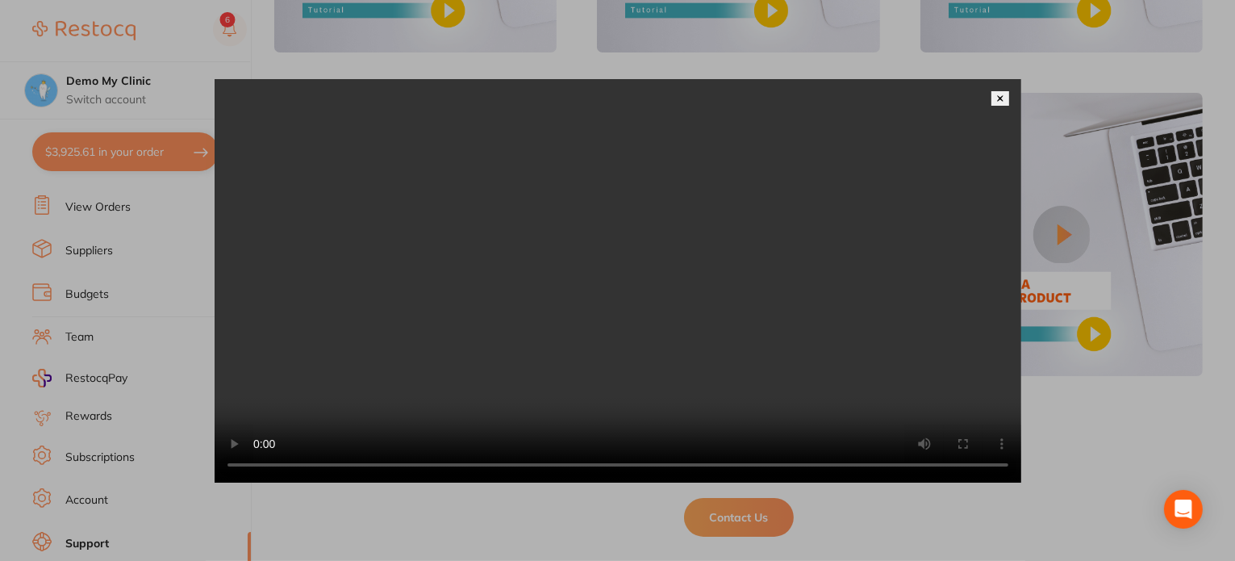
scroll to position [1083, 0]
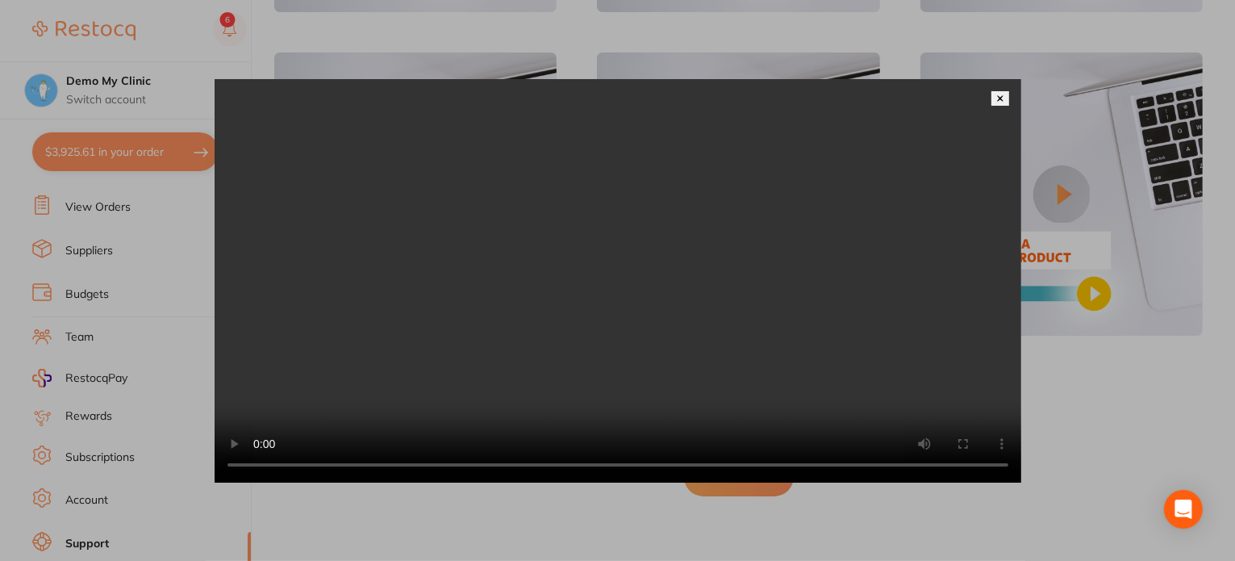
click at [636, 315] on video at bounding box center [618, 280] width 807 height 403
click at [697, 388] on video at bounding box center [618, 280] width 807 height 403
click at [1068, 380] on div at bounding box center [617, 280] width 1235 height 561
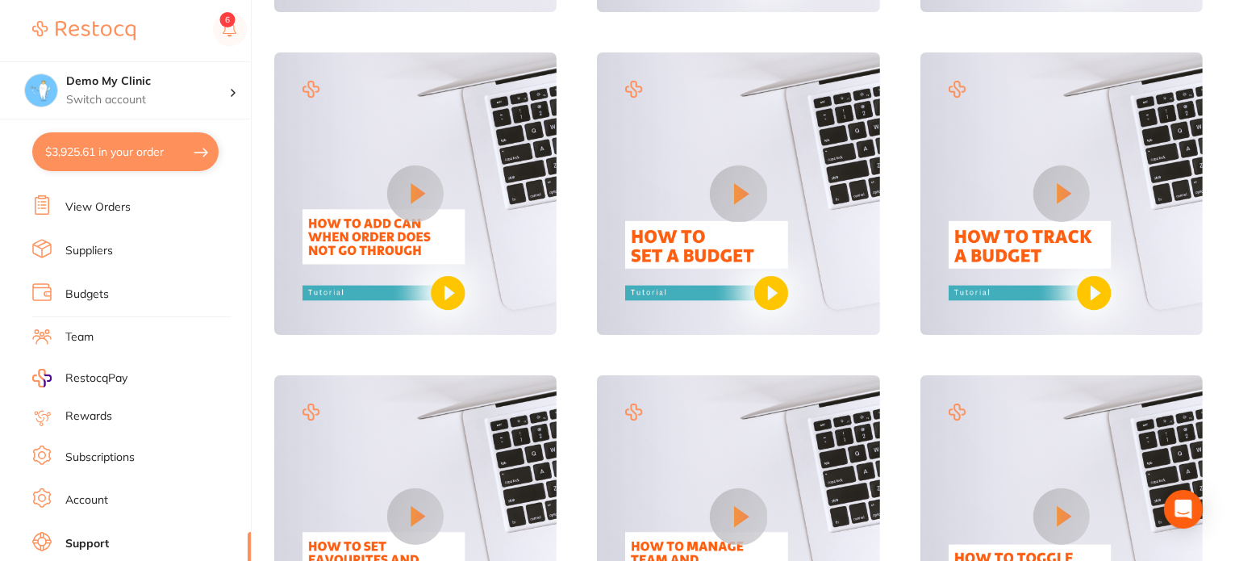
scroll to position [0, 0]
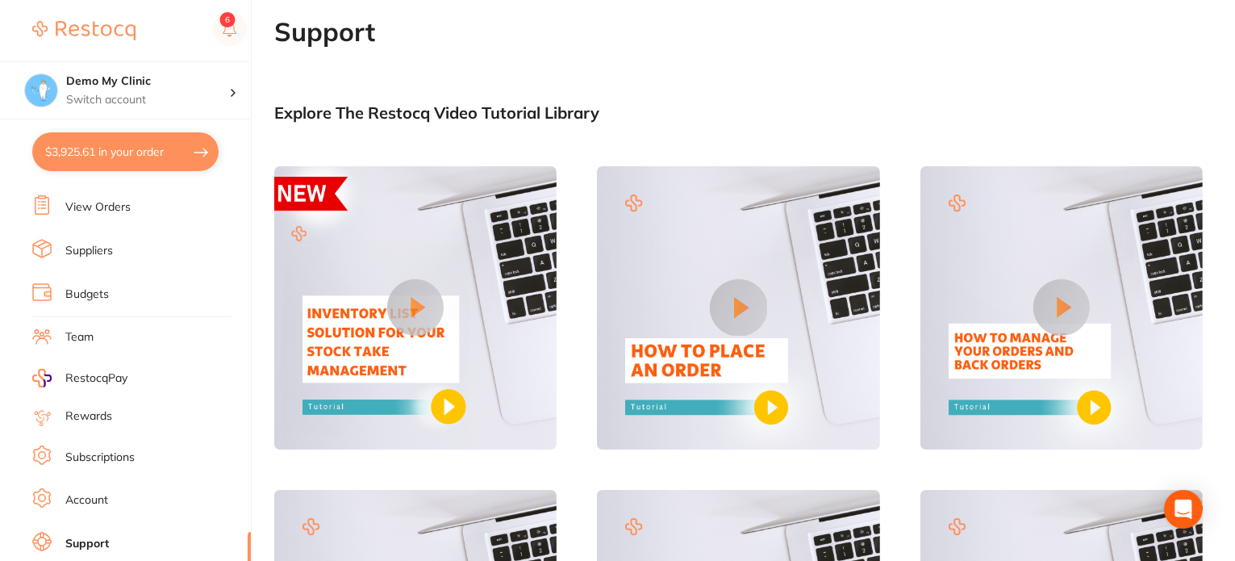
click at [6, 275] on section "Demo My Clinic Switch account Demo My Clinic $3,925.61 in your order Dashboard …" at bounding box center [126, 280] width 252 height 561
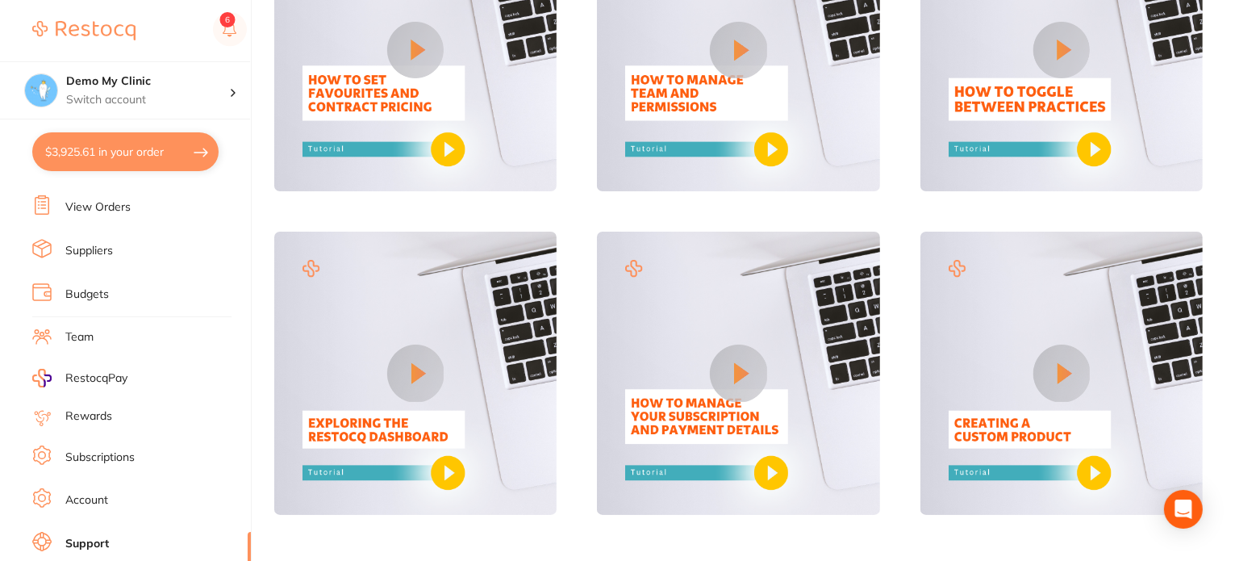
scroll to position [599, 0]
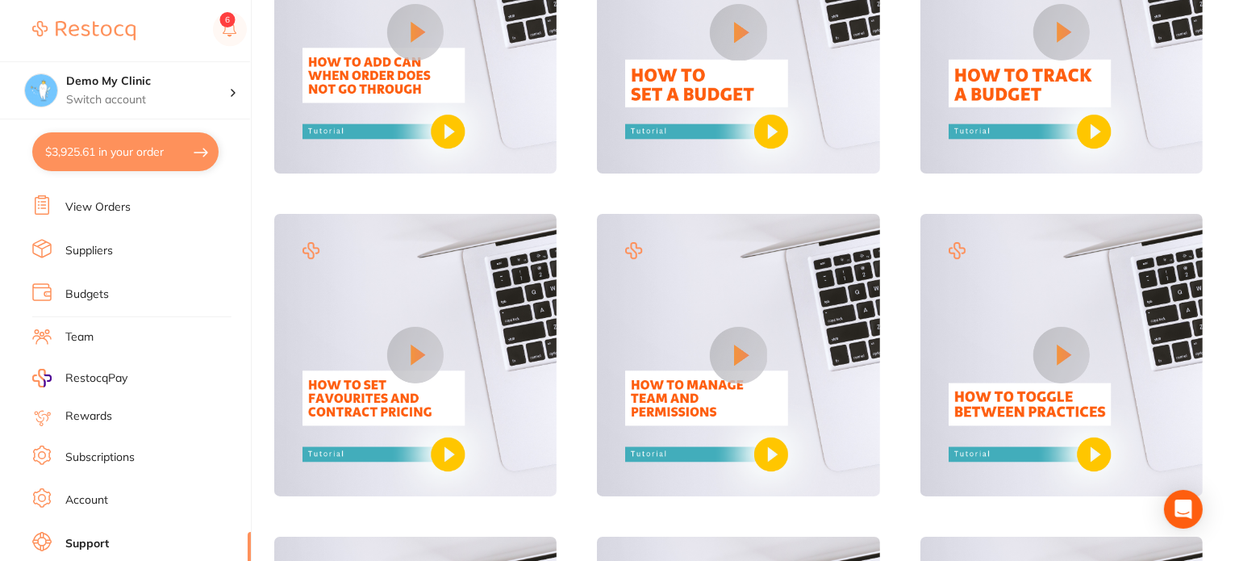
click at [114, 449] on link "Subscriptions" at bounding box center [99, 457] width 69 height 16
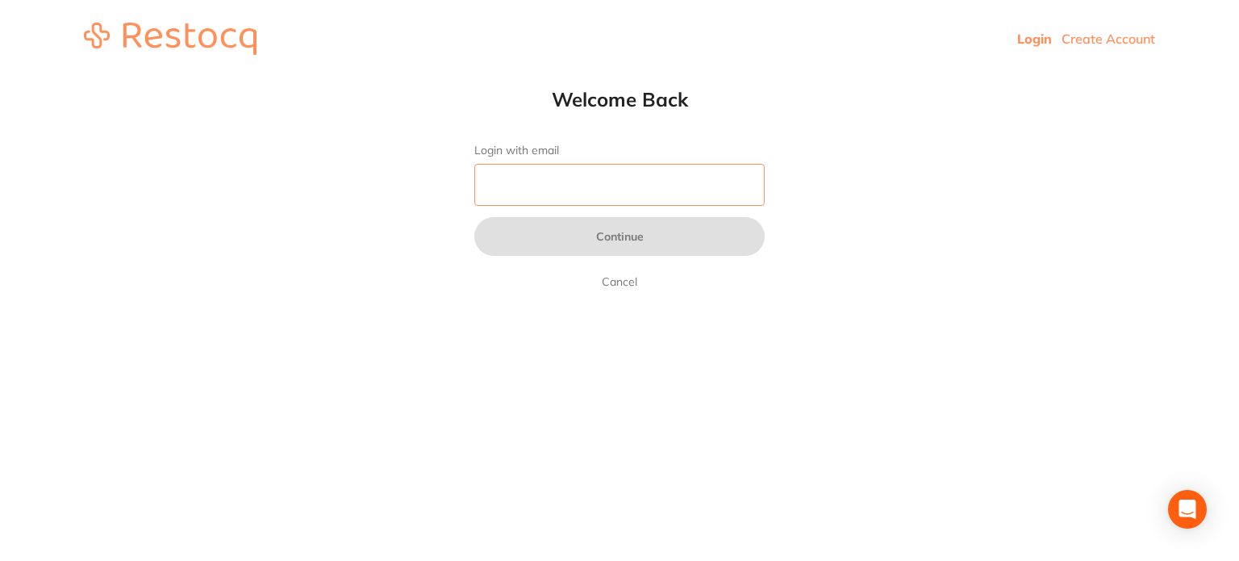
click at [725, 177] on input "Login with email" at bounding box center [619, 185] width 290 height 42
click at [887, 77] on html "Login Create Account Welcome Back Login with email Continue Cancel Welcome back…" at bounding box center [619, 38] width 1239 height 77
click at [652, 186] on input "Login with email" at bounding box center [619, 185] width 290 height 42
paste input "skan3067@gmail.com"
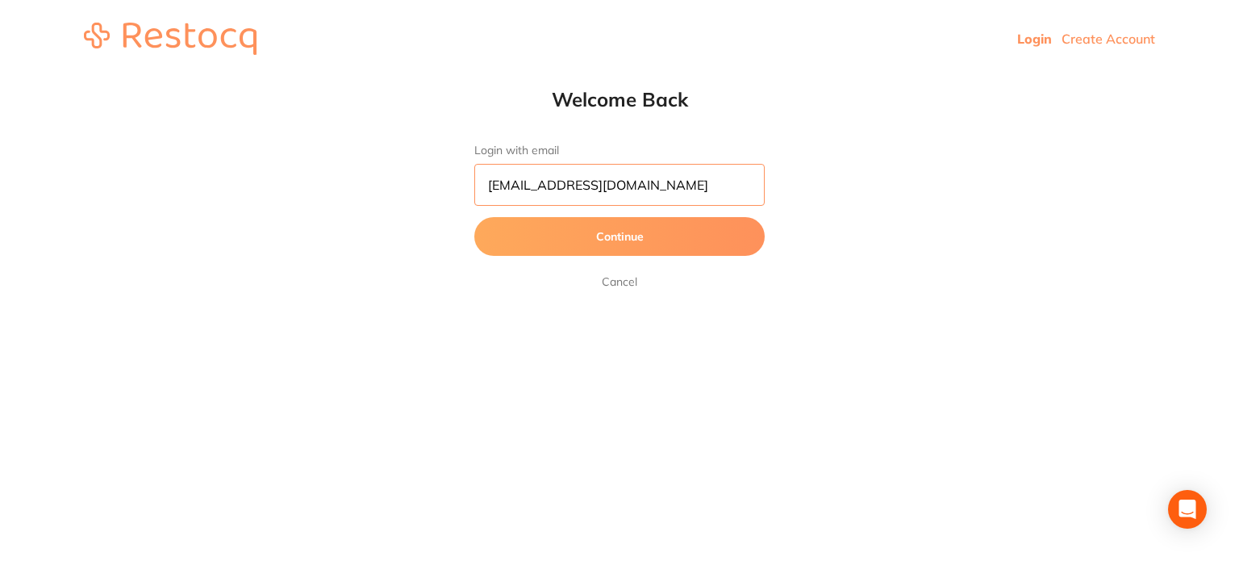
type input "skan3067@gmail.com"
click at [654, 234] on button "Continue" at bounding box center [619, 236] width 290 height 39
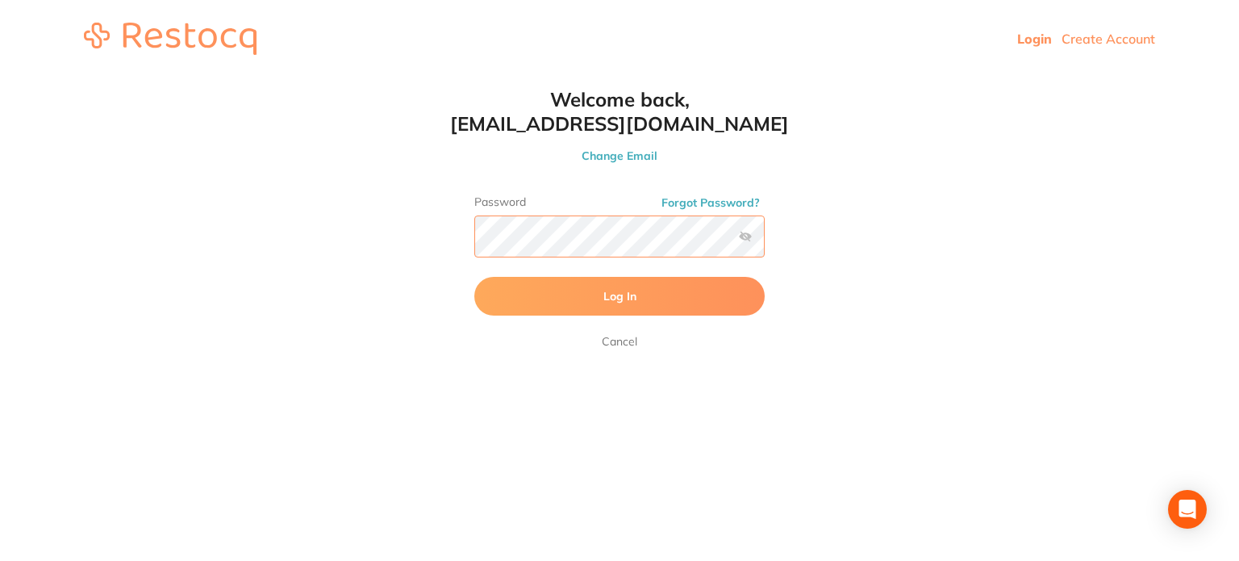
click at [474, 277] on button "Log In" at bounding box center [619, 296] width 290 height 39
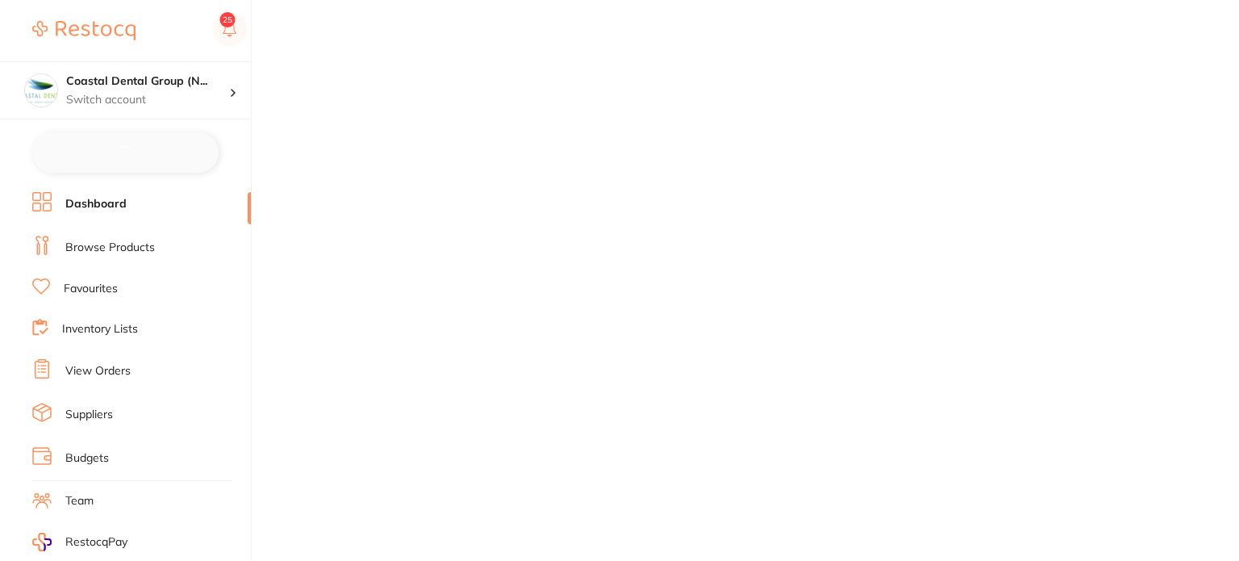
checkbox input "false"
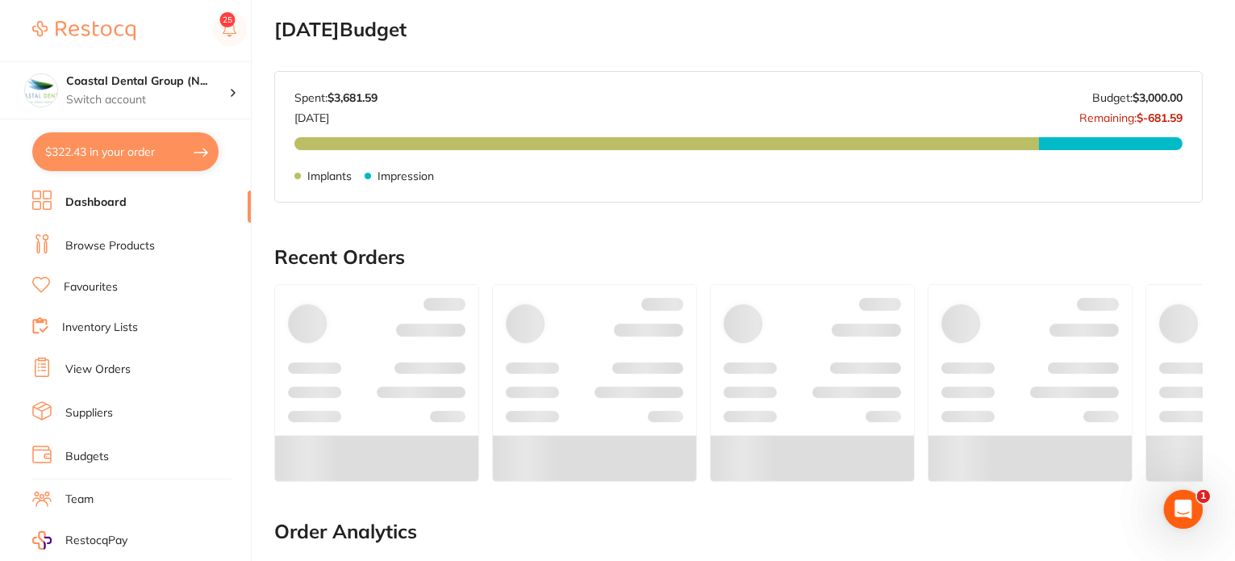
scroll to position [238, 0]
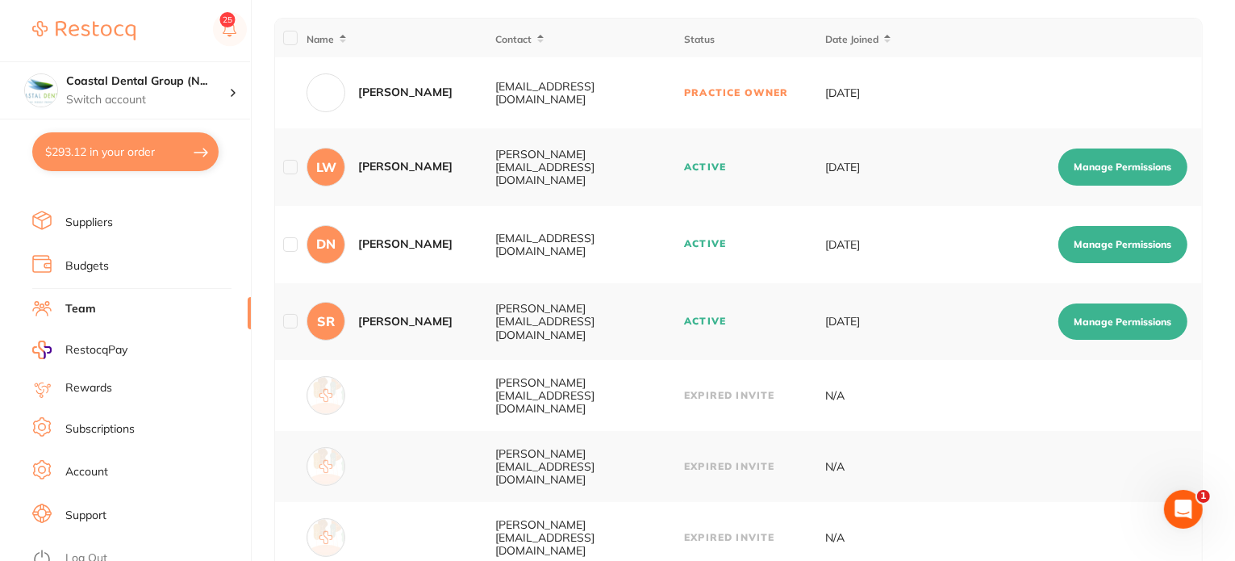
scroll to position [161, 0]
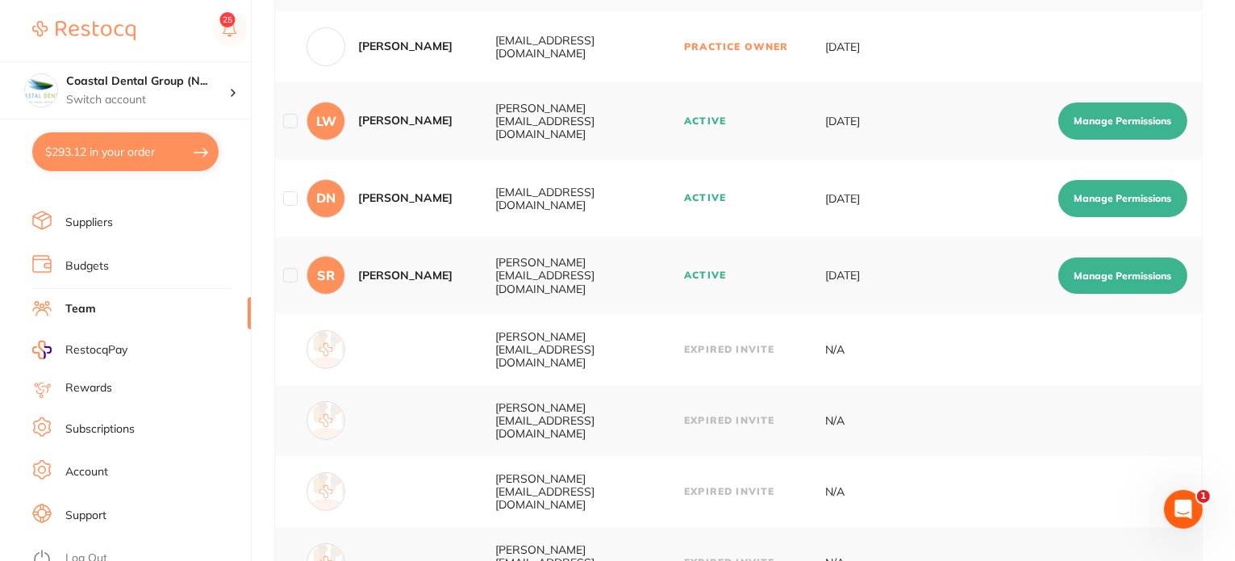
click at [119, 421] on link "Subscriptions" at bounding box center [99, 429] width 69 height 16
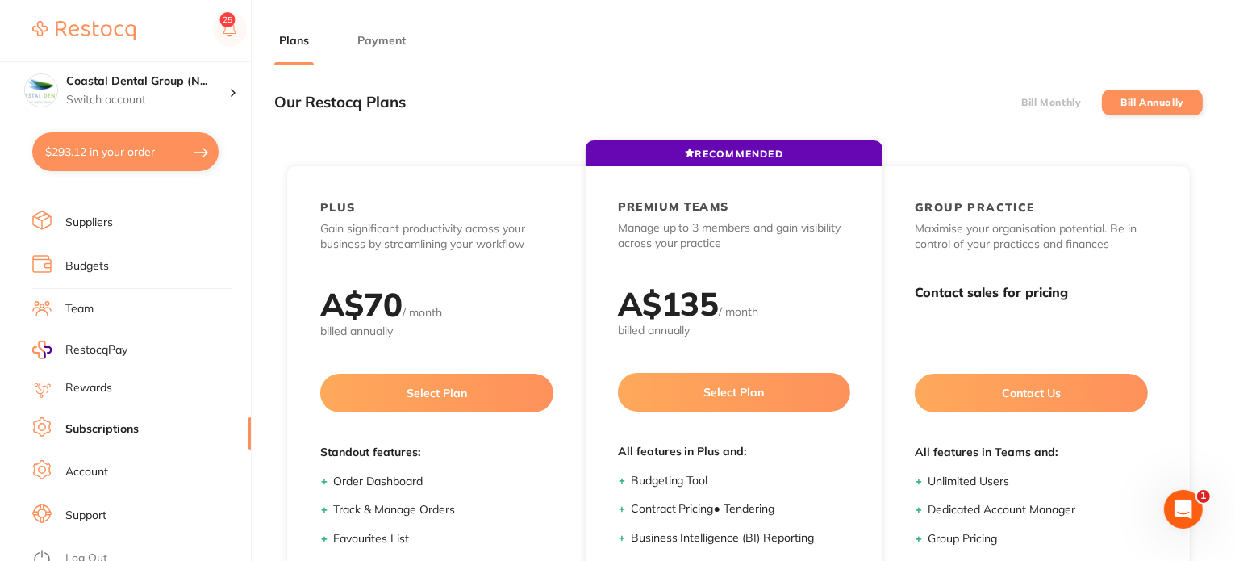
click at [1071, 100] on label "Bill Monthly" at bounding box center [1051, 102] width 60 height 11
click at [1021, 102] on input "Bill Monthly" at bounding box center [1021, 102] width 0 height 0
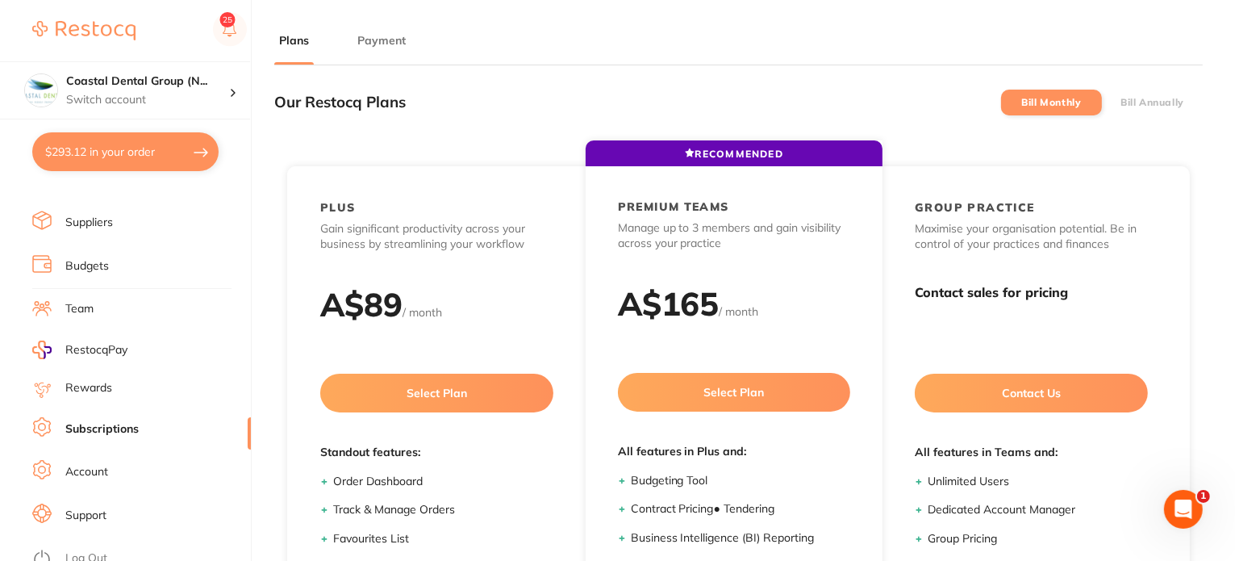
click at [1159, 98] on label "Bill Annually" at bounding box center [1153, 102] width 64 height 11
click at [1121, 102] on input "Bill Annually" at bounding box center [1121, 102] width 0 height 0
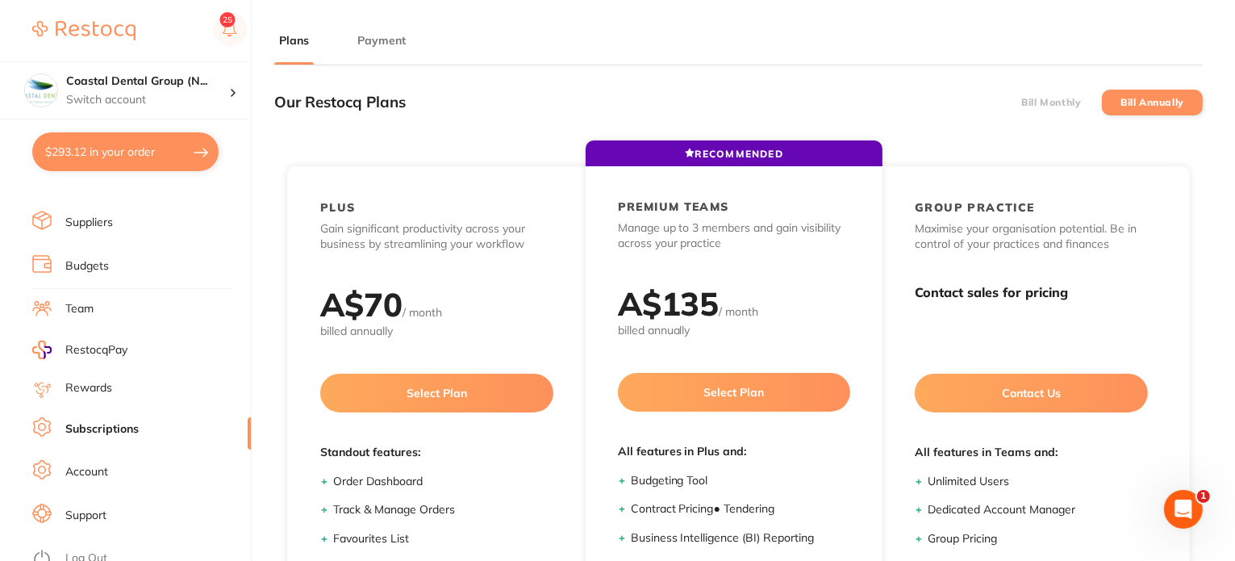
click at [936, 54] on ul "Plans Payment" at bounding box center [738, 48] width 929 height 33
